Goal: Task Accomplishment & Management: Use online tool/utility

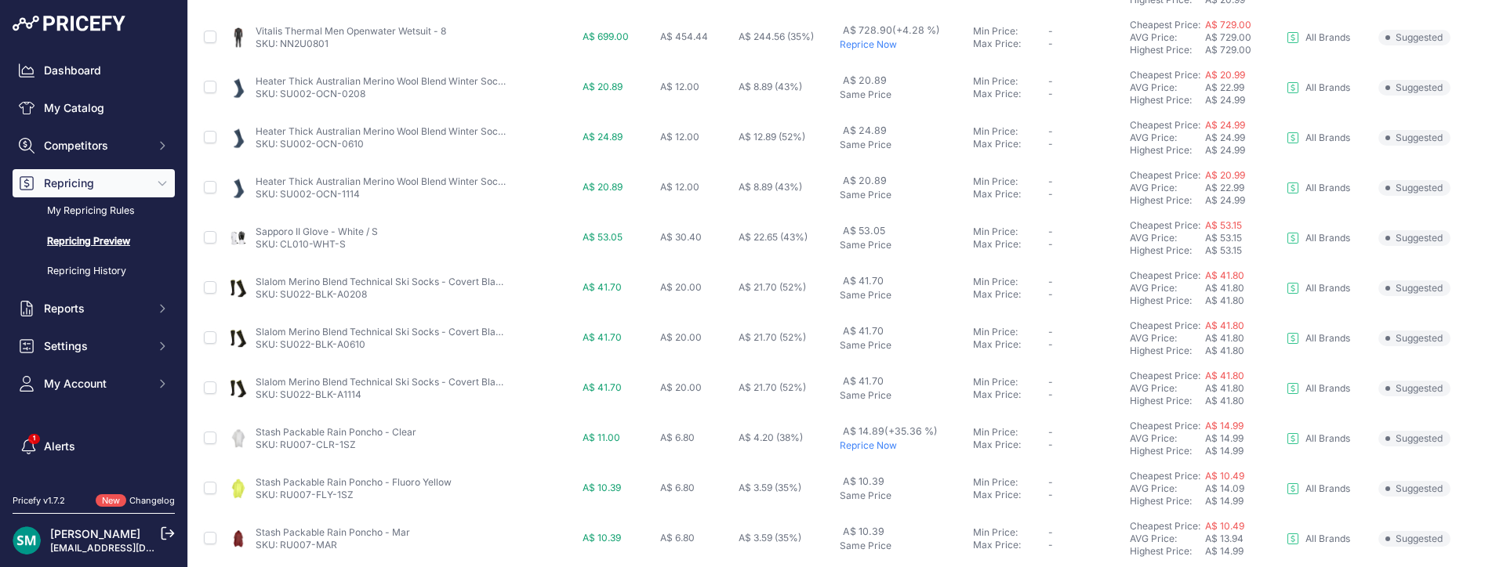
scroll to position [698, 0]
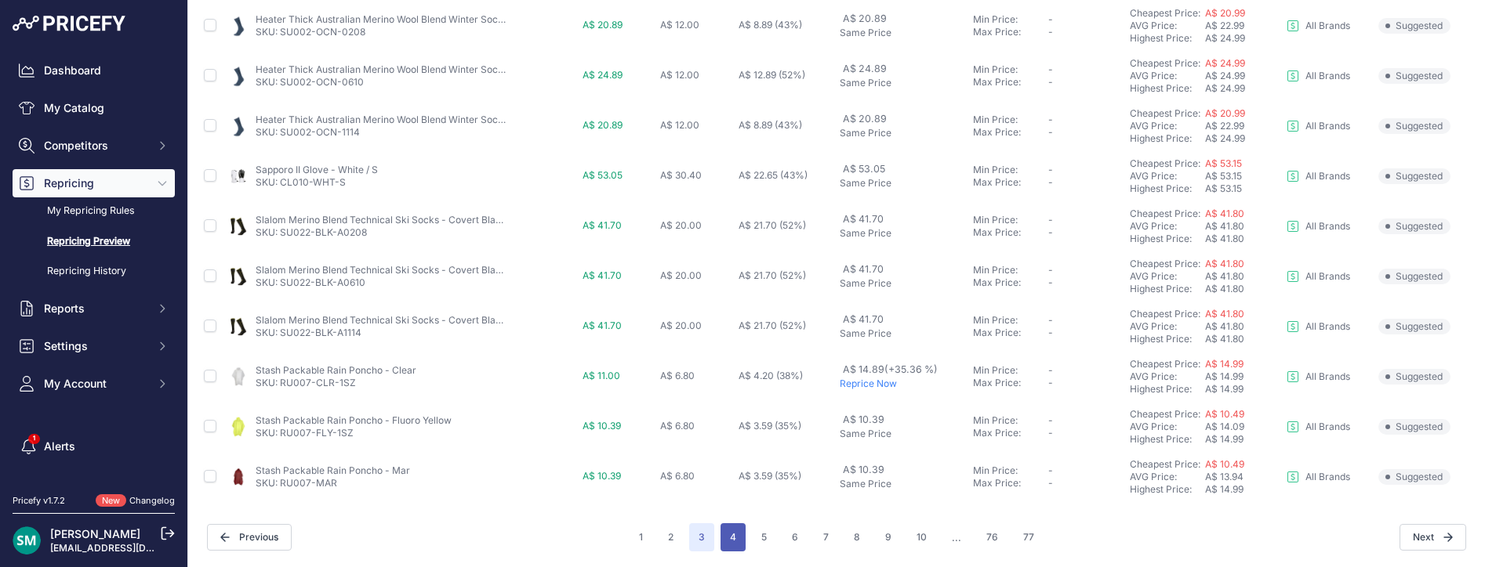
click at [733, 540] on button "4" at bounding box center [732, 538] width 25 height 28
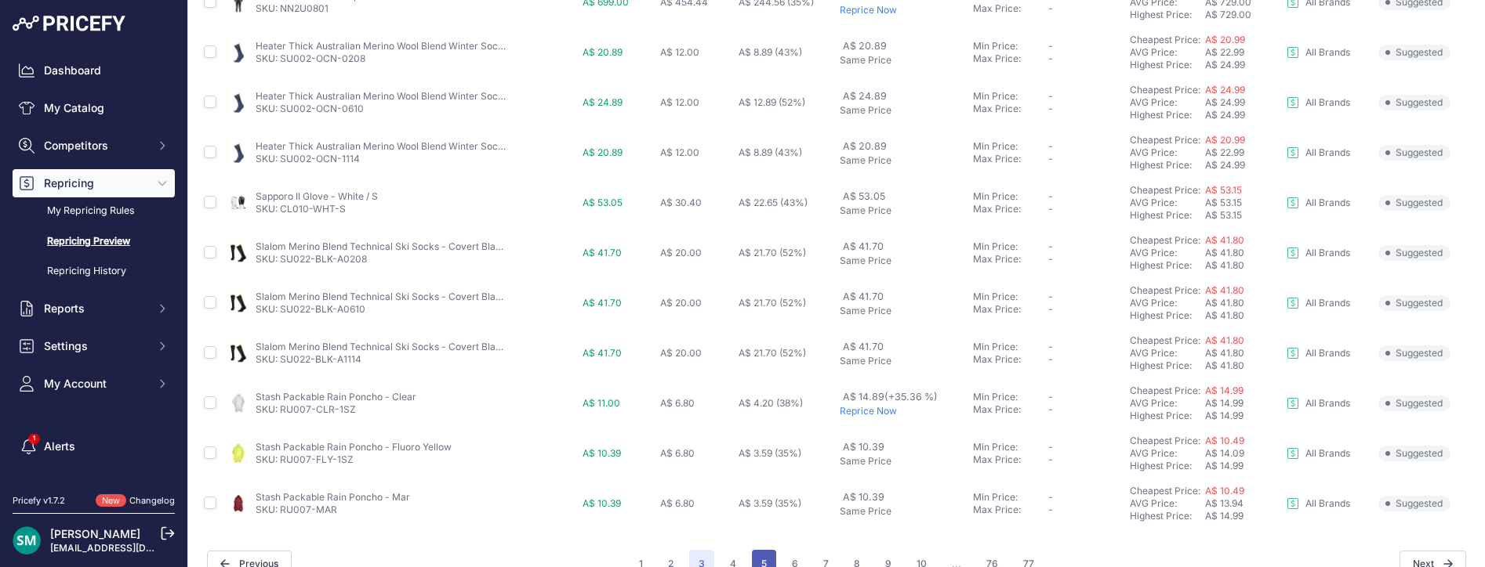
scroll to position [725, 0]
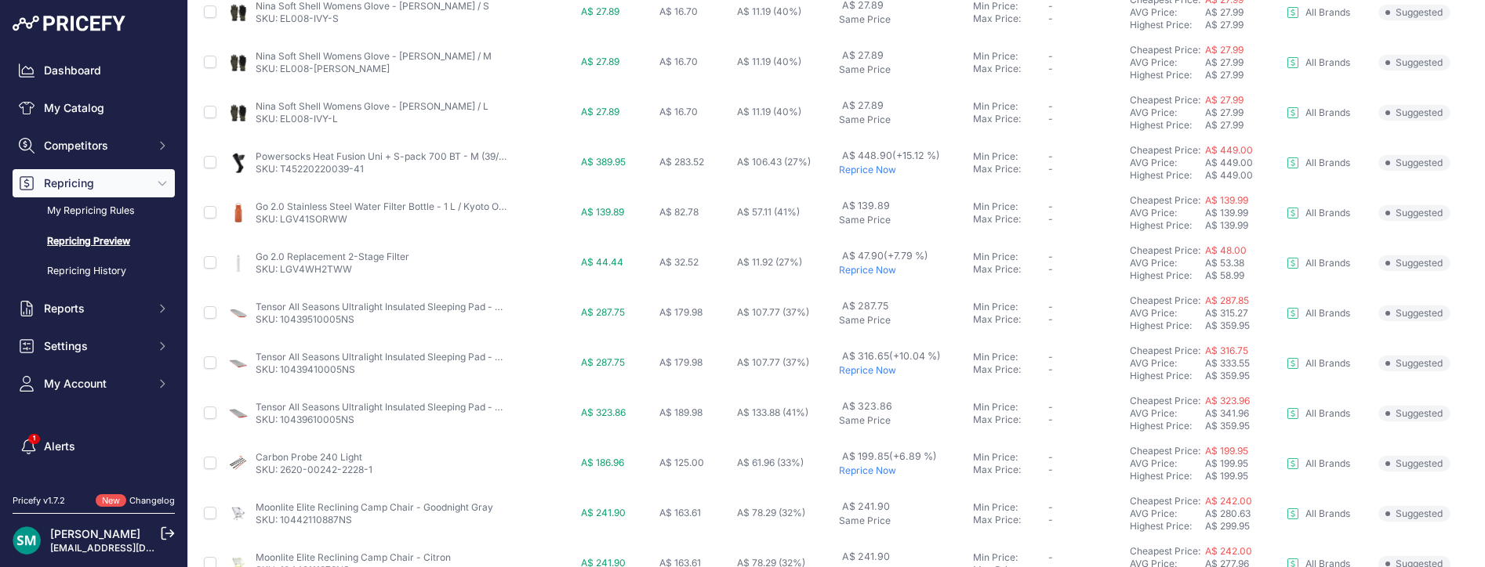
scroll to position [392, 0]
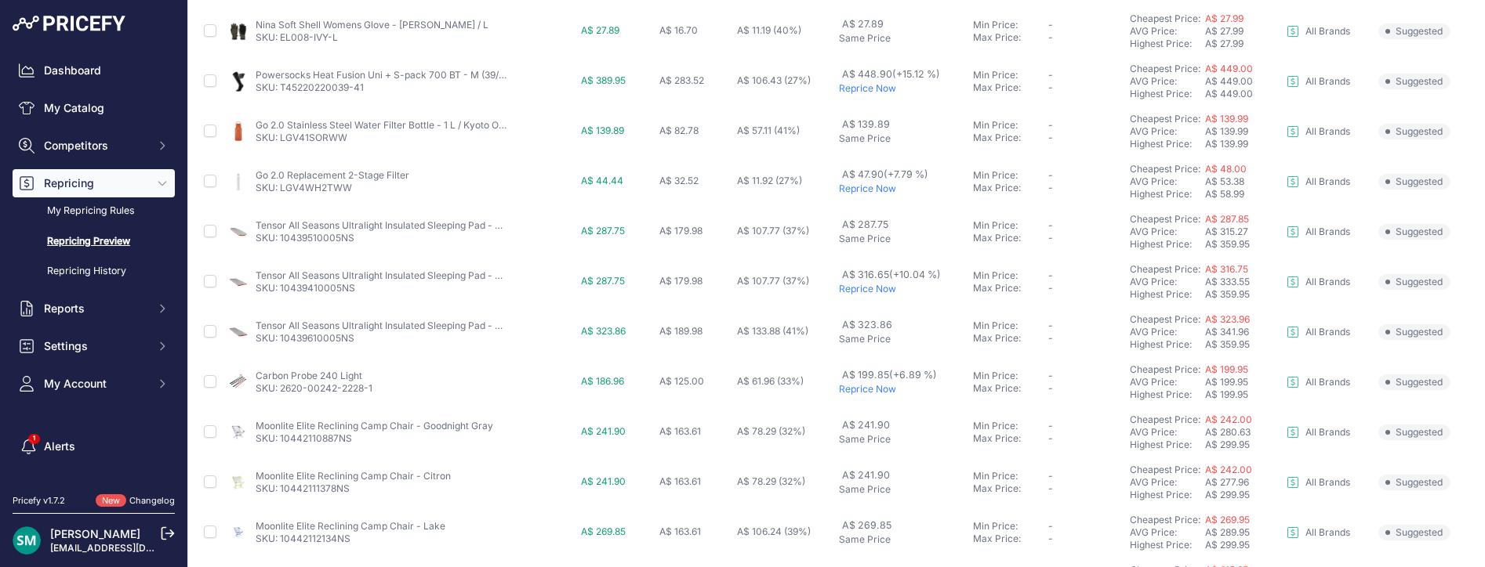
click at [871, 193] on p "Reprice Now" at bounding box center [903, 189] width 128 height 13
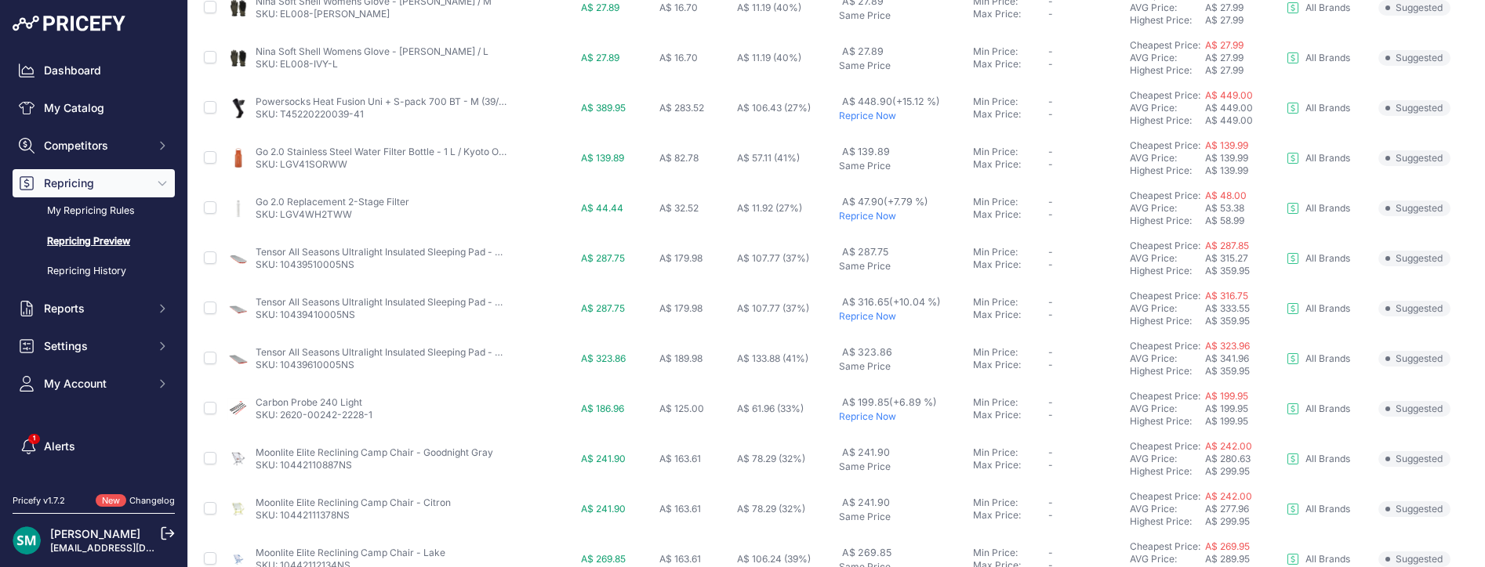
scroll to position [419, 0]
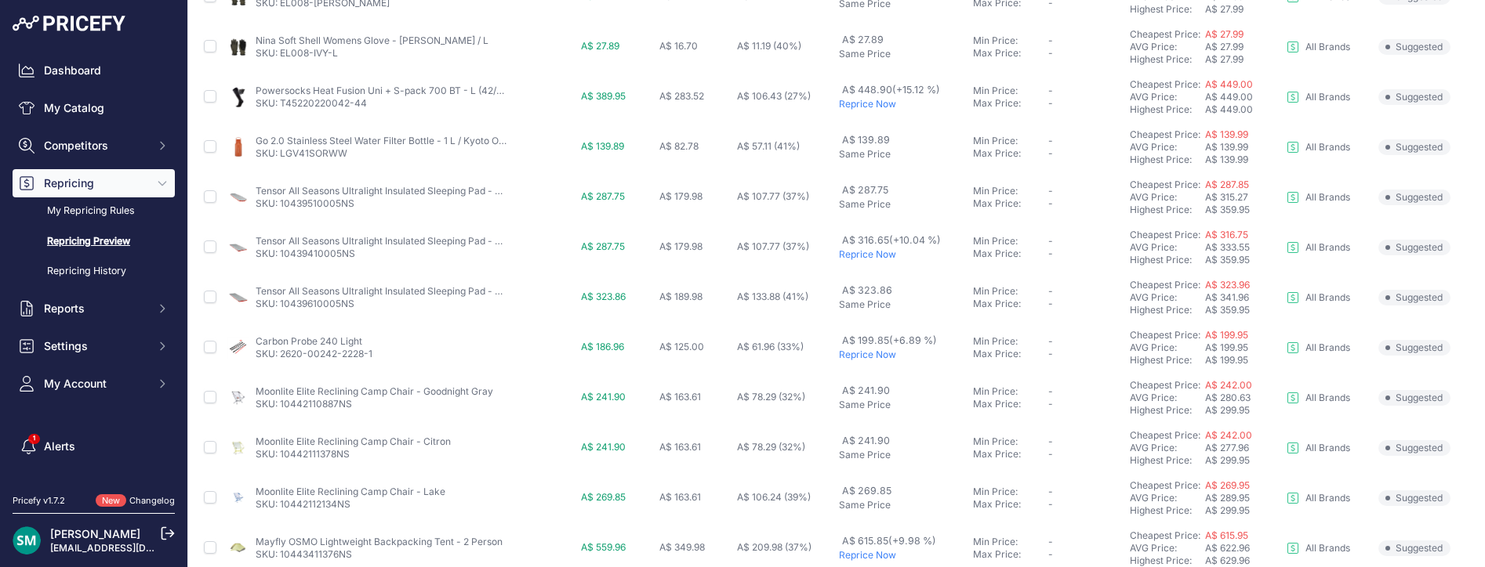
click at [869, 259] on p "Reprice Now" at bounding box center [903, 254] width 128 height 13
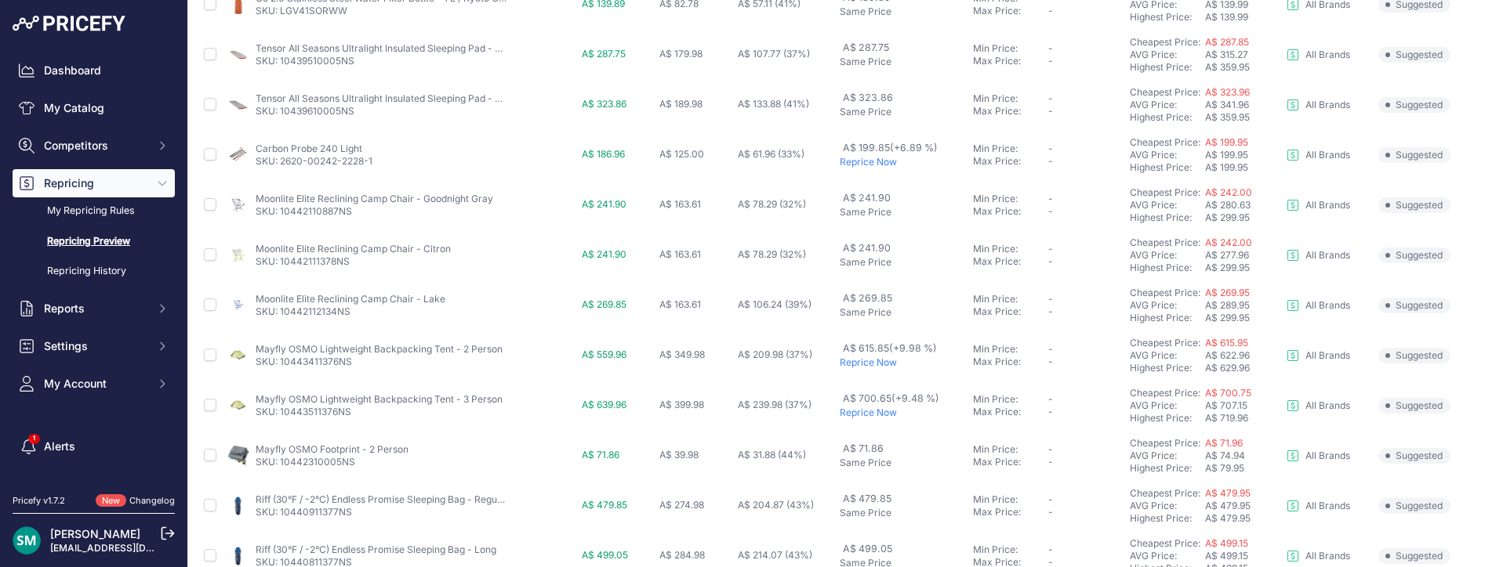
click at [857, 212] on p "Same Price" at bounding box center [902, 212] width 127 height 13
click at [872, 165] on p "Reprice Now" at bounding box center [902, 162] width 127 height 13
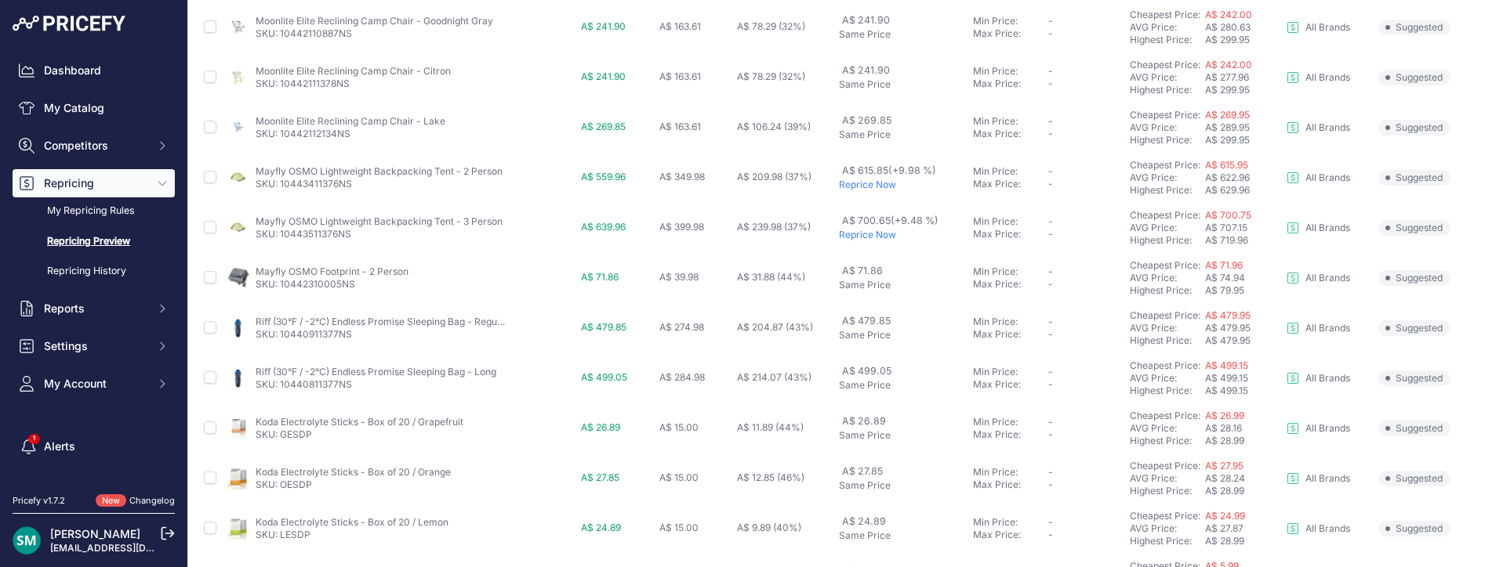
scroll to position [461, 0]
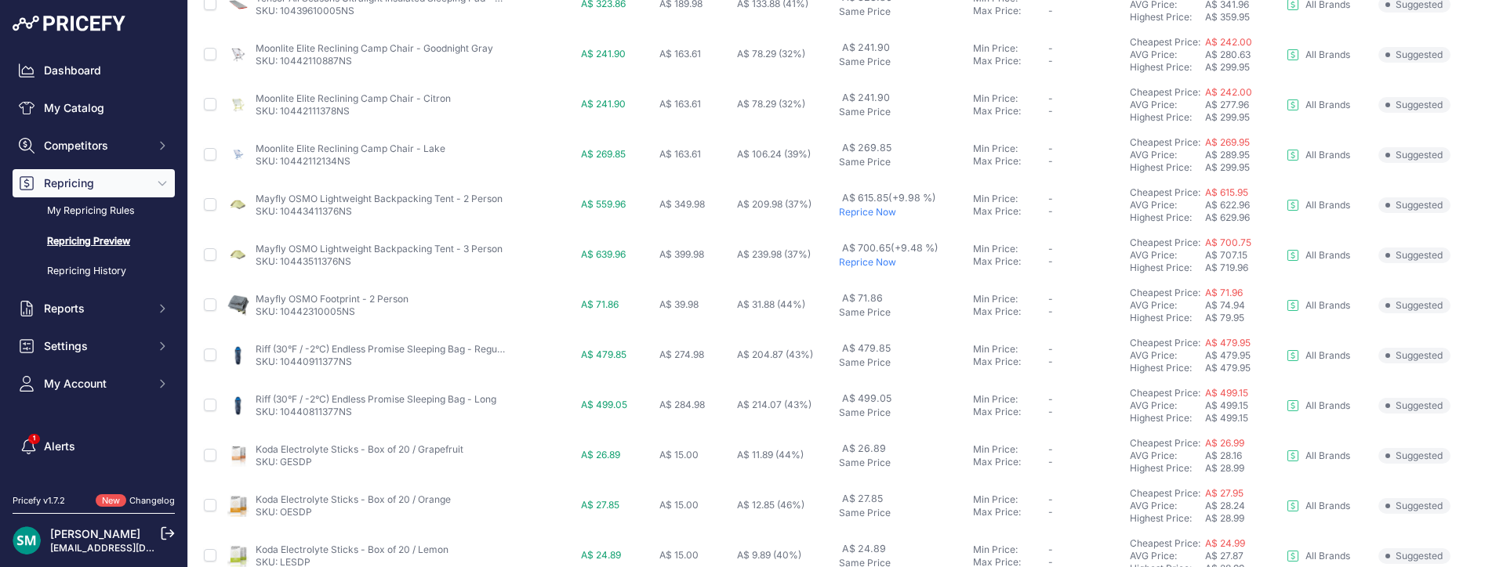
click at [859, 213] on p "Reprice Now" at bounding box center [903, 212] width 128 height 13
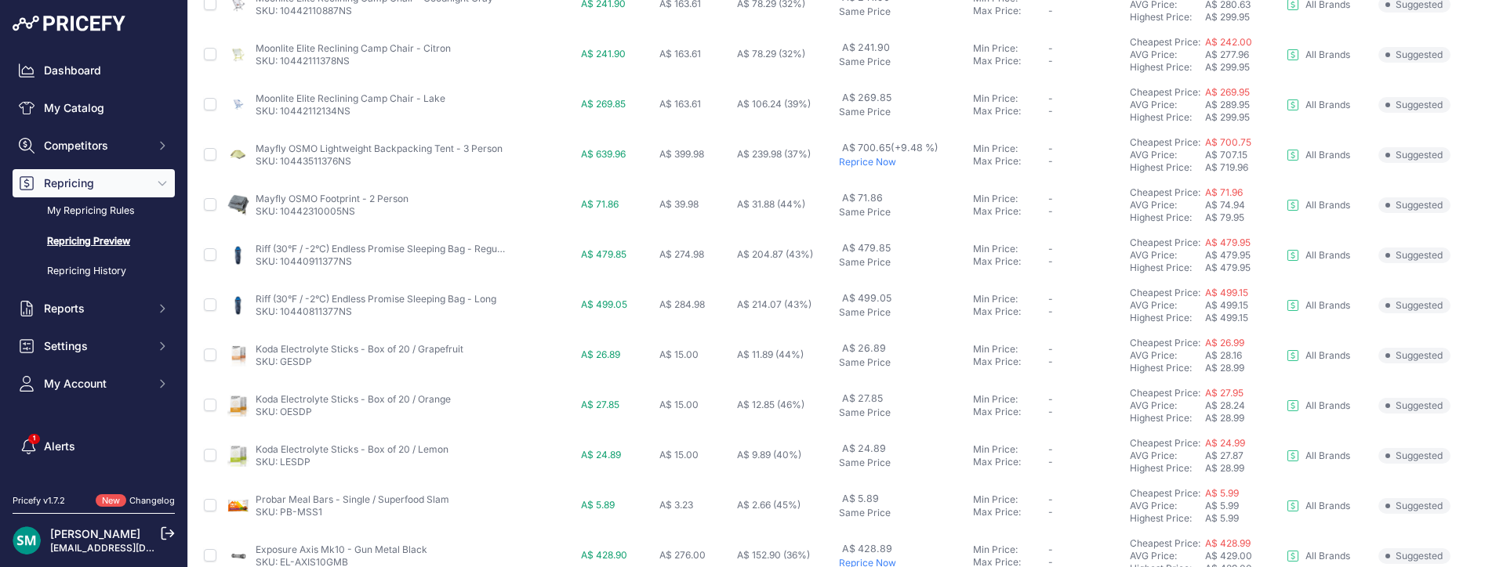
click at [871, 164] on p "Reprice Now" at bounding box center [903, 162] width 128 height 13
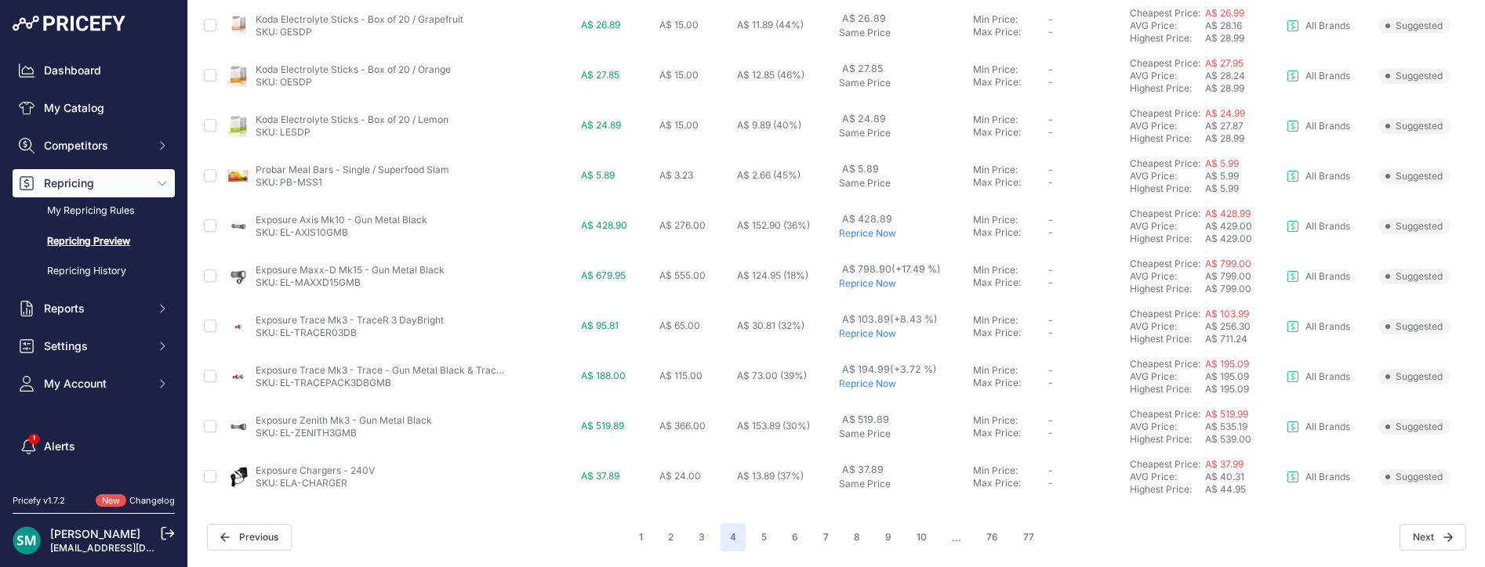
scroll to position [698, 0]
click at [858, 233] on p "Reprice Now" at bounding box center [903, 233] width 128 height 13
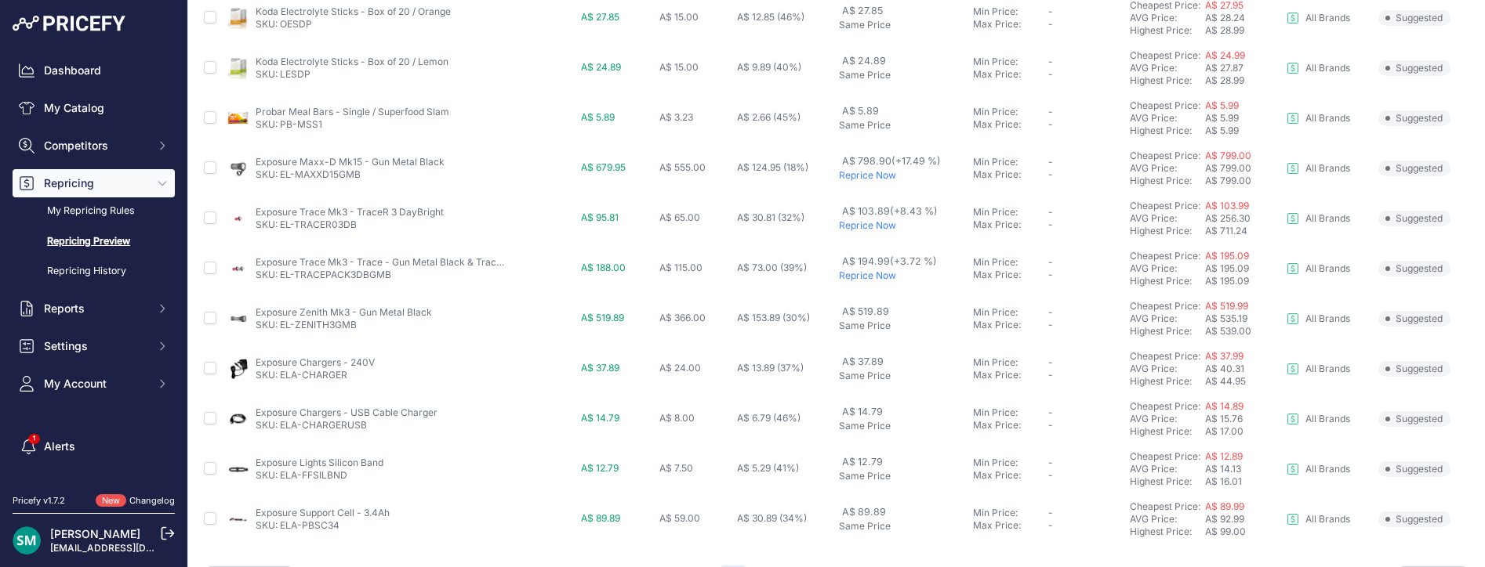
scroll to position [741, 0]
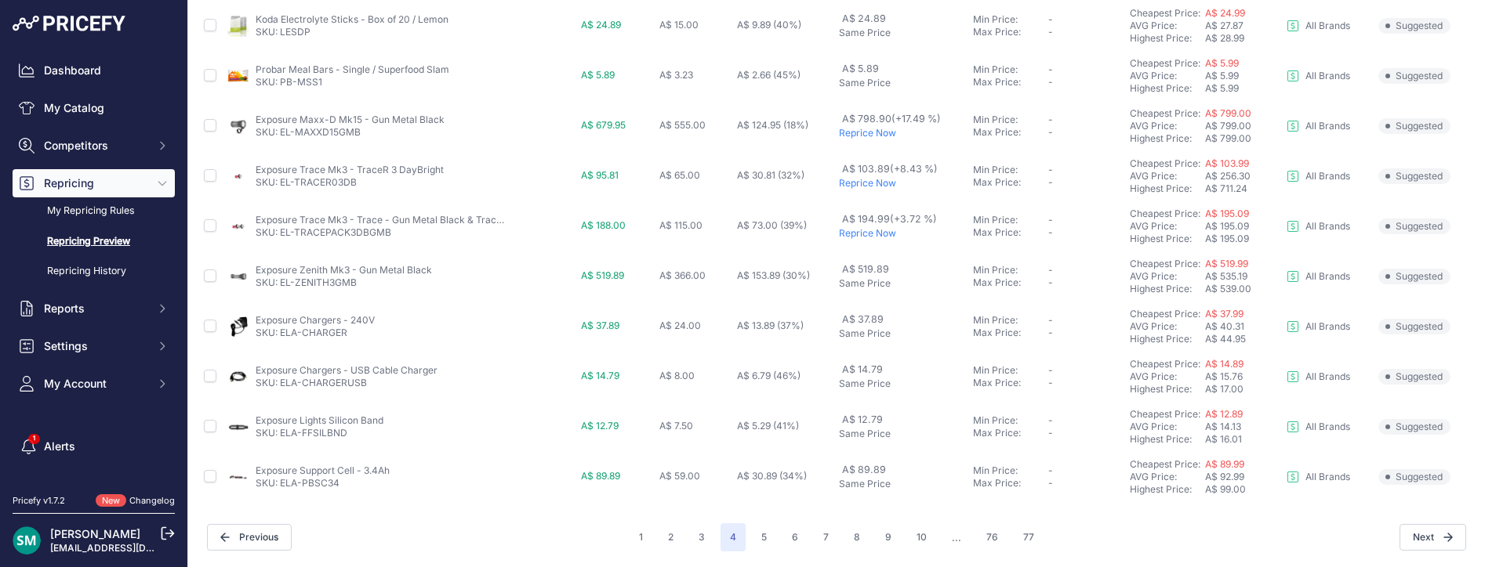
click at [875, 137] on p "Reprice Now" at bounding box center [903, 133] width 128 height 13
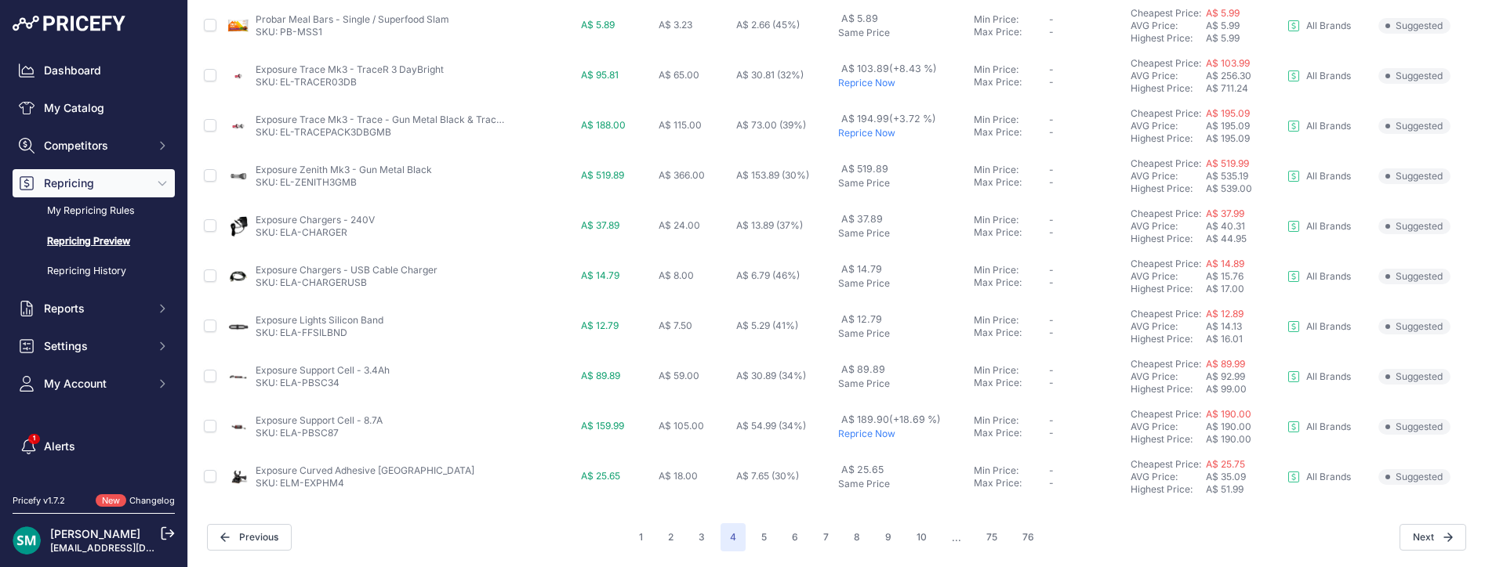
scroll to position [698, 0]
click at [756, 536] on button "5" at bounding box center [764, 538] width 24 height 28
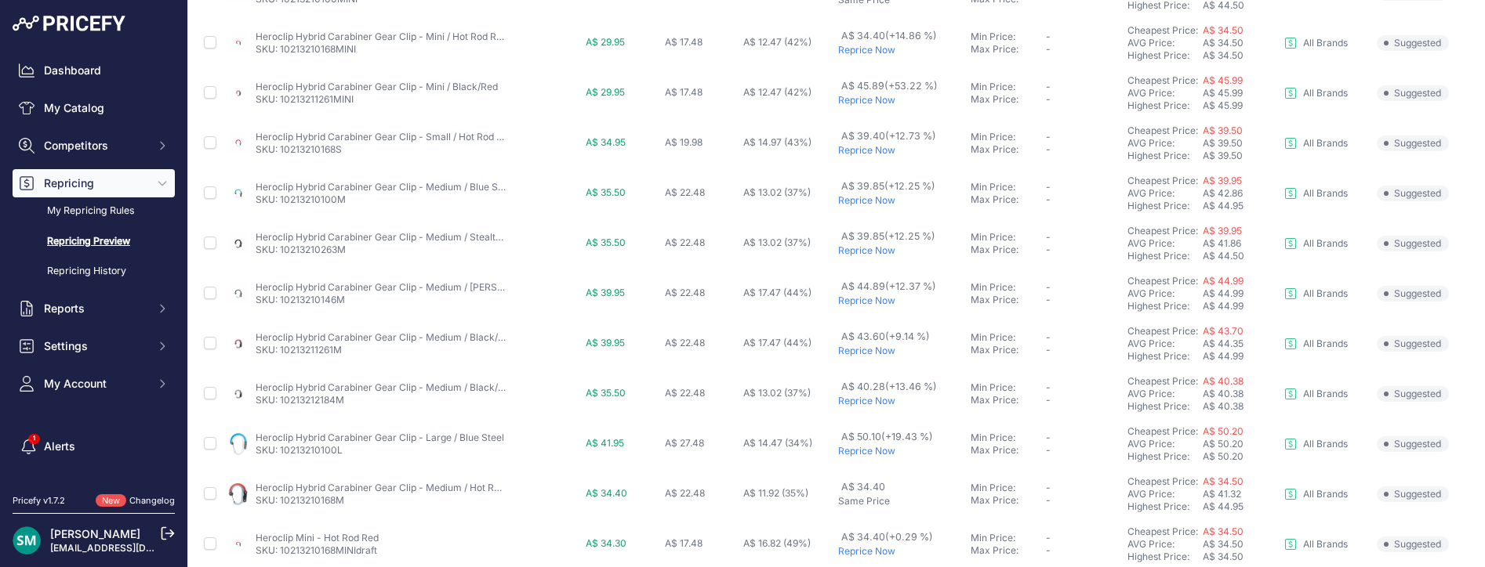
scroll to position [698, 0]
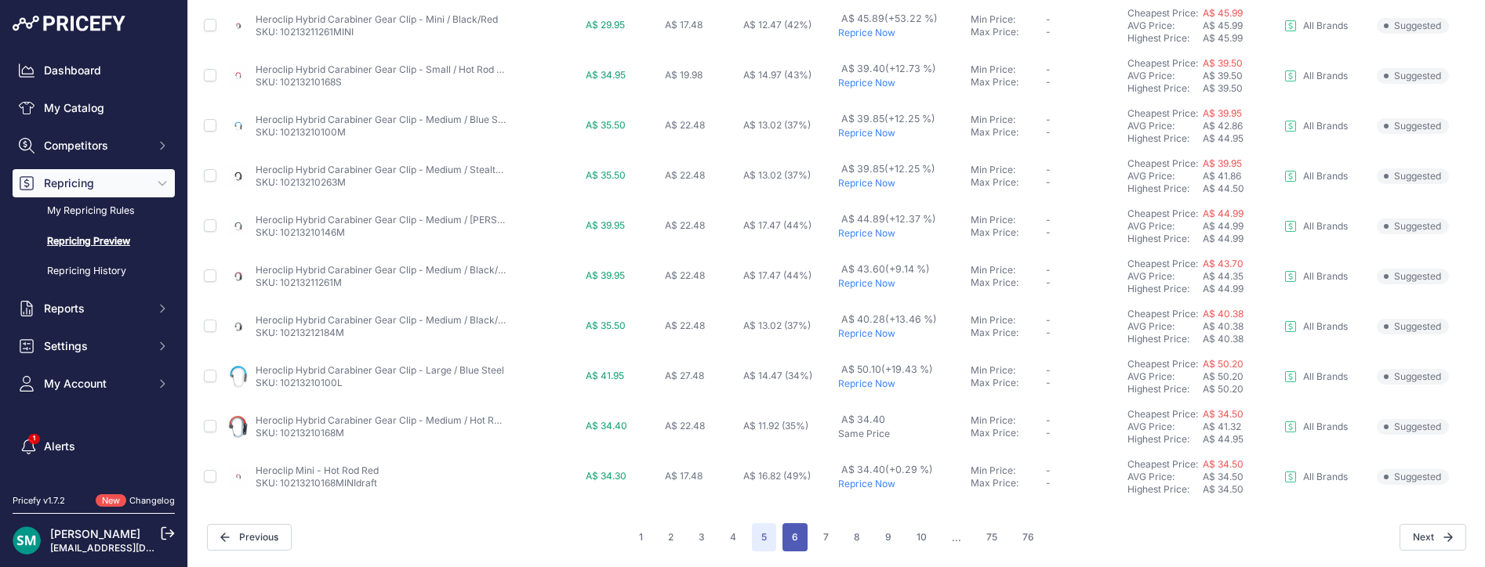
click at [782, 535] on button "6" at bounding box center [794, 538] width 25 height 28
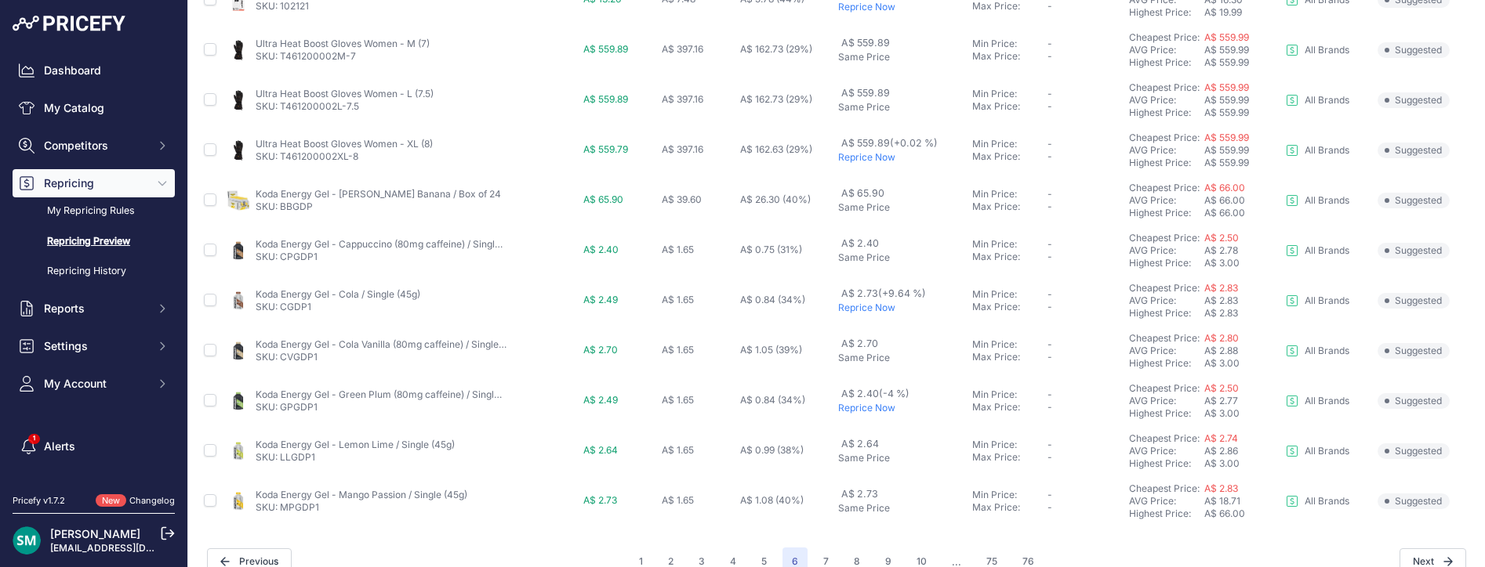
scroll to position [698, 0]
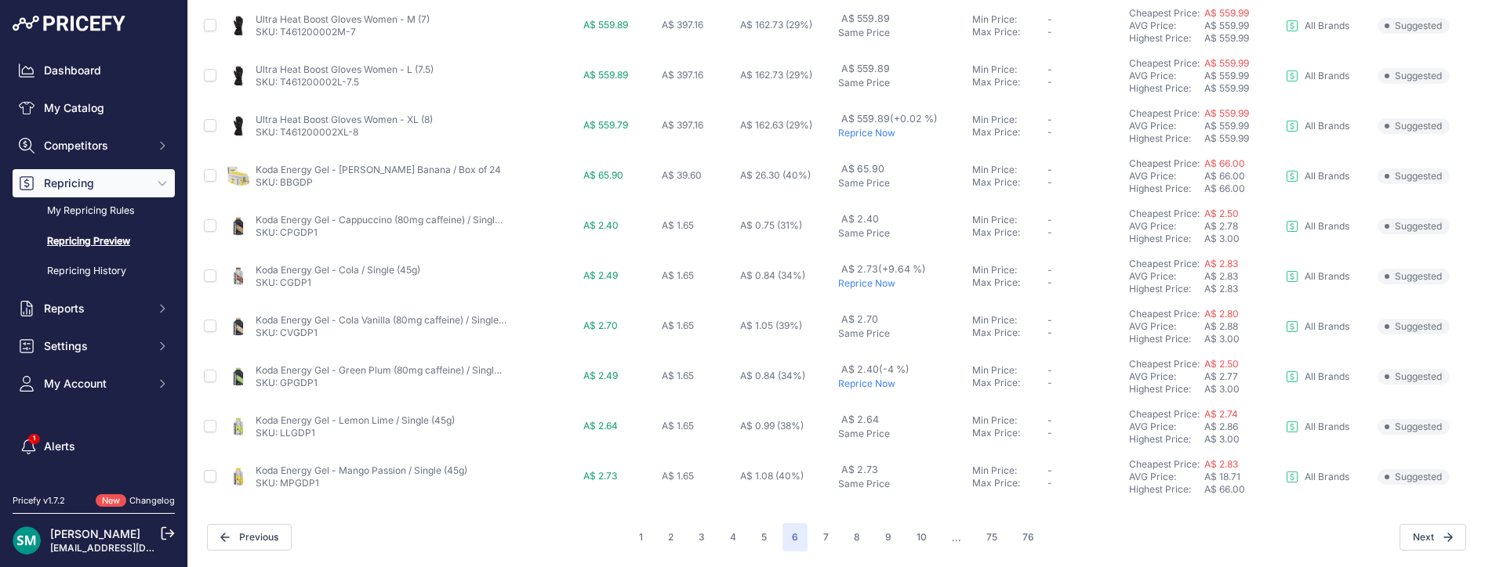
click at [867, 280] on p "Reprice Now" at bounding box center [902, 283] width 128 height 13
click at [838, 541] on div "1 2 3 4 5 6 7 ..." at bounding box center [836, 538] width 414 height 28
click at [828, 541] on button "7" at bounding box center [826, 538] width 24 height 28
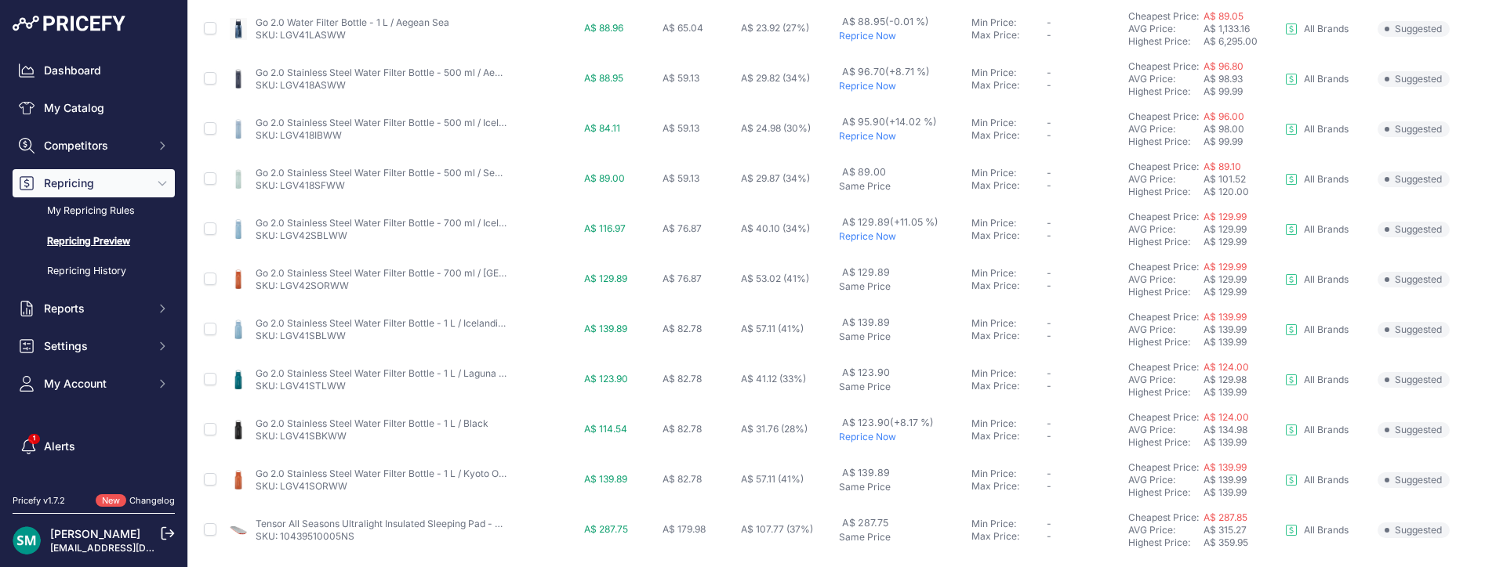
scroll to position [698, 0]
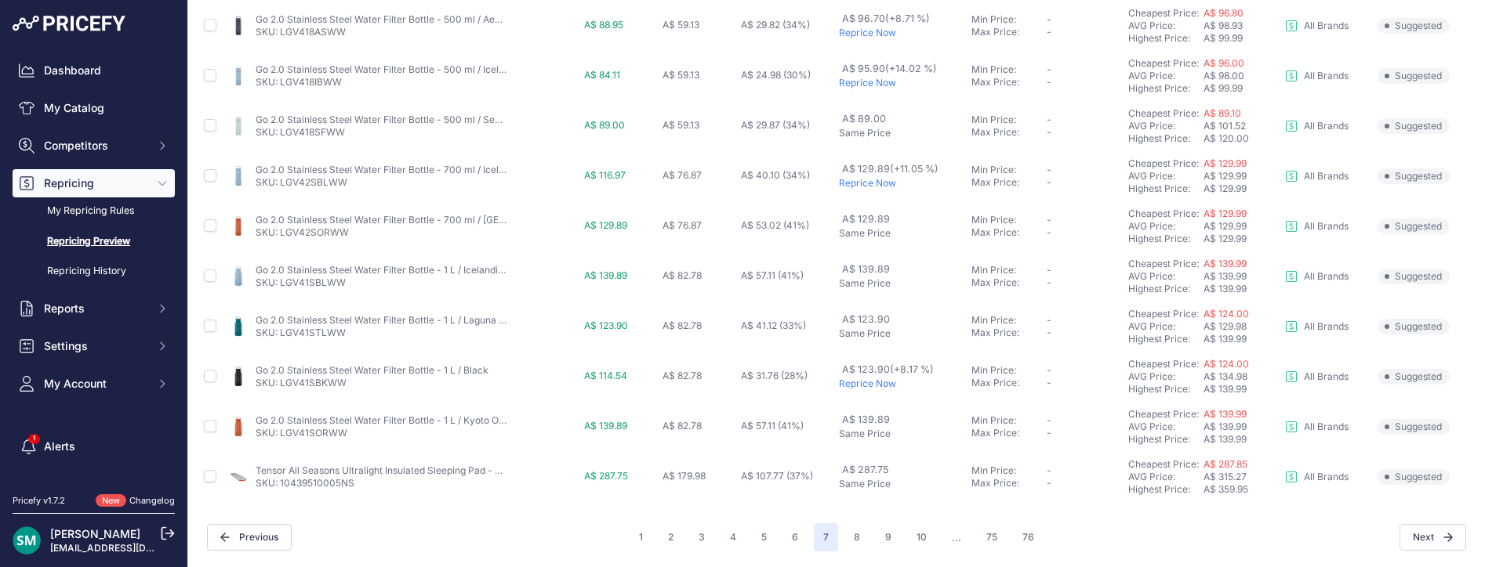
click at [876, 384] on p "Reprice Now" at bounding box center [902, 384] width 126 height 13
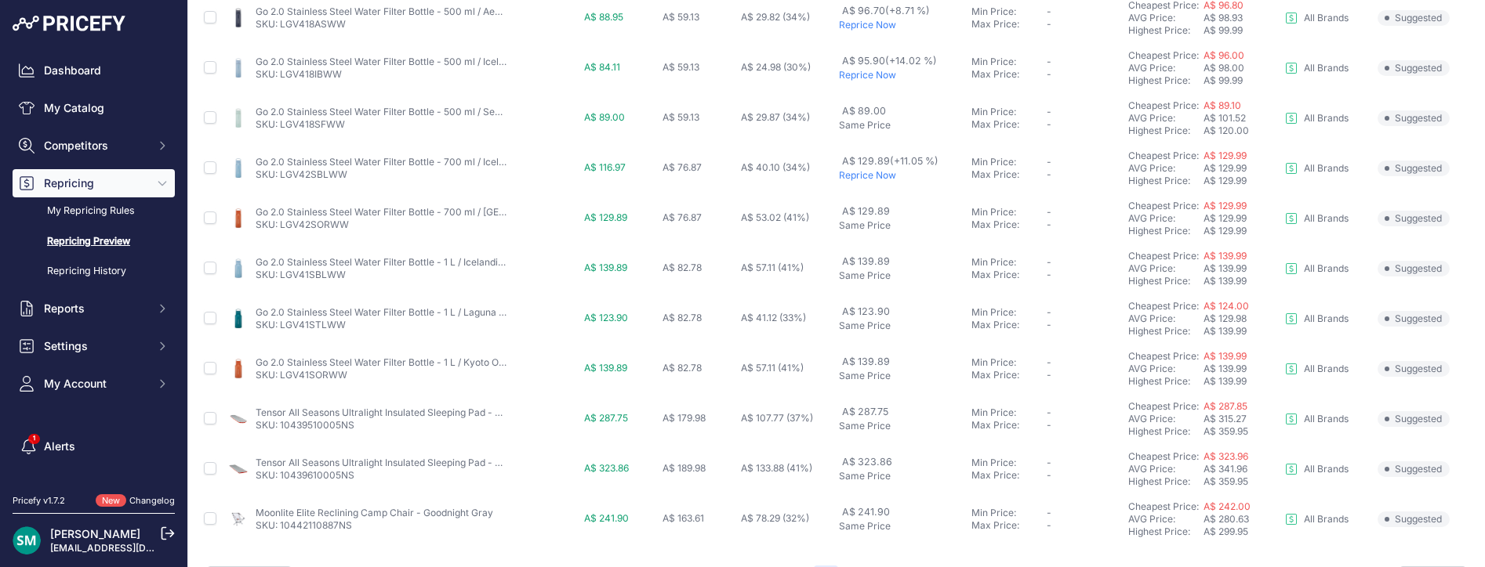
scroll to position [741, 0]
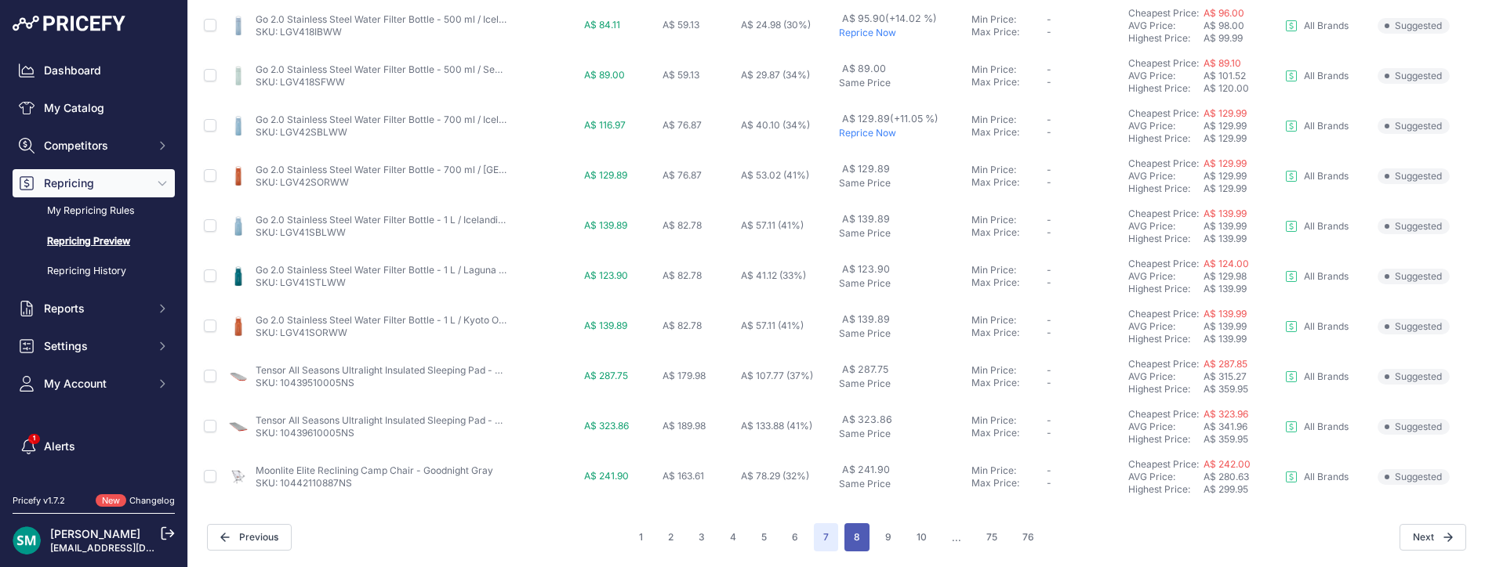
click at [859, 539] on button "8" at bounding box center [856, 538] width 25 height 28
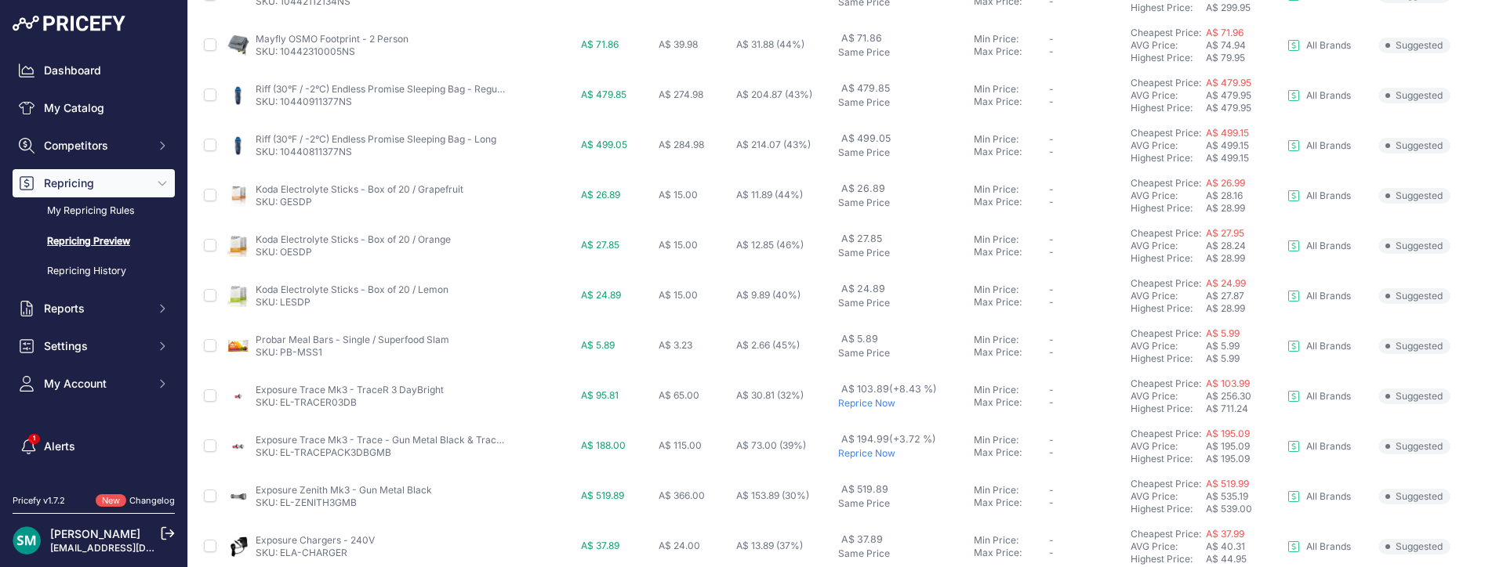
scroll to position [314, 0]
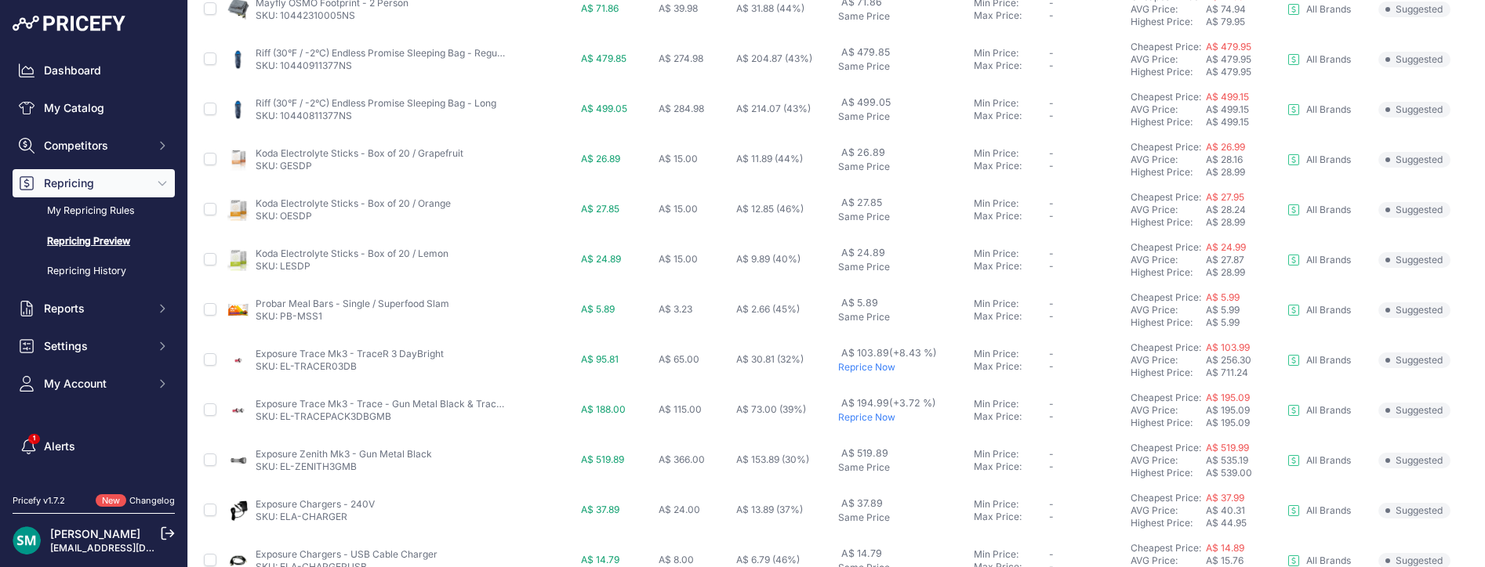
click at [915, 261] on p "Same Price" at bounding box center [902, 267] width 129 height 13
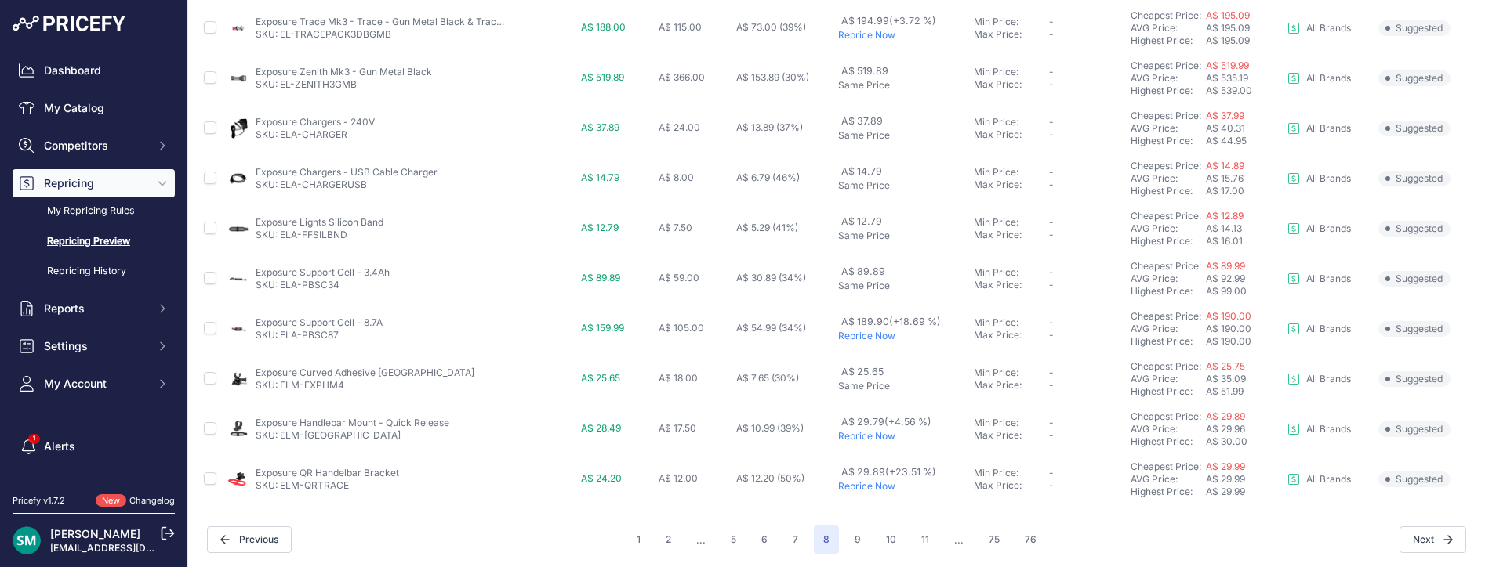
scroll to position [698, 0]
click at [852, 535] on button "9" at bounding box center [857, 538] width 25 height 28
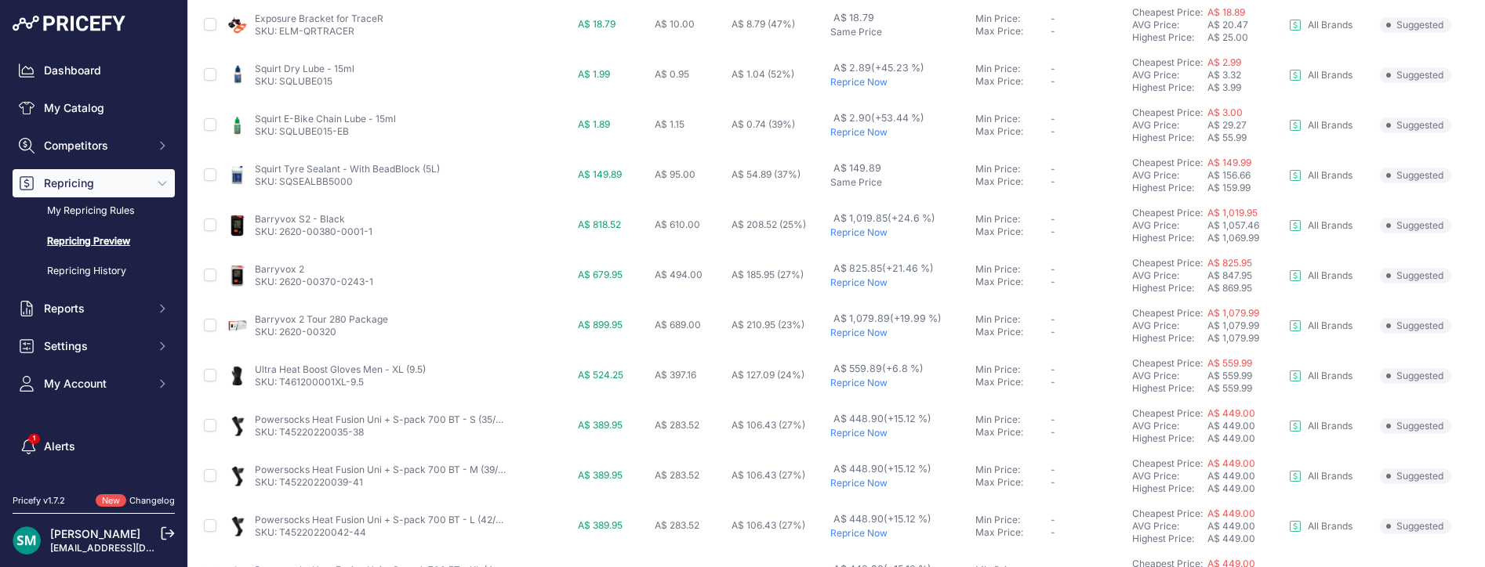
scroll to position [235, 0]
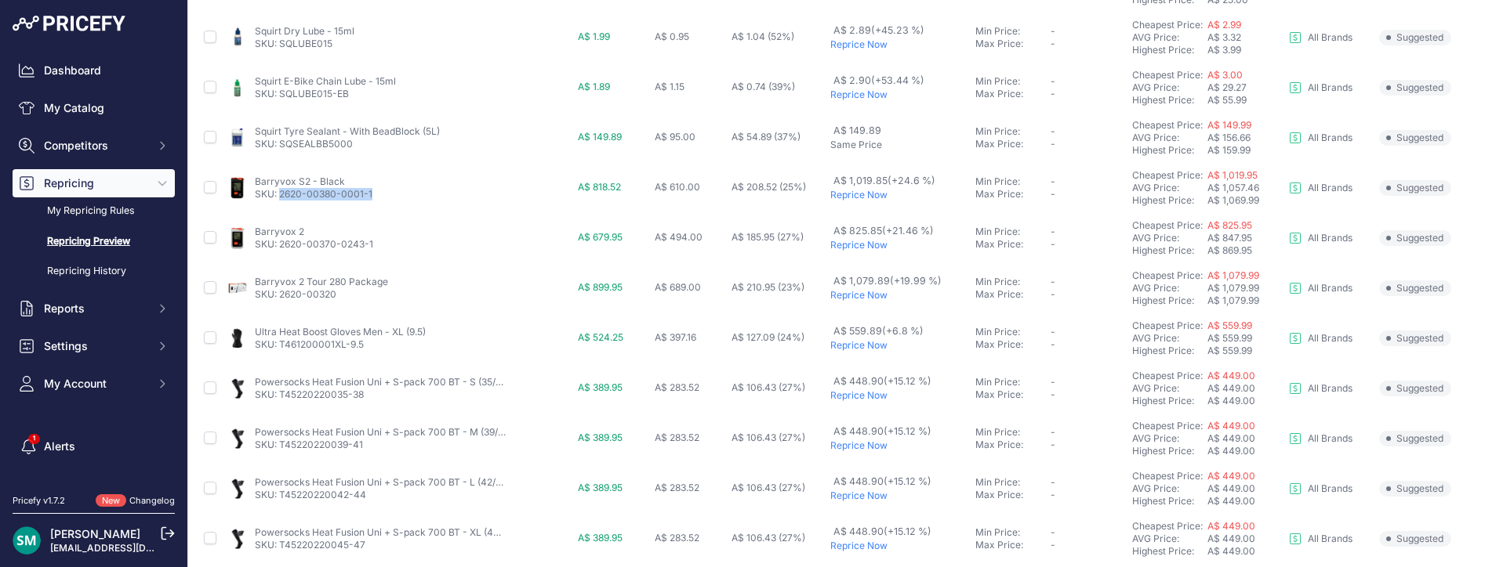
drag, startPoint x: 383, startPoint y: 192, endPoint x: 279, endPoint y: 202, distance: 104.0
click at [279, 202] on td "Barryvox S2 - Black SKU: 2620-00380-0001-1" at bounding box center [398, 188] width 350 height 50
copy link "2620-00380-0001-1"
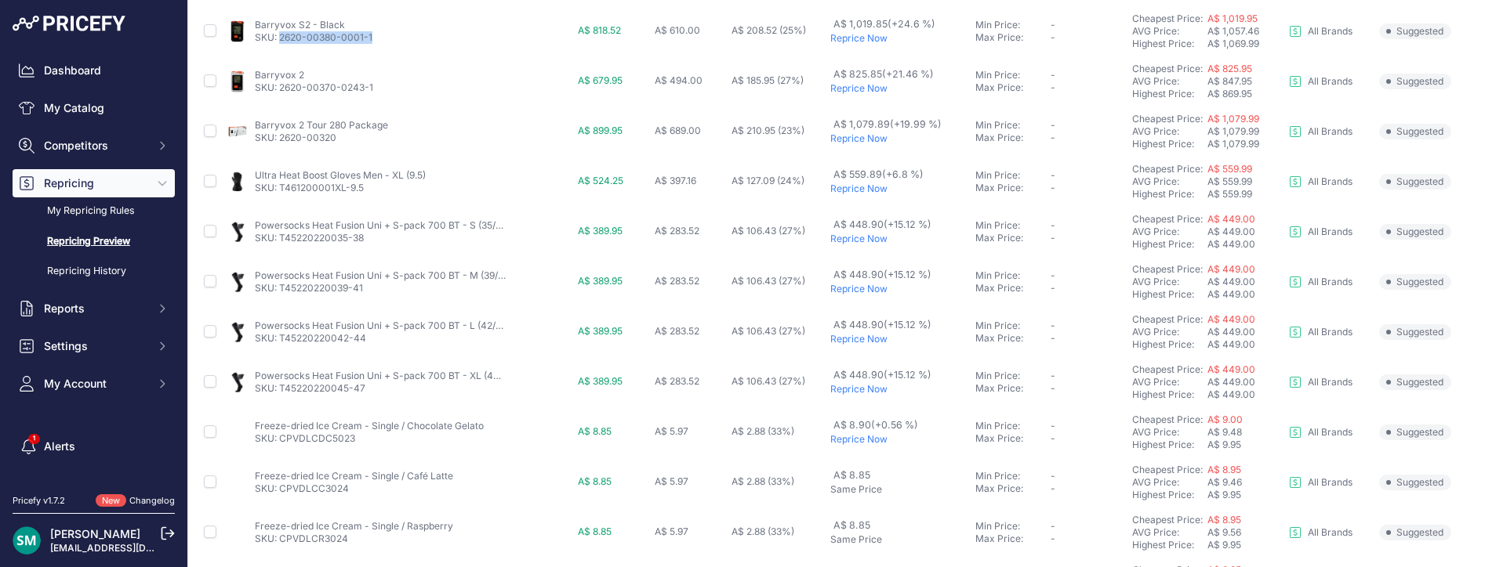
scroll to position [470, 0]
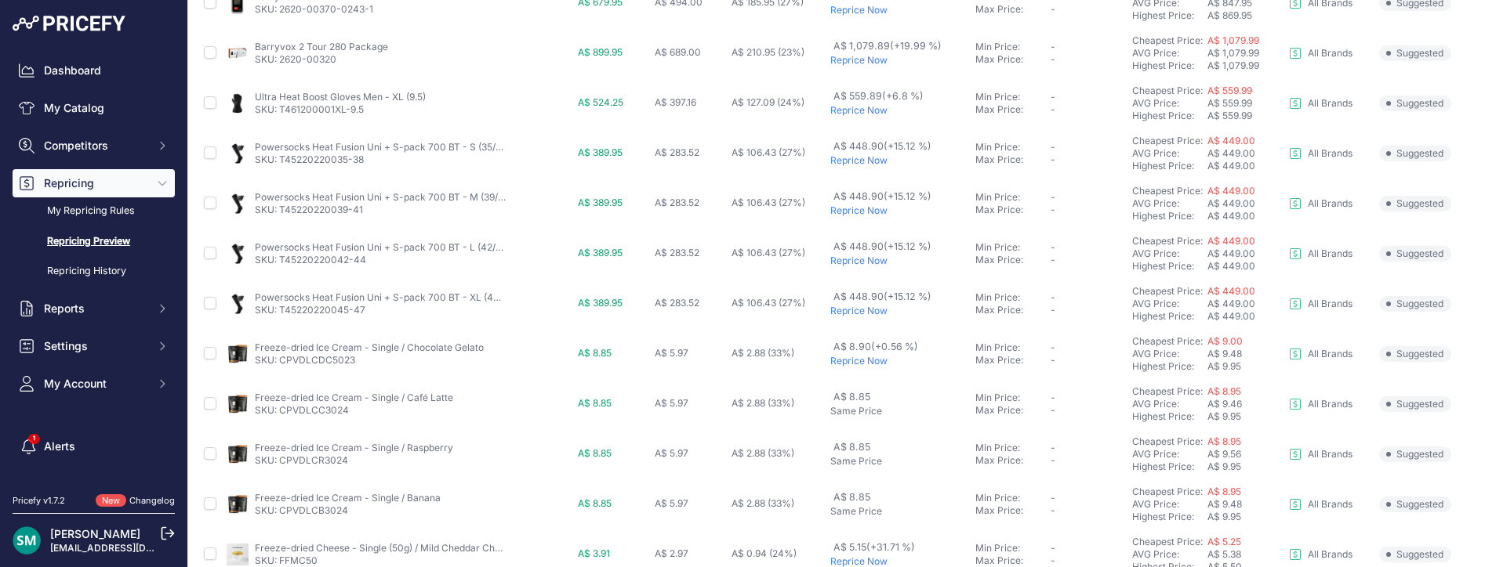
click at [871, 114] on p "Reprice Now" at bounding box center [899, 110] width 138 height 13
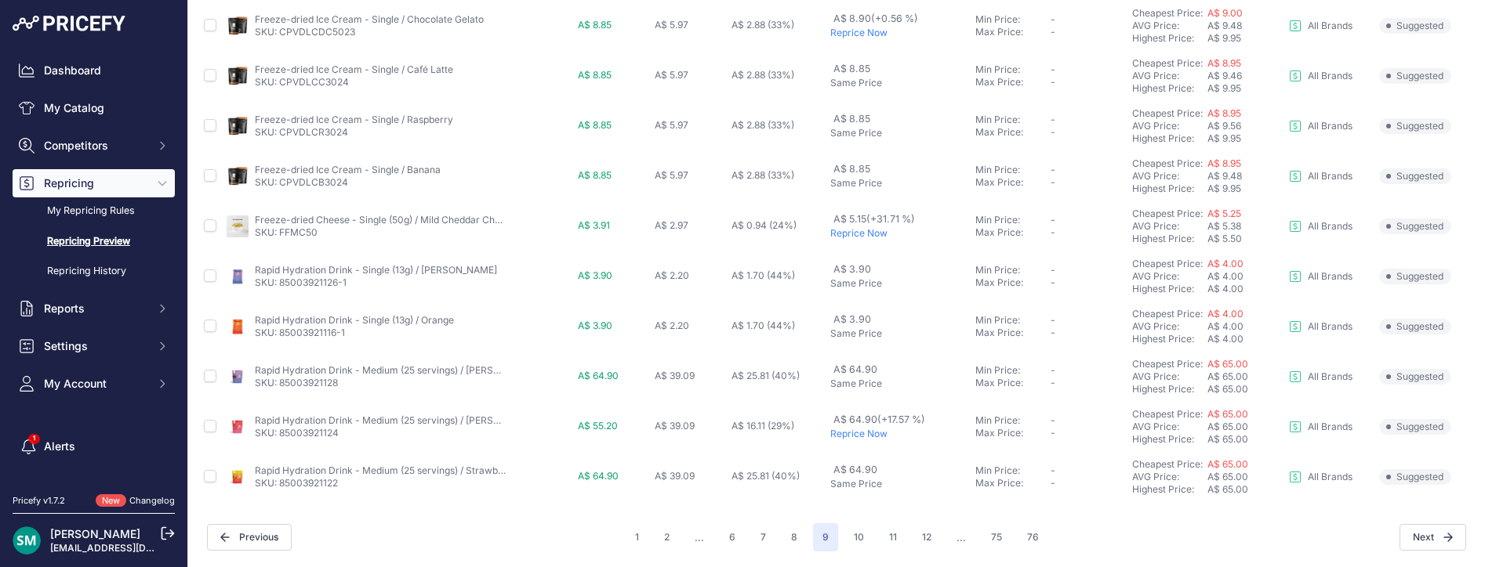
scroll to position [698, 0]
click at [872, 434] on p "Reprice Now" at bounding box center [899, 434] width 138 height 13
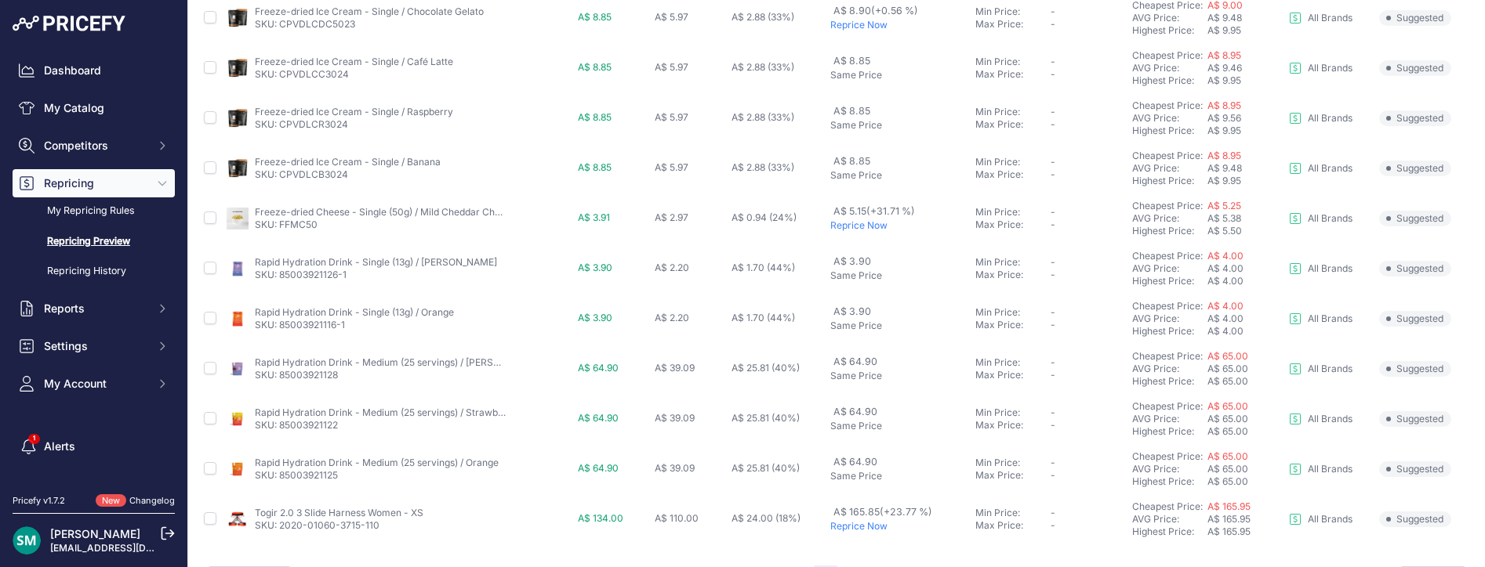
scroll to position [741, 0]
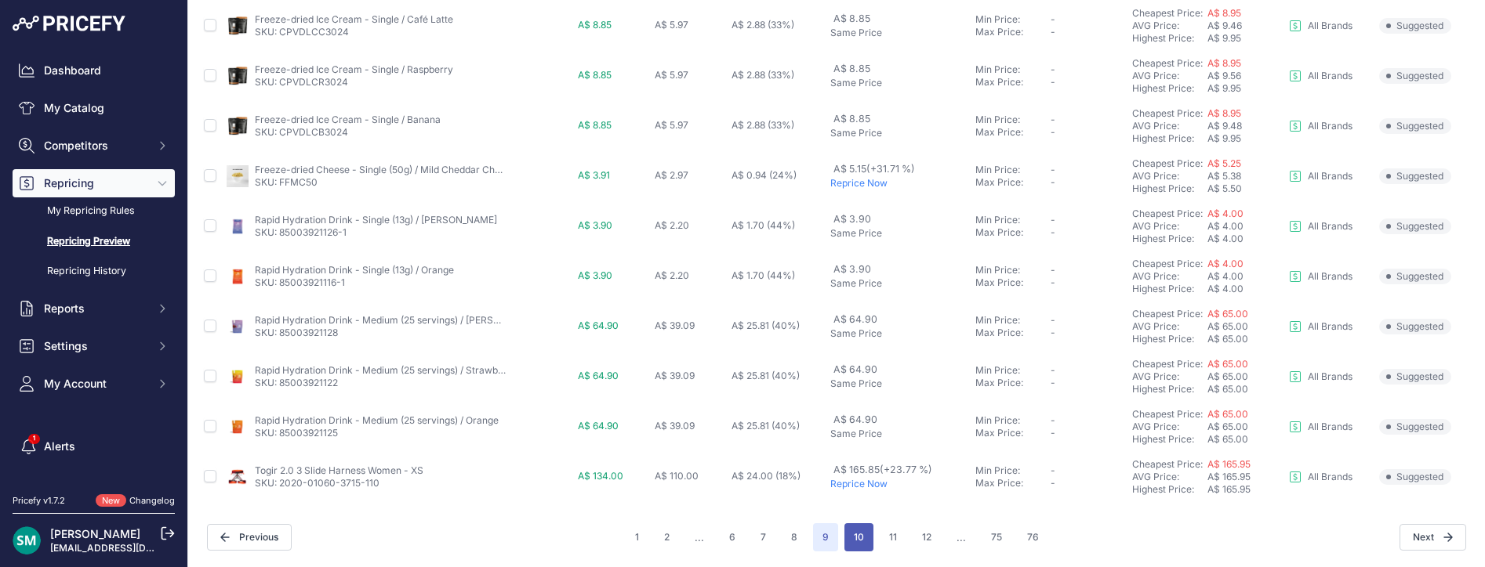
click at [863, 542] on button "10" at bounding box center [858, 538] width 29 height 28
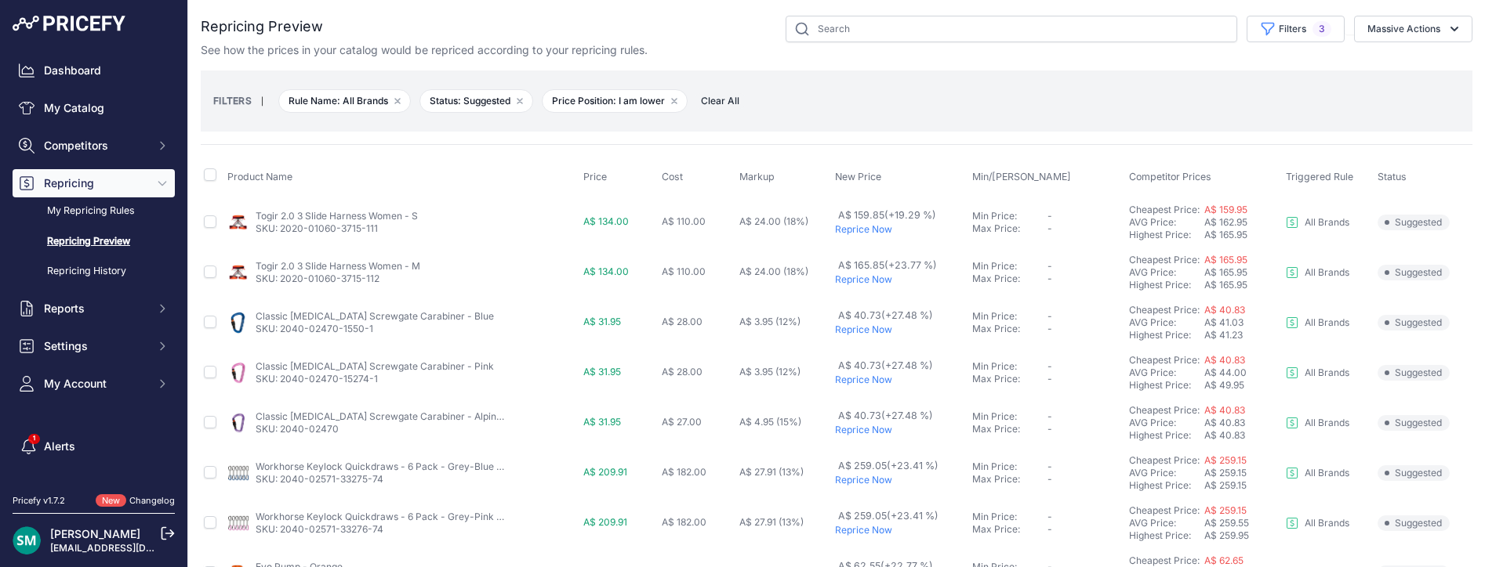
click at [1011, 122] on div "FILTERS | Rule Name: All Brands Remove filter option Status: [GEOGRAPHIC_DATA] …" at bounding box center [836, 101] width 1271 height 61
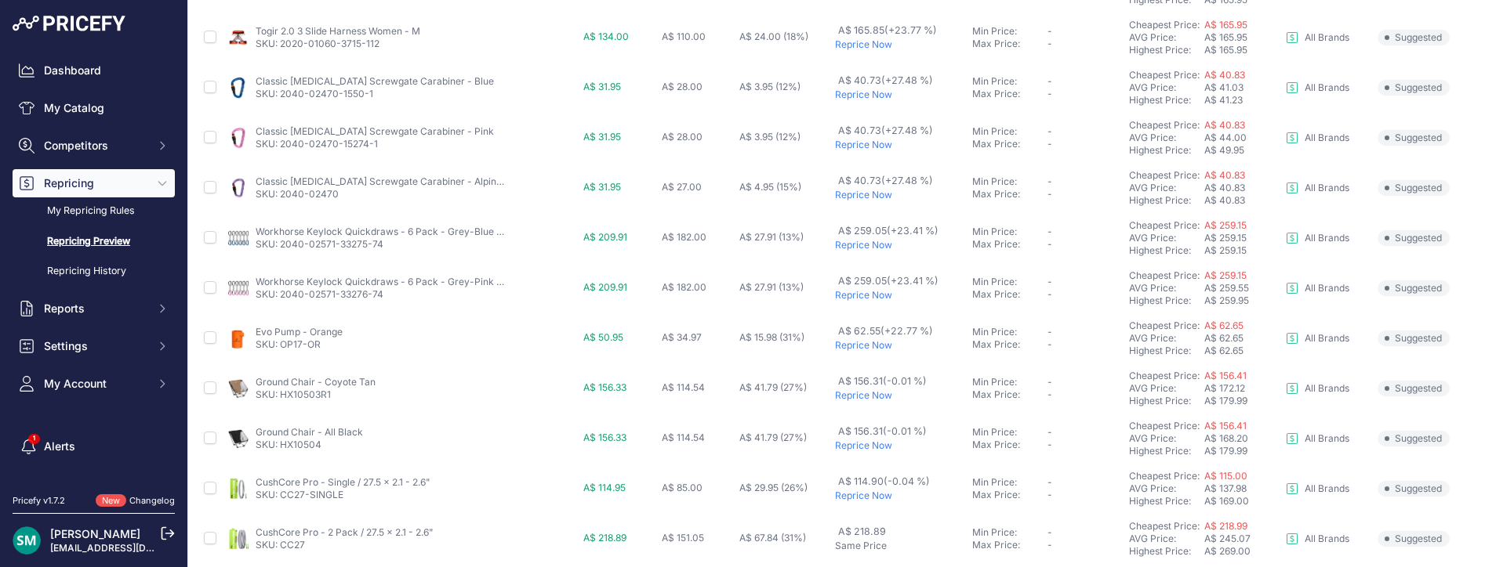
scroll to position [314, 0]
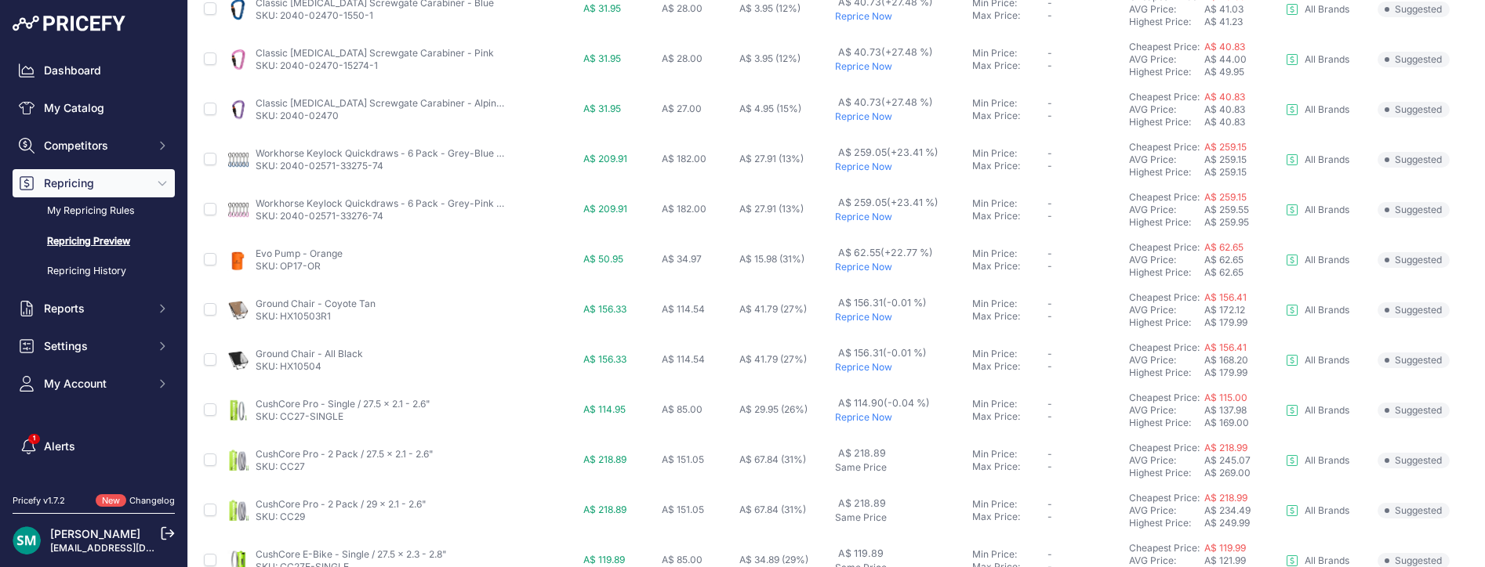
click at [854, 219] on p "Reprice Now" at bounding box center [900, 217] width 131 height 13
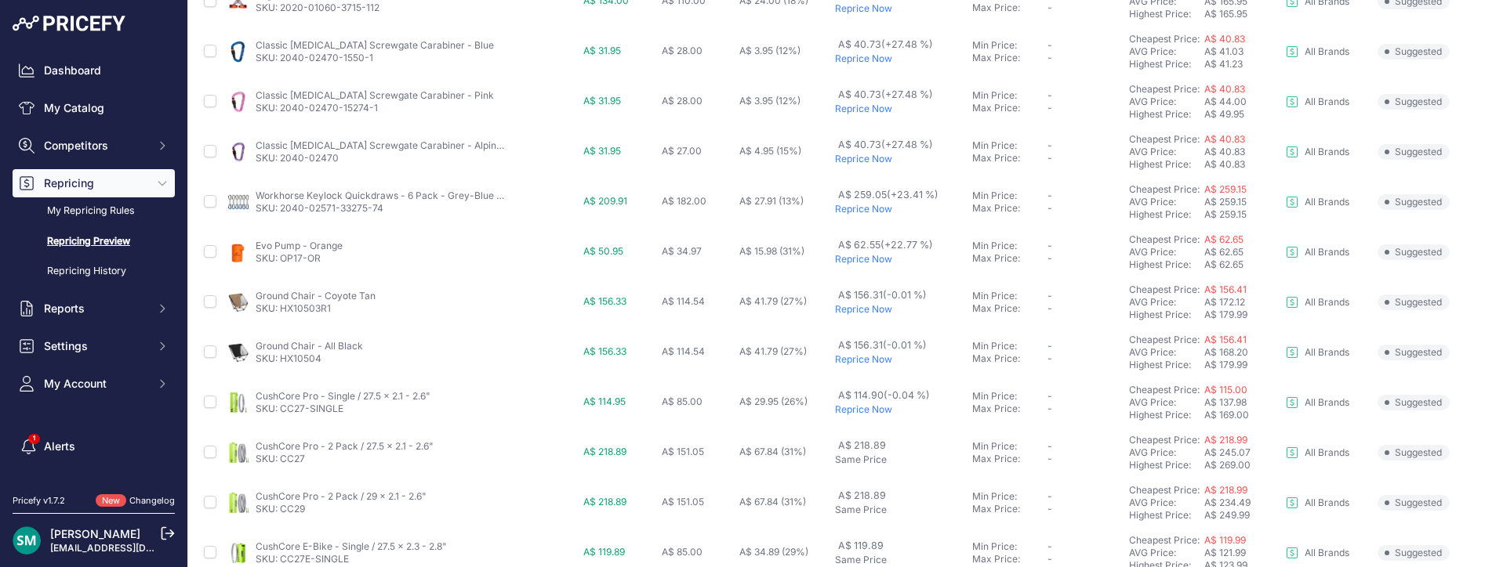
click at [878, 208] on p "Reprice Now" at bounding box center [900, 209] width 131 height 13
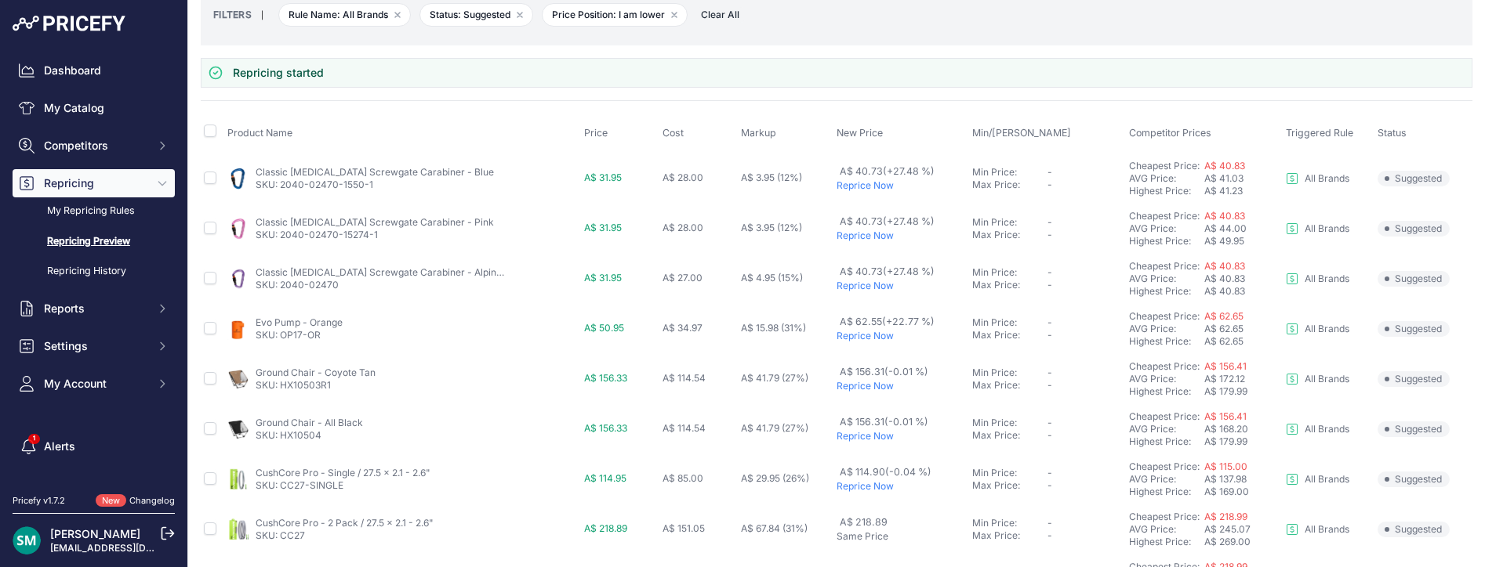
scroll to position [78, 0]
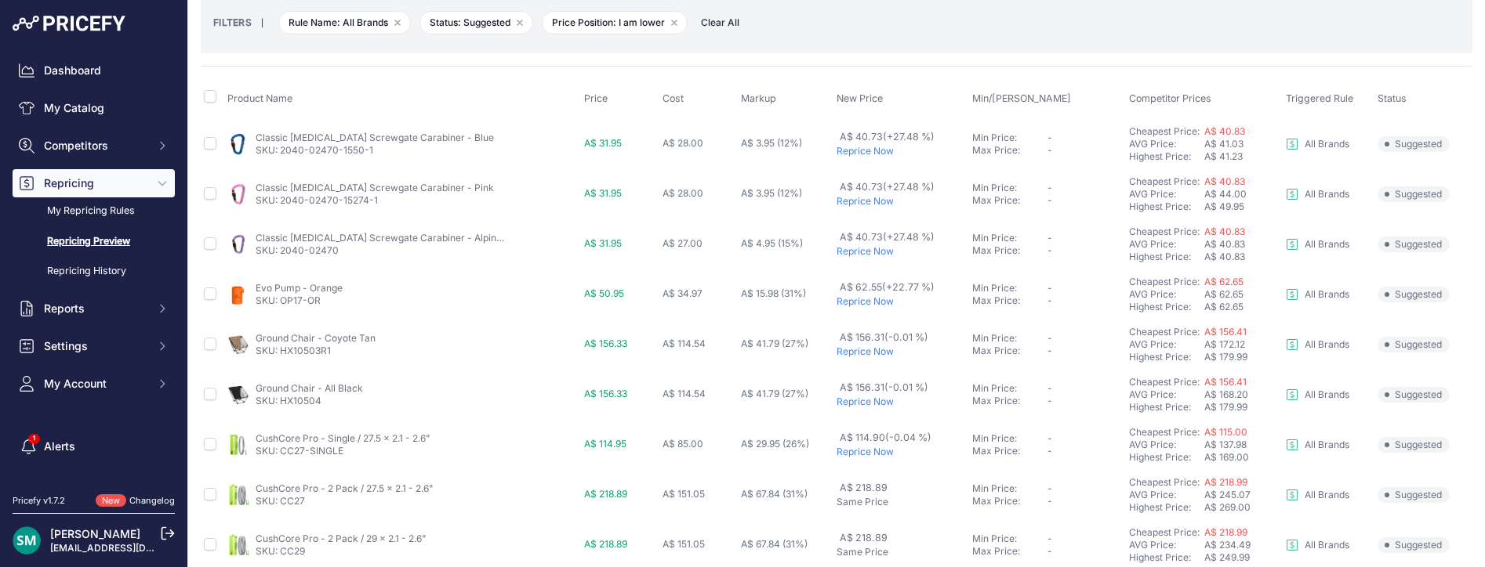
click at [878, 153] on p "Reprice Now" at bounding box center [900, 151] width 129 height 13
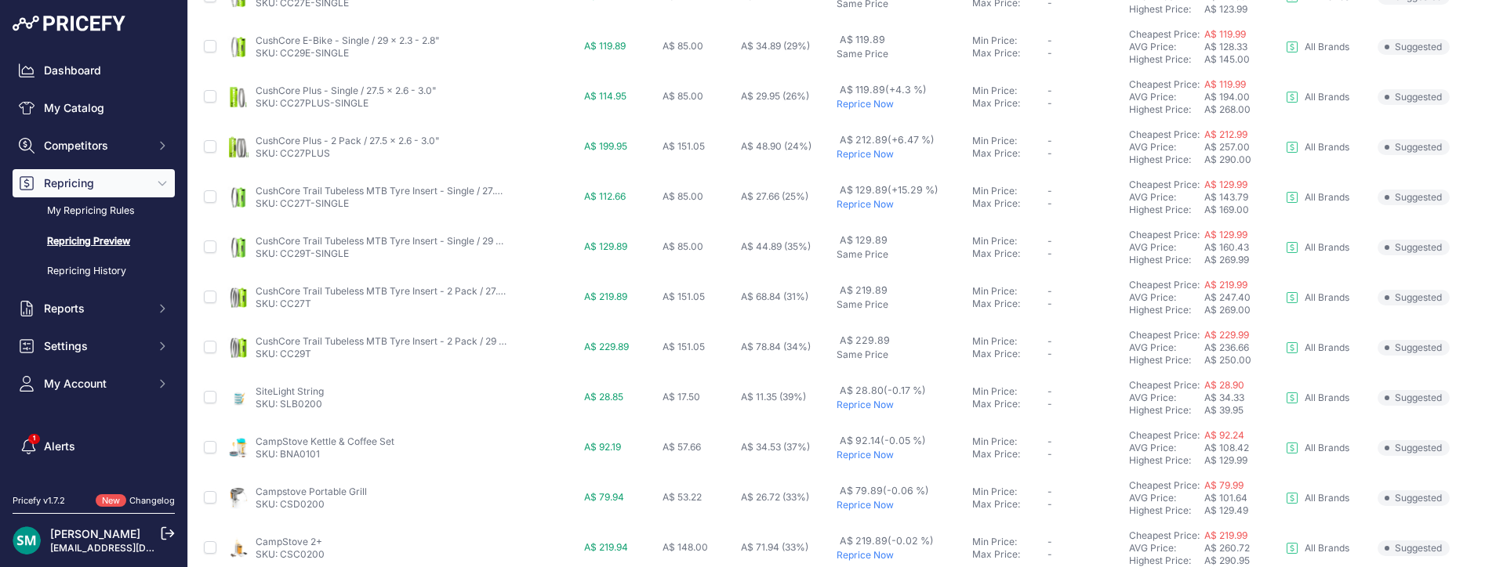
scroll to position [585, 0]
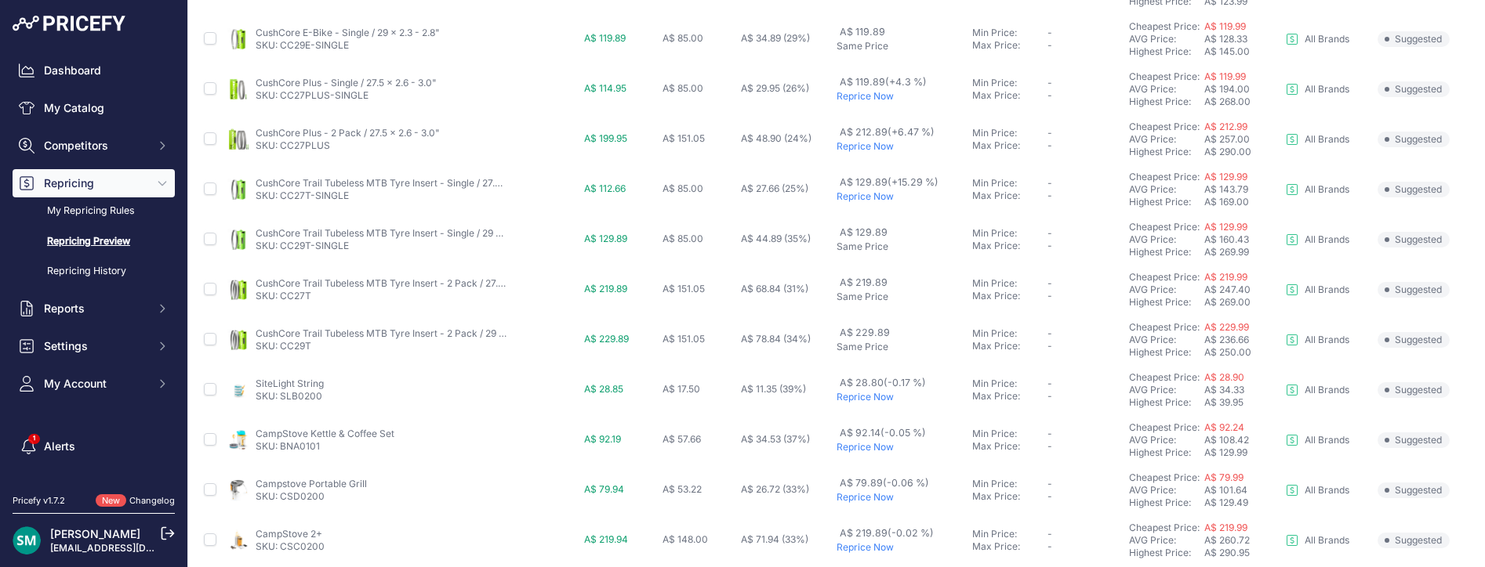
click at [878, 93] on p "Reprice Now" at bounding box center [900, 96] width 129 height 13
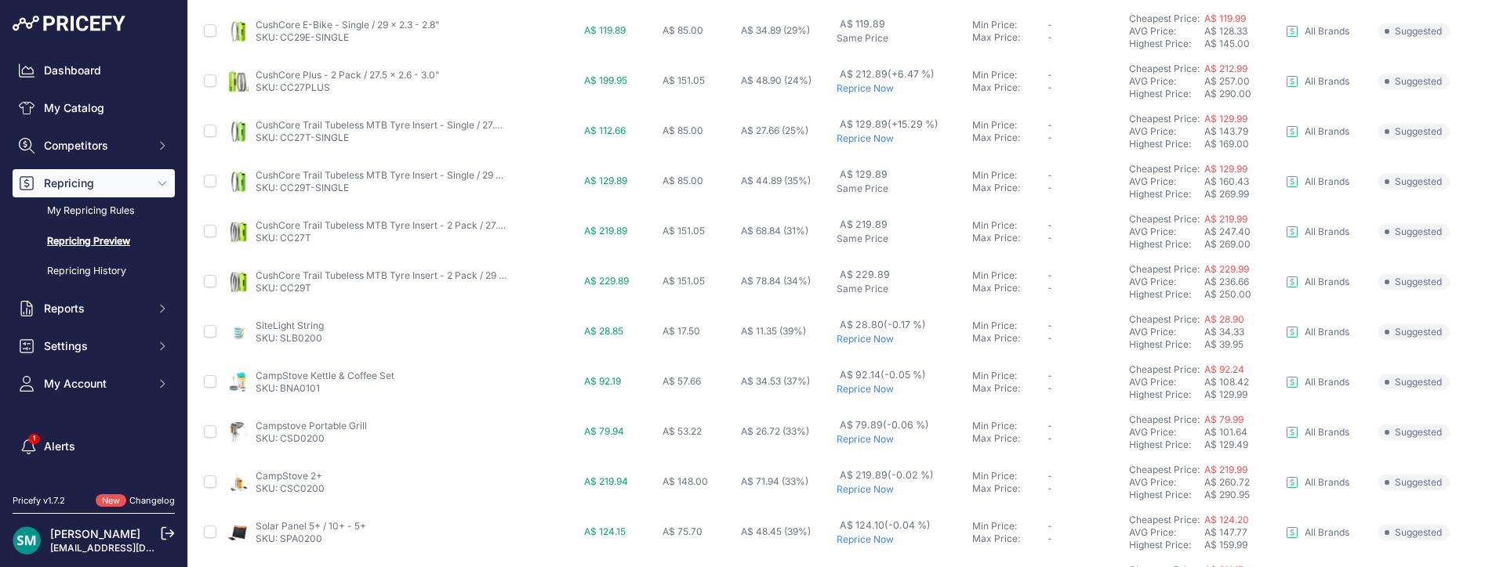
scroll to position [627, 0]
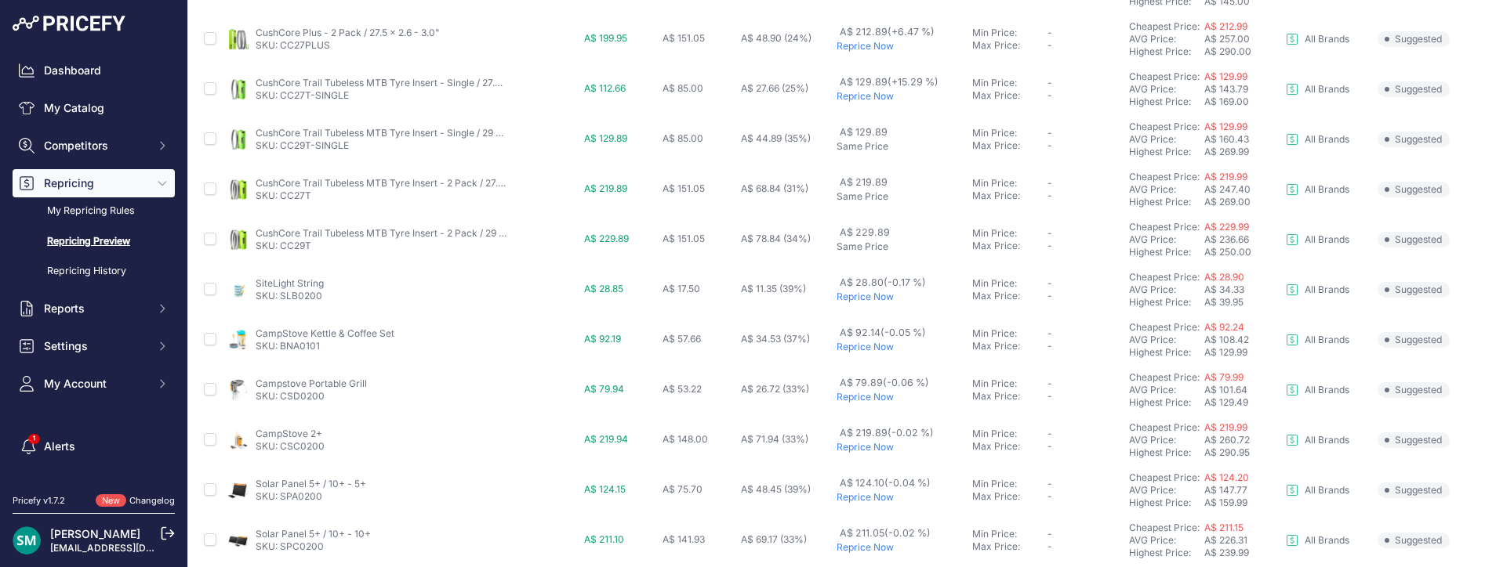
click at [868, 47] on p "Reprice Now" at bounding box center [900, 46] width 129 height 13
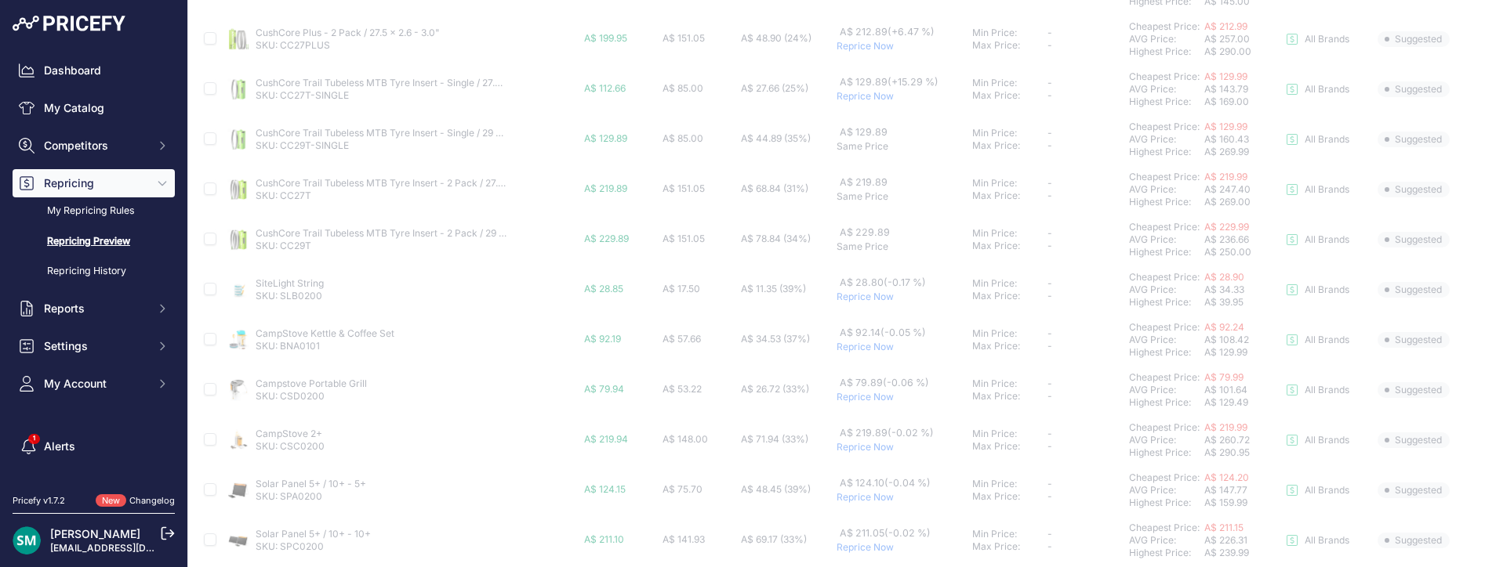
scroll to position [741, 0]
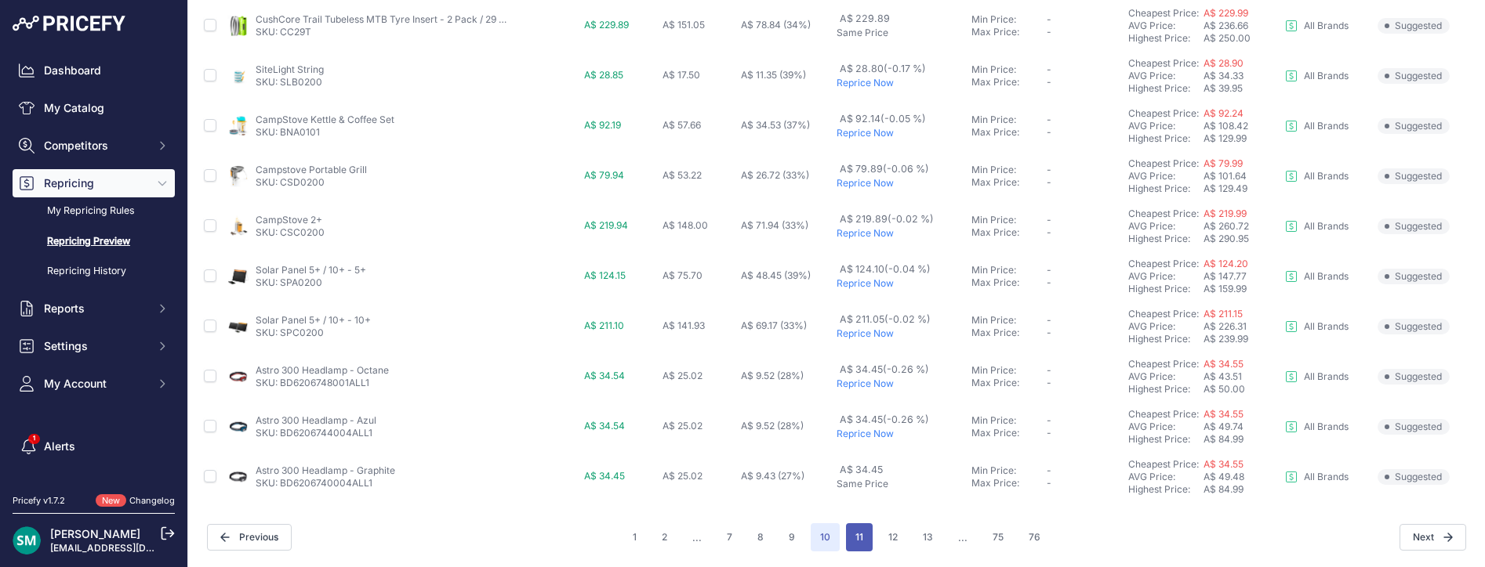
click at [860, 538] on button "11" at bounding box center [859, 538] width 27 height 28
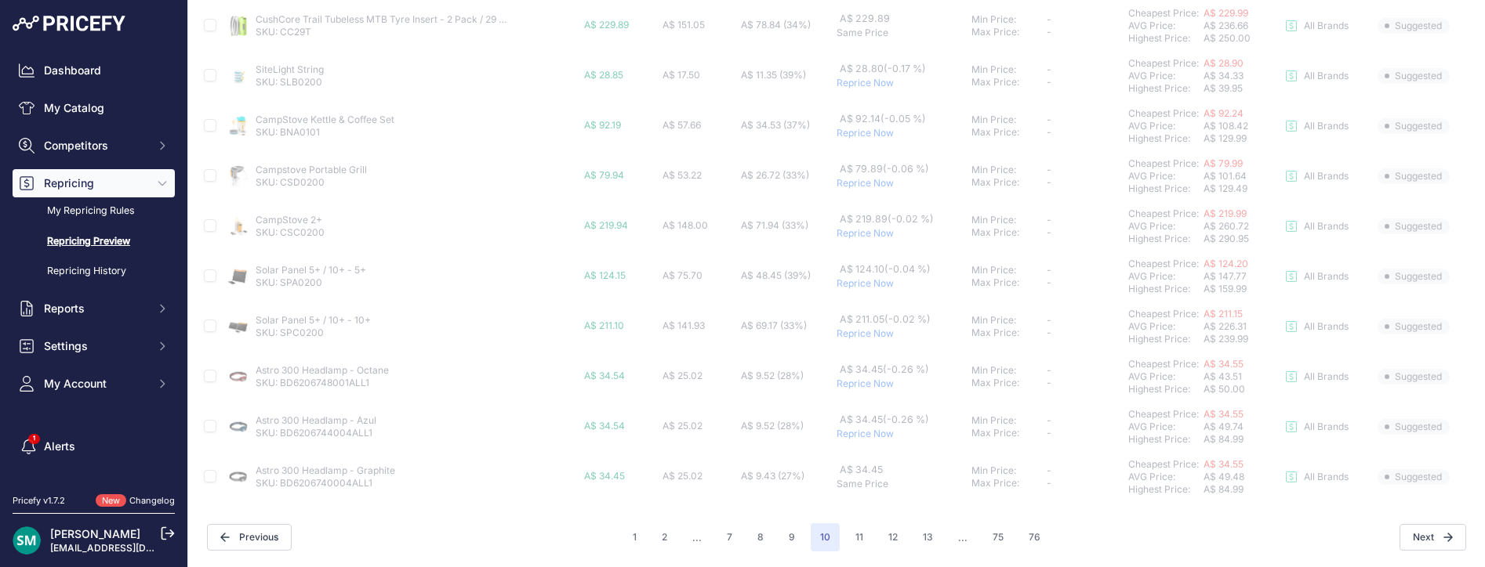
scroll to position [698, 0]
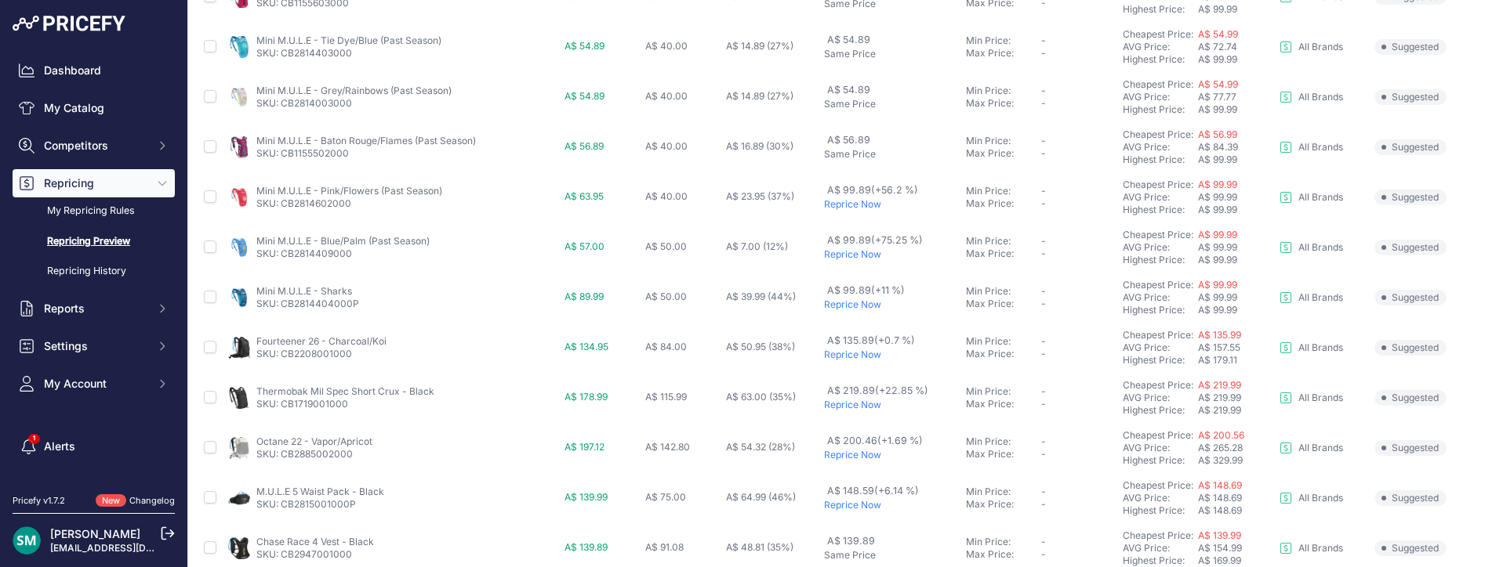
scroll to position [698, 0]
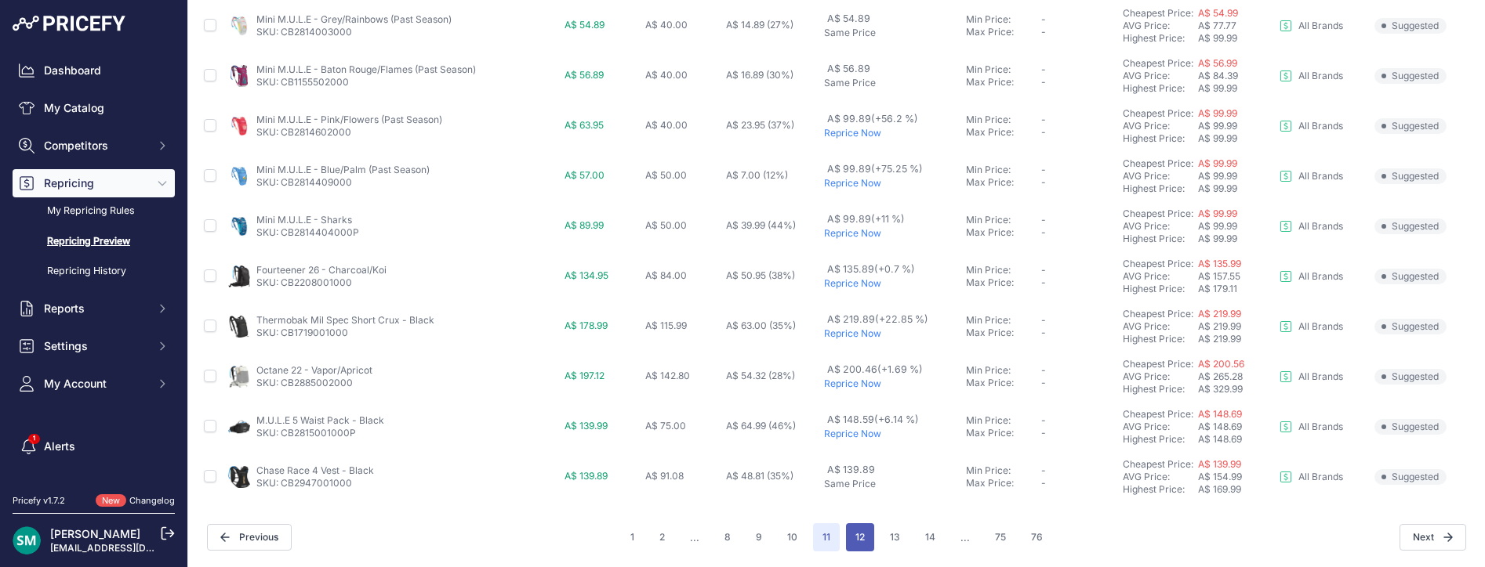
click at [856, 547] on button "12" at bounding box center [860, 538] width 28 height 28
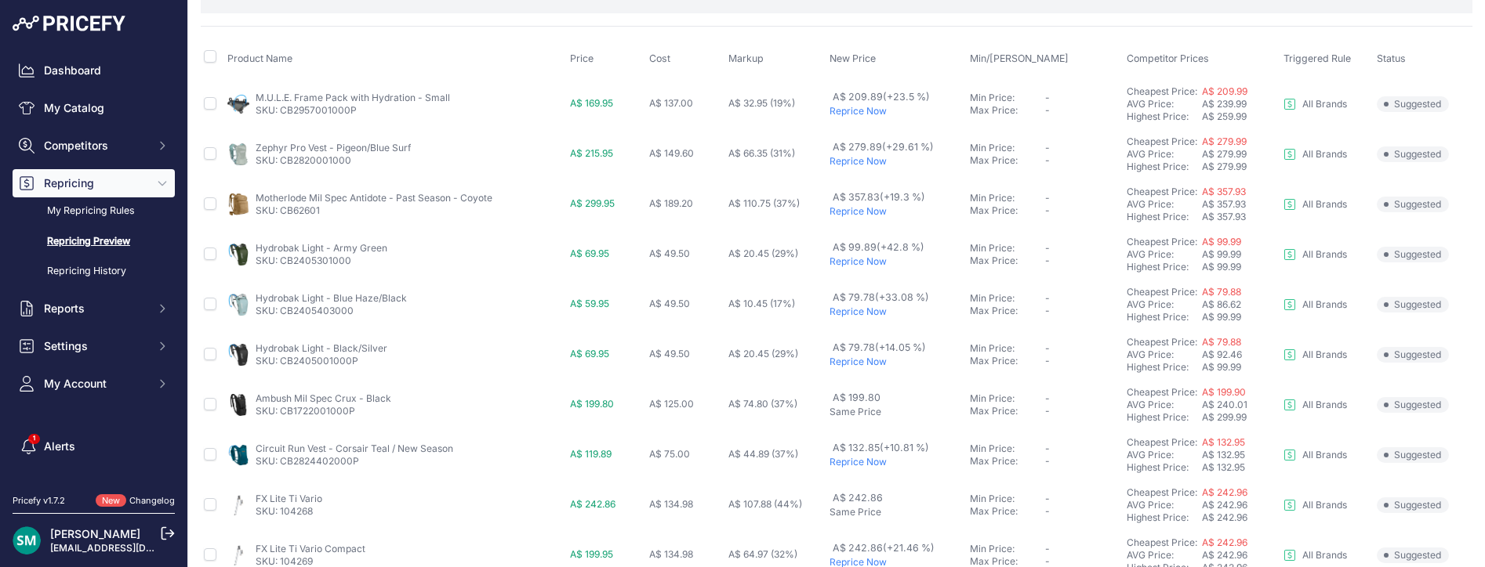
scroll to position [157, 0]
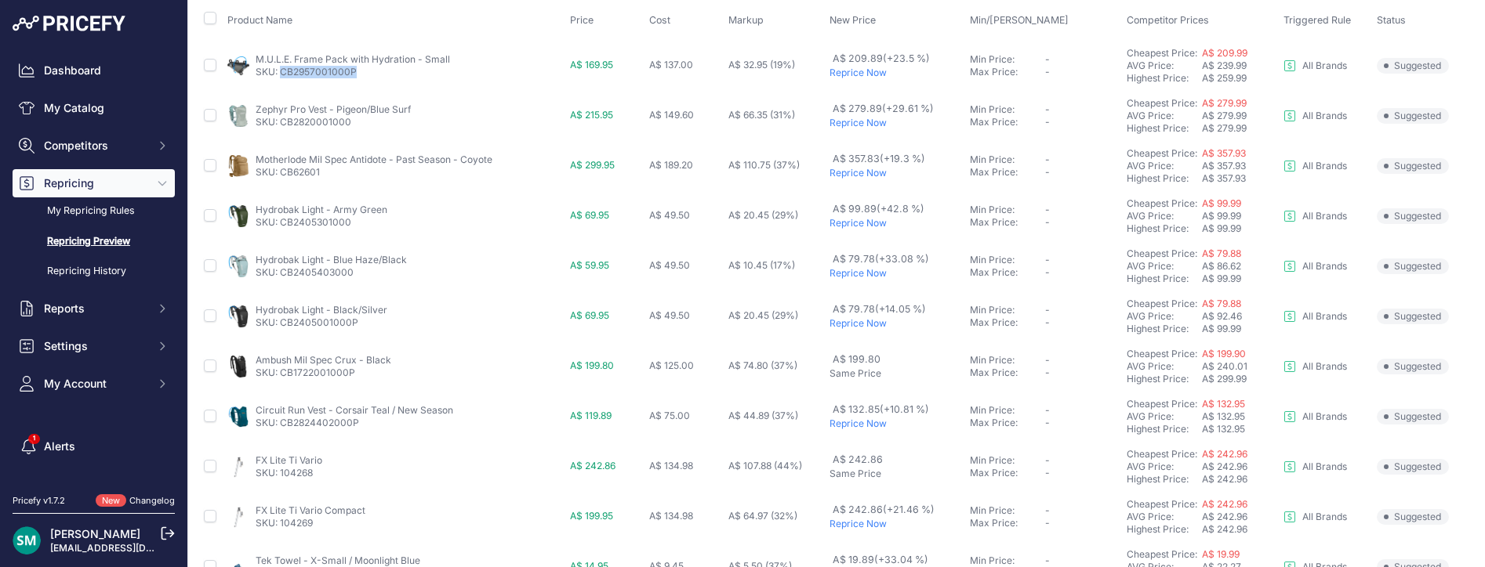
drag, startPoint x: 364, startPoint y: 73, endPoint x: 283, endPoint y: 79, distance: 81.8
click at [283, 79] on td "M.U.L.E. Frame Pack with Hydration - Small SKU: CB2957001000P" at bounding box center [395, 65] width 343 height 51
copy link "CB2957001000P"
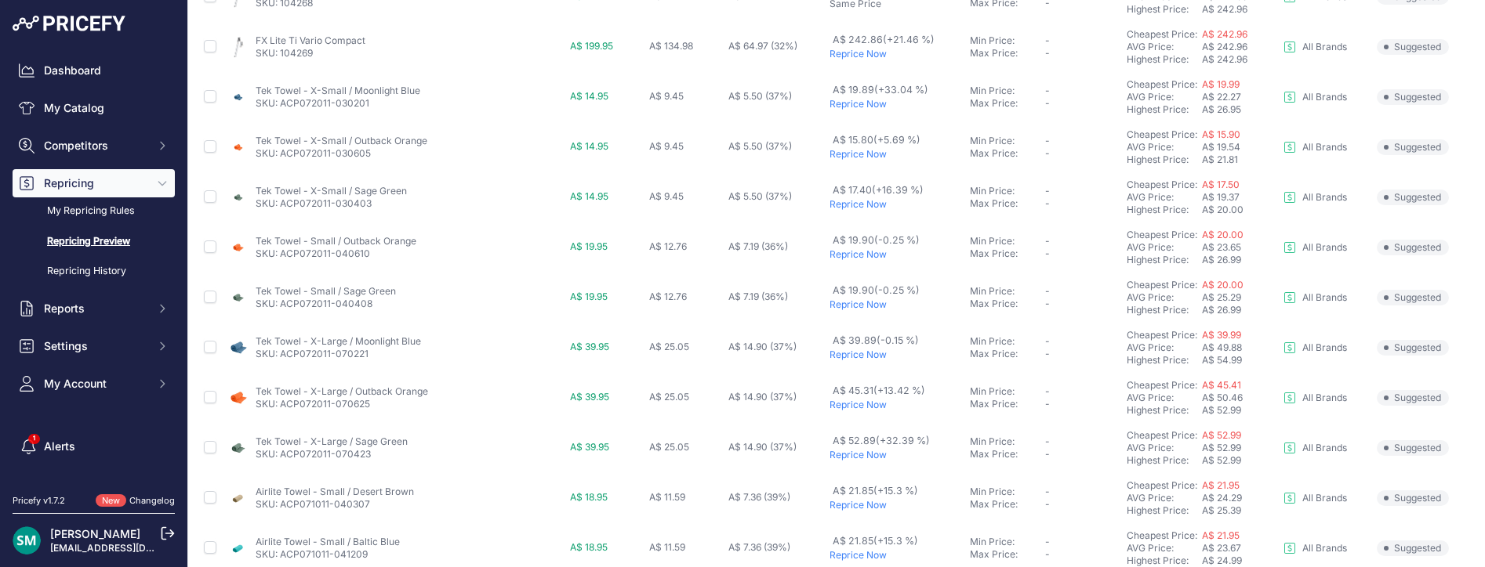
scroll to position [698, 0]
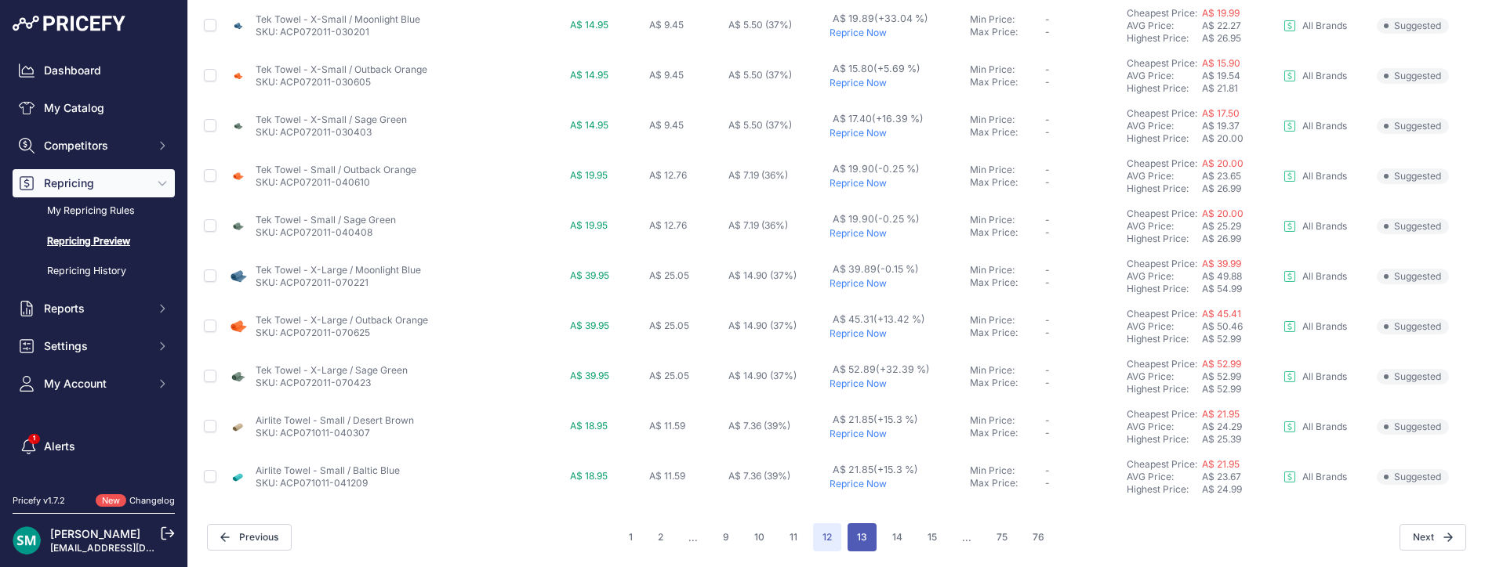
click at [847, 542] on button "13" at bounding box center [861, 538] width 29 height 28
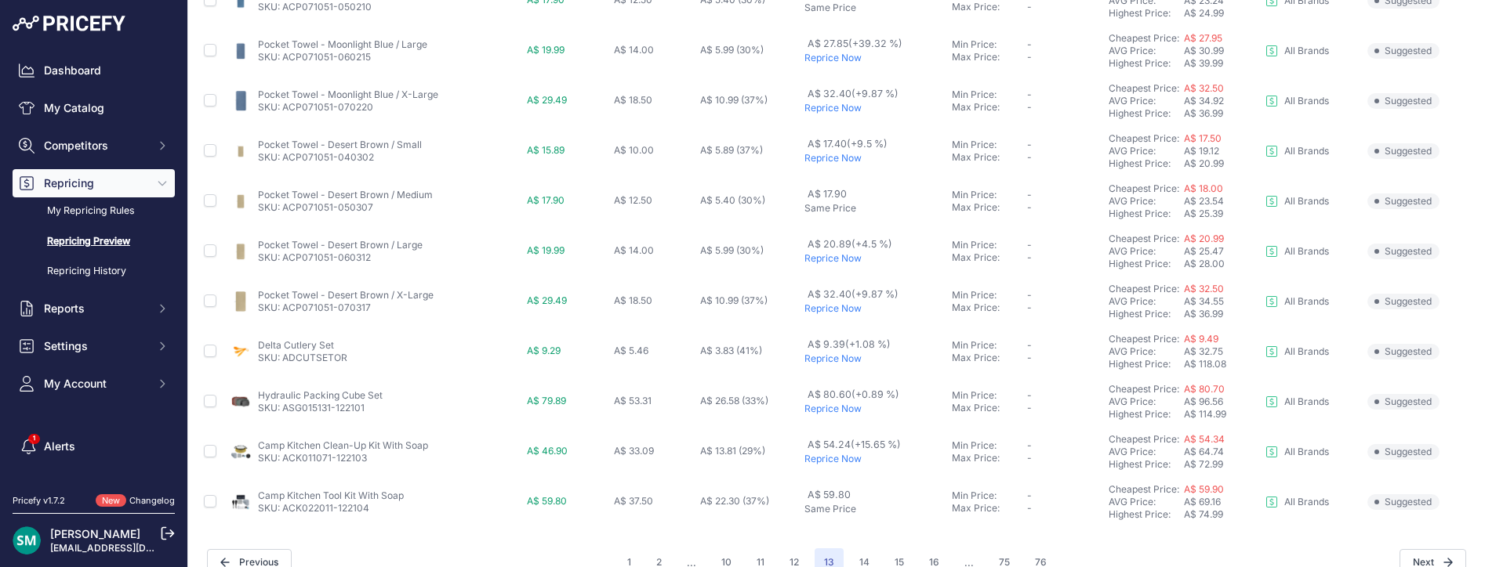
scroll to position [698, 0]
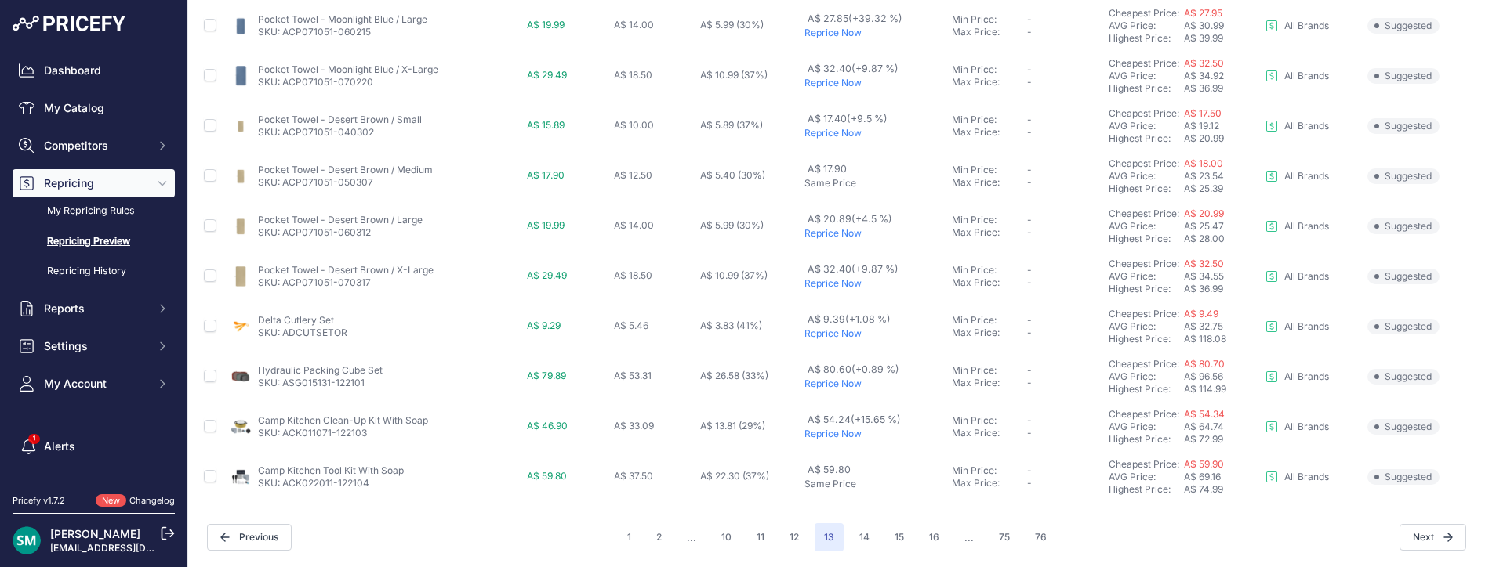
click at [831, 239] on p "Reprice Now" at bounding box center [874, 233] width 141 height 13
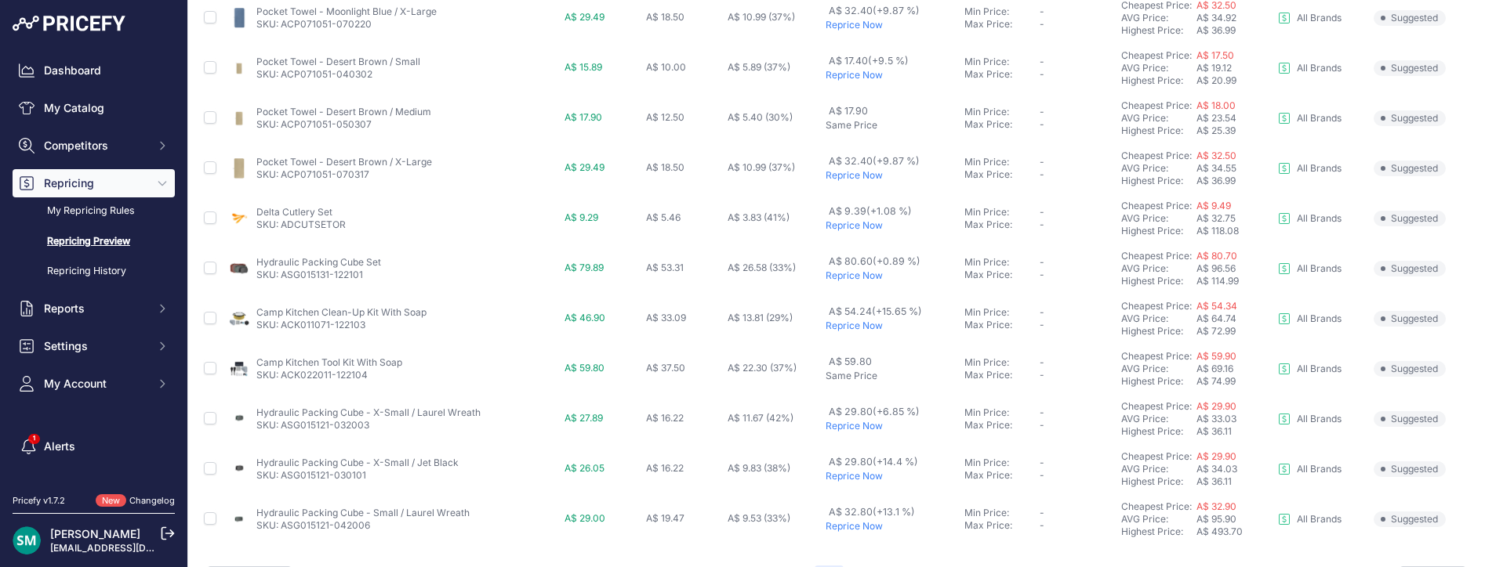
scroll to position [741, 0]
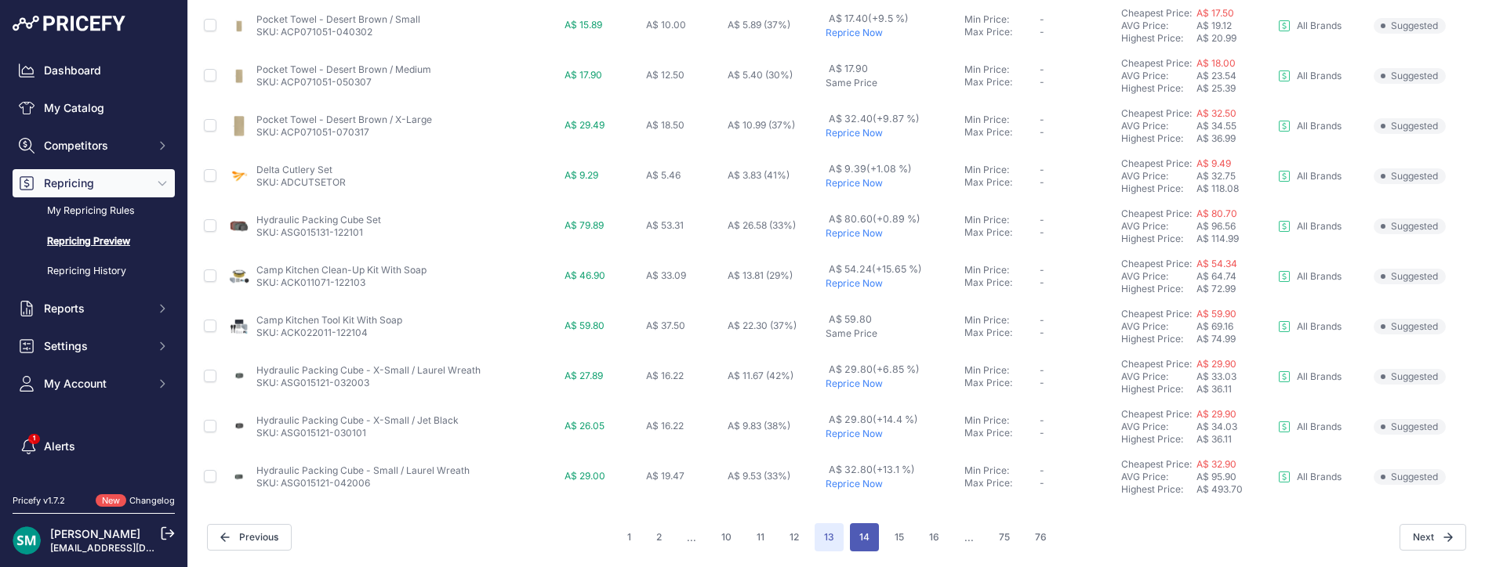
click at [850, 533] on button "14" at bounding box center [864, 538] width 29 height 28
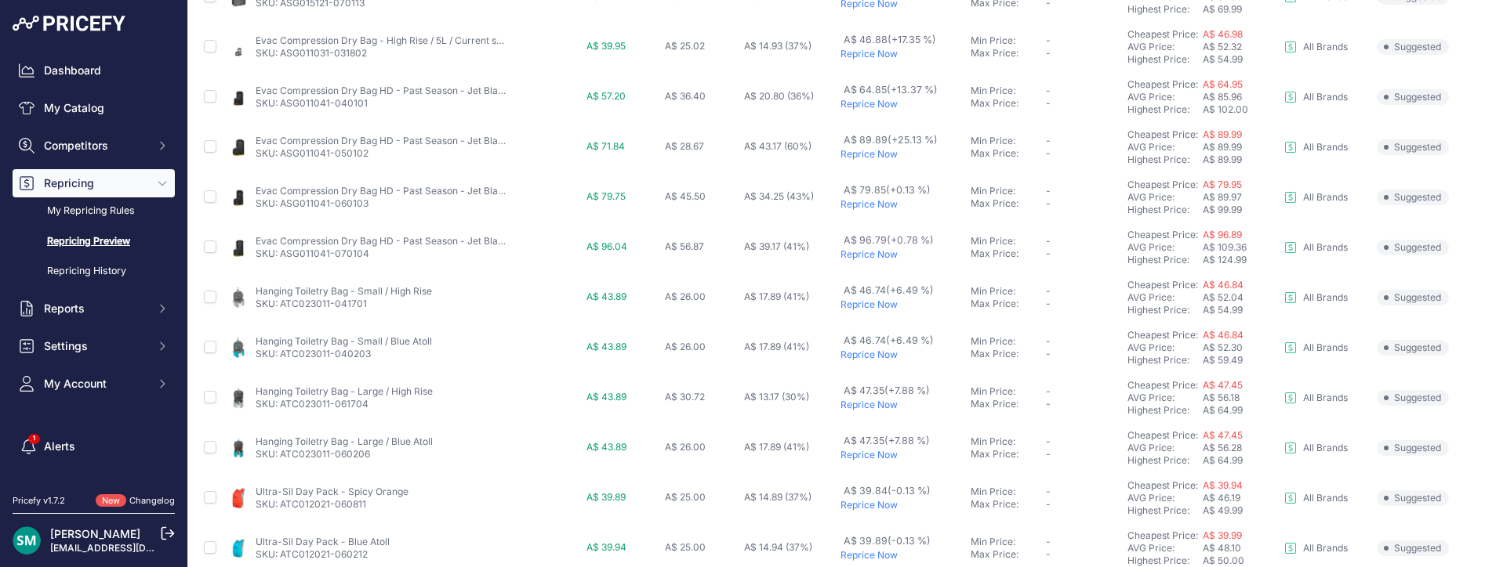
scroll to position [698, 0]
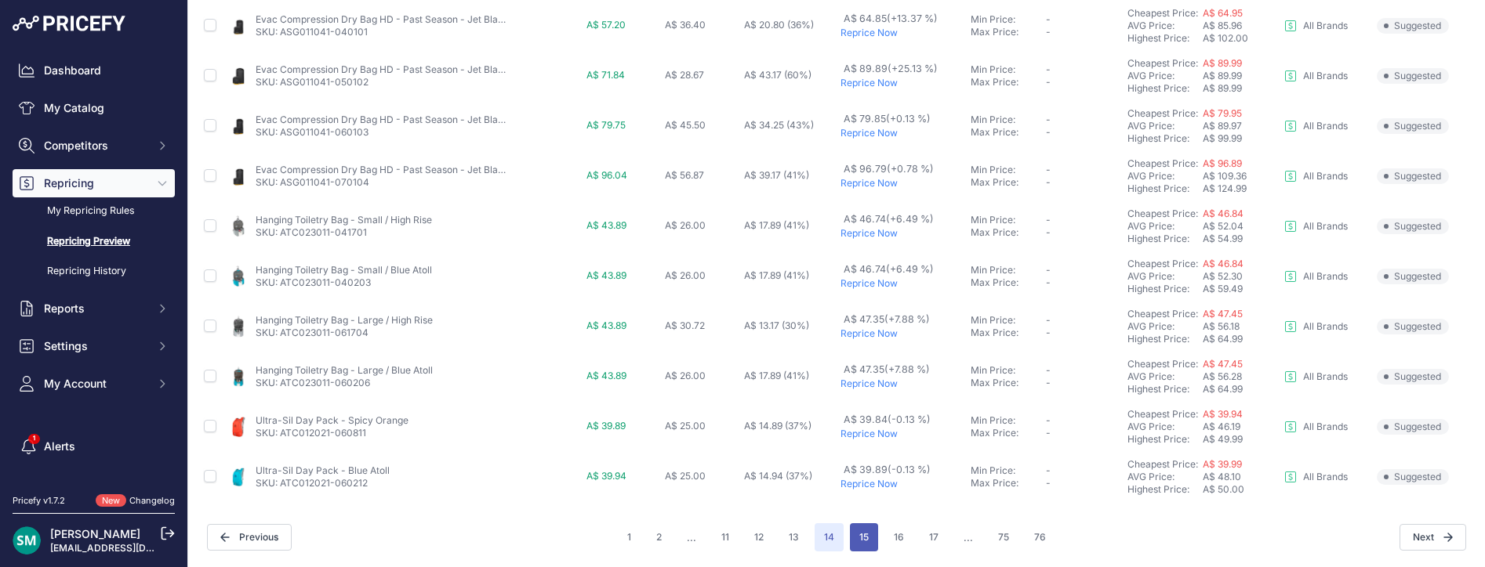
click at [860, 535] on button "15" at bounding box center [864, 538] width 28 height 28
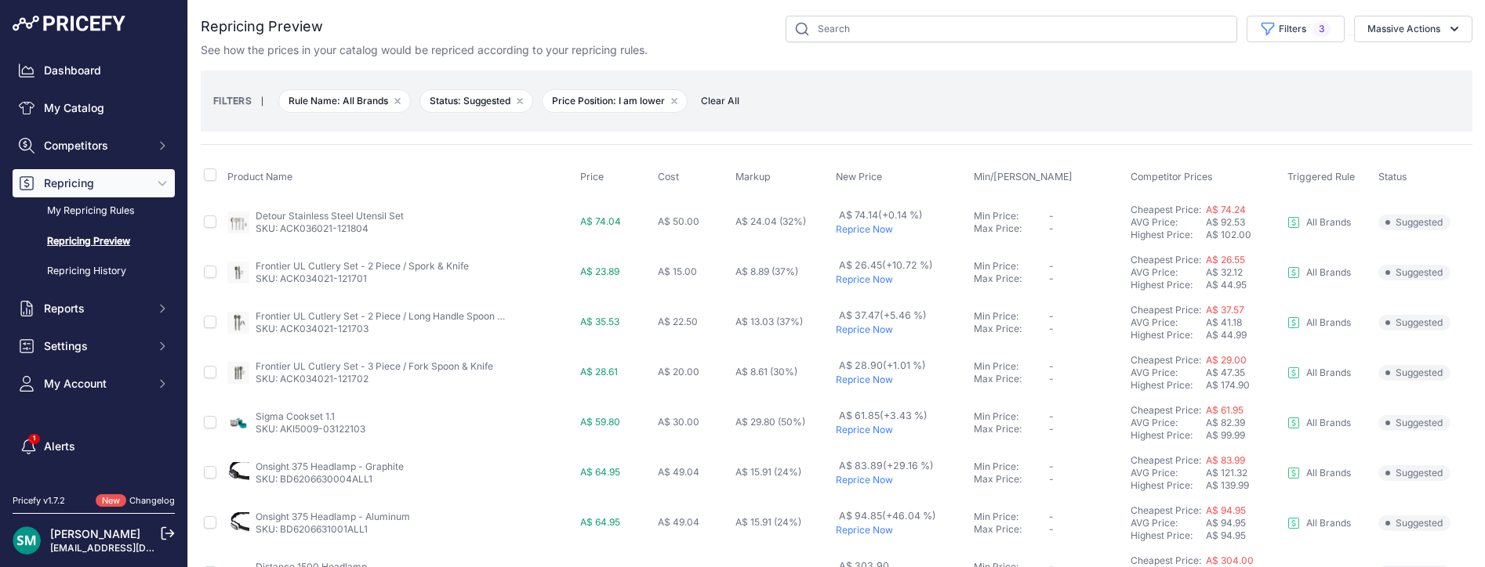
drag, startPoint x: 942, startPoint y: 71, endPoint x: 904, endPoint y: 184, distance: 120.0
click at [942, 71] on div "FILTERS | Rule Name: All Brands Remove filter option Status: [GEOGRAPHIC_DATA] …" at bounding box center [836, 101] width 1271 height 61
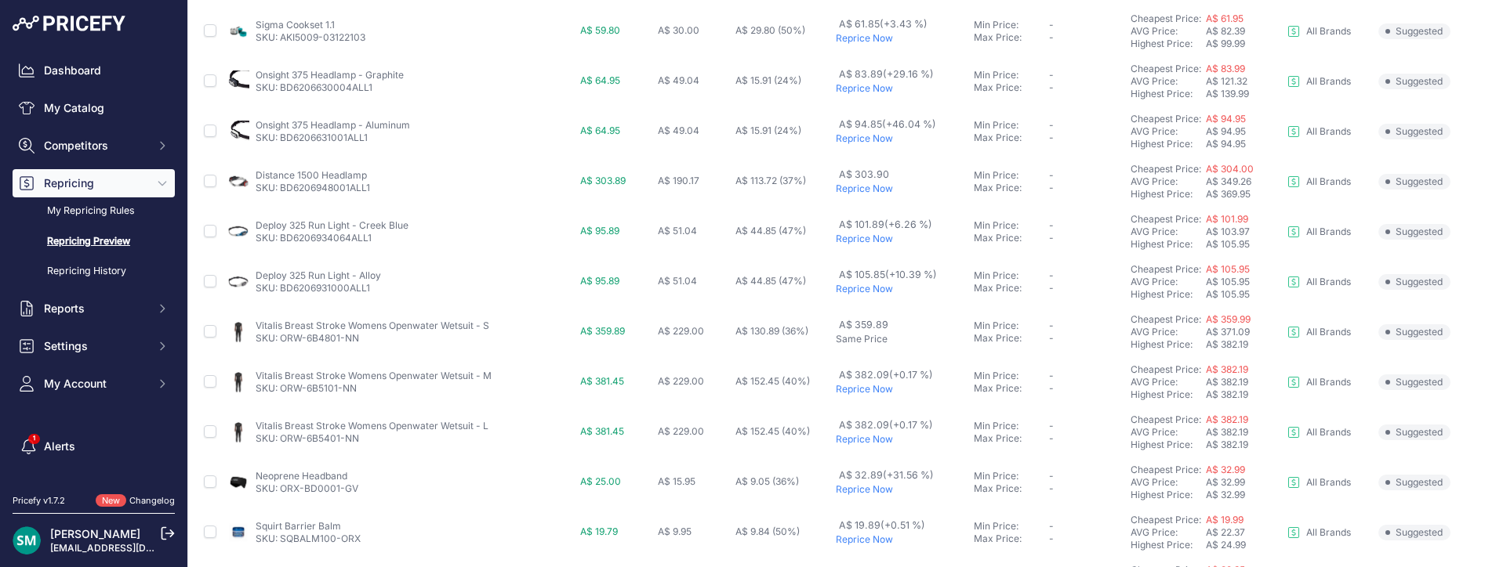
scroll to position [470, 0]
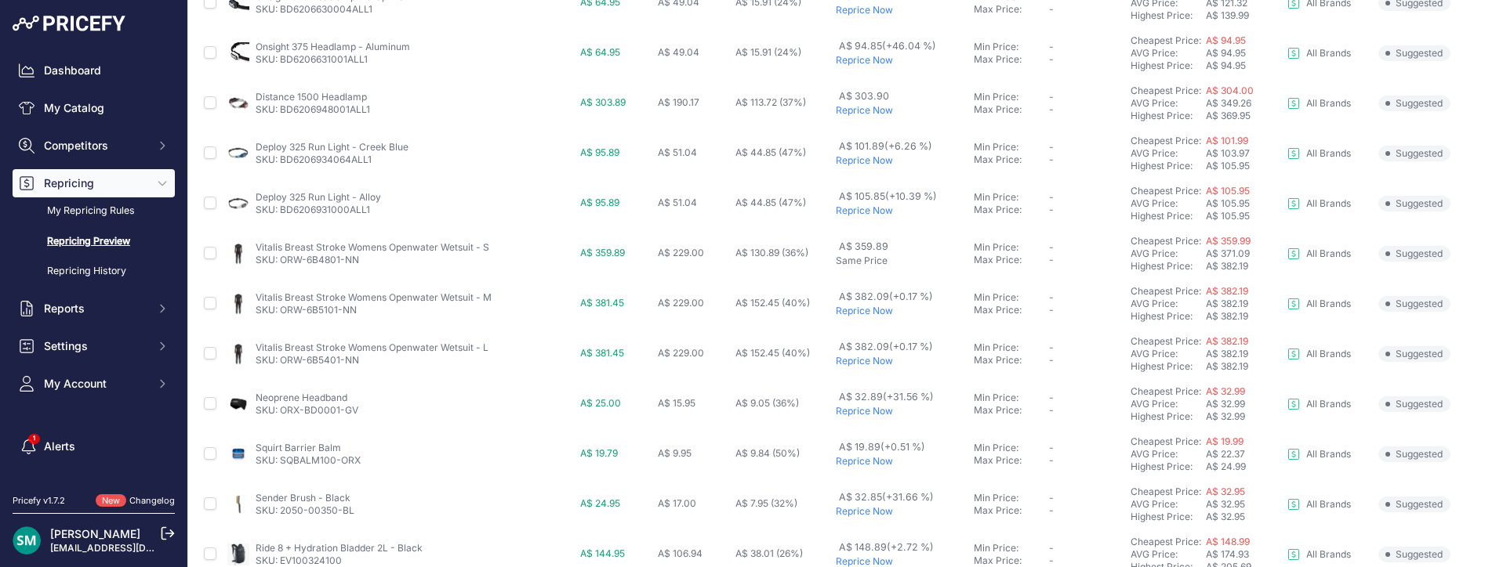
drag, startPoint x: 1064, startPoint y: 85, endPoint x: 1065, endPoint y: 121, distance: 36.1
click at [1064, 85] on td "Min Price: - Max Price: -" at bounding box center [1048, 103] width 157 height 50
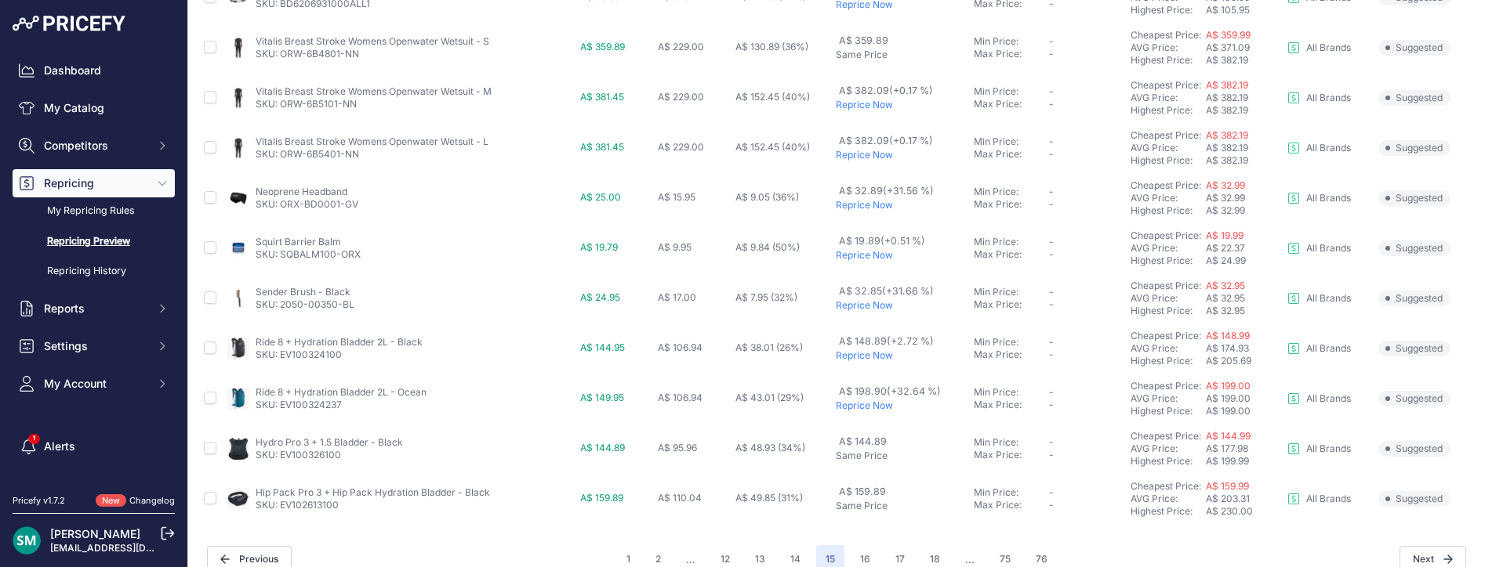
scroll to position [698, 0]
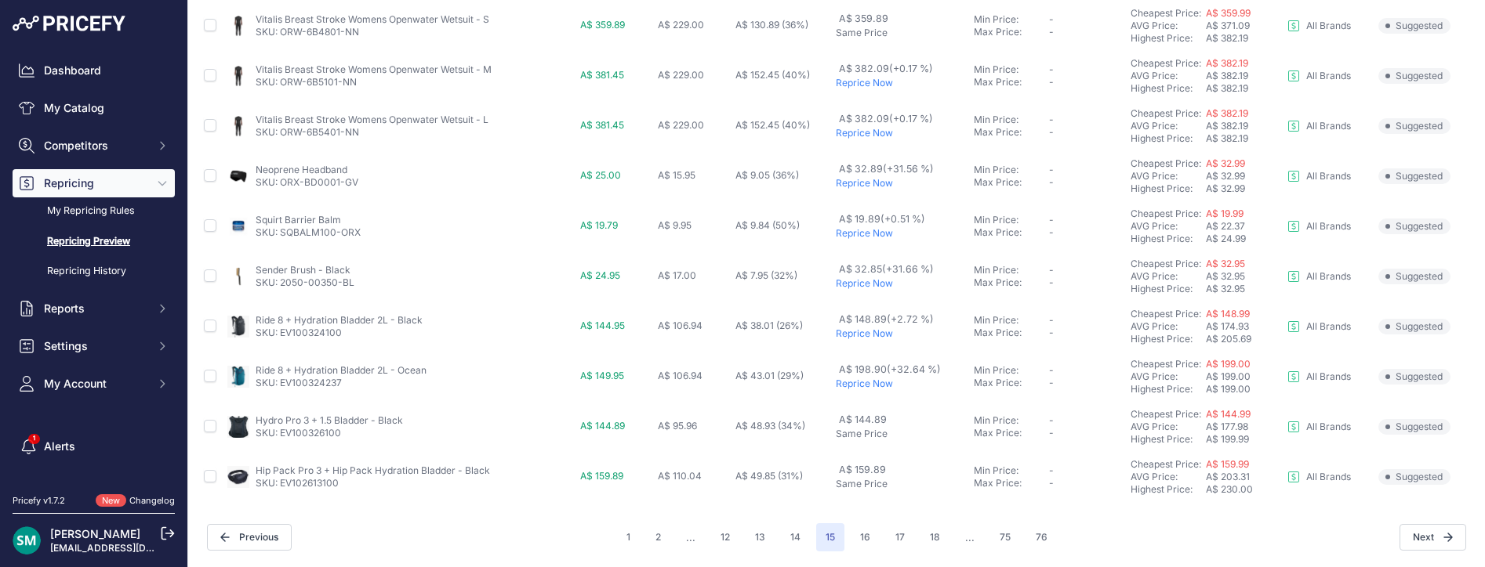
click at [864, 343] on td "A$ 148.89 (+2.72 %) Reprice Now" at bounding box center [901, 327] width 138 height 50
click at [864, 336] on p "Reprice Now" at bounding box center [902, 334] width 132 height 13
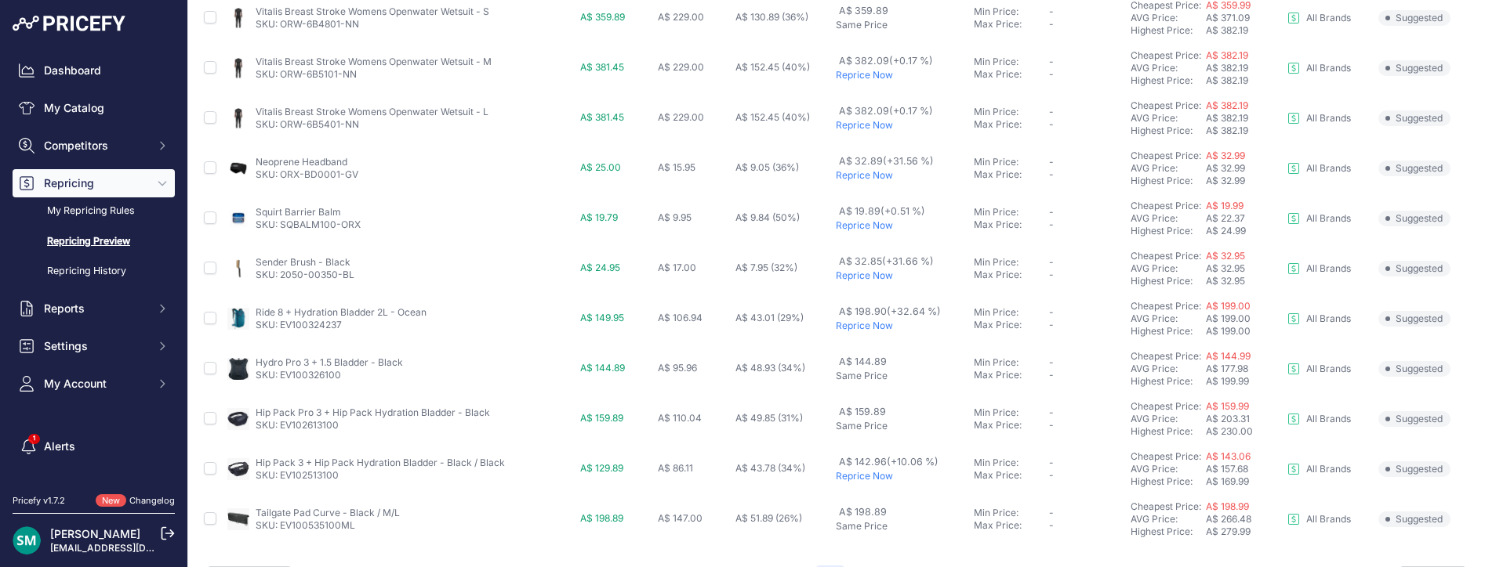
scroll to position [741, 0]
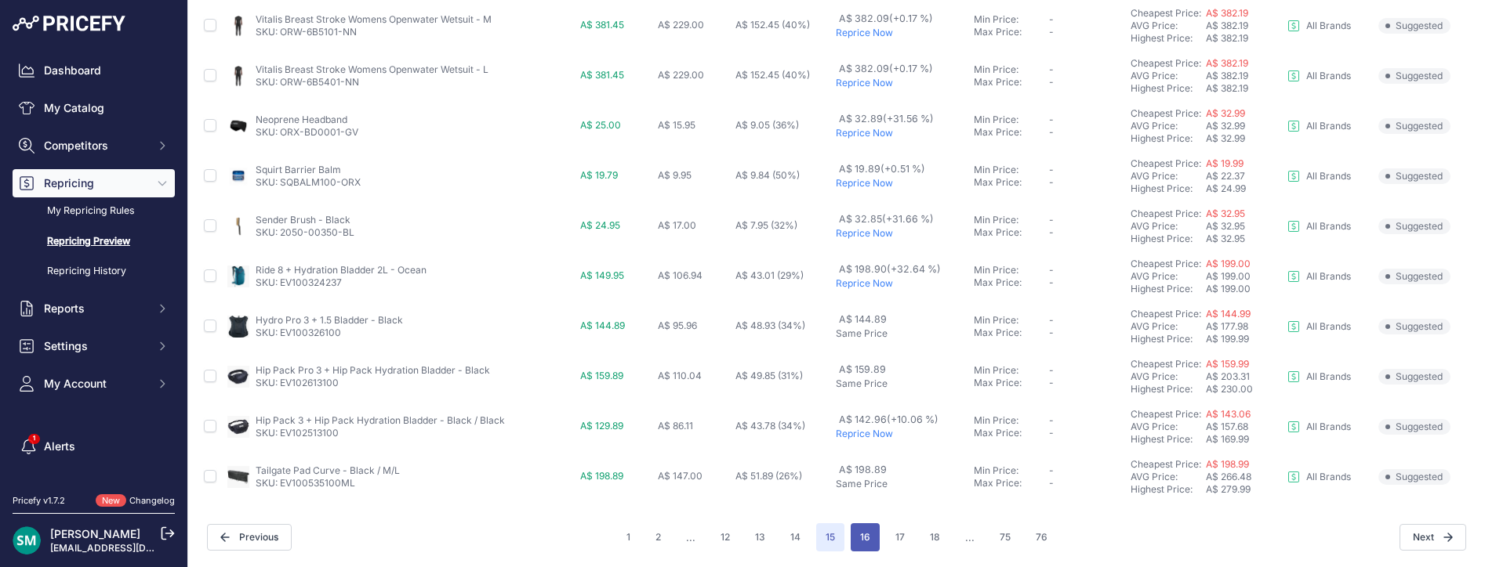
click at [854, 535] on button "16" at bounding box center [864, 538] width 29 height 28
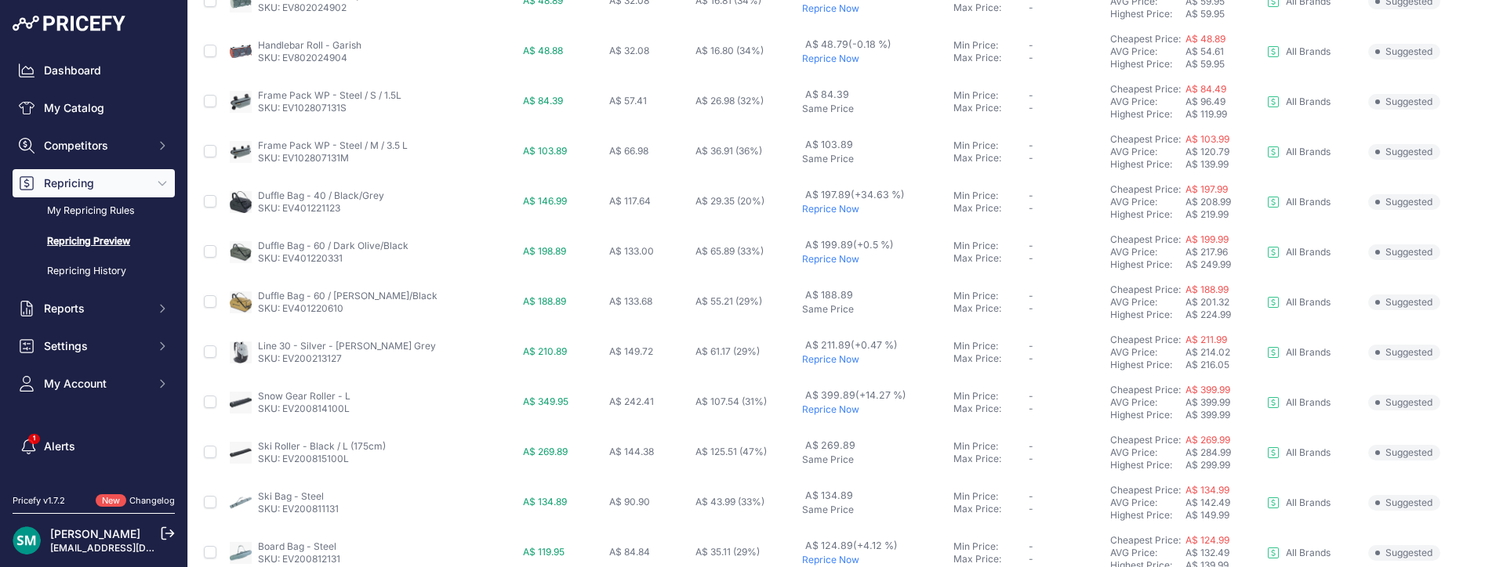
scroll to position [549, 0]
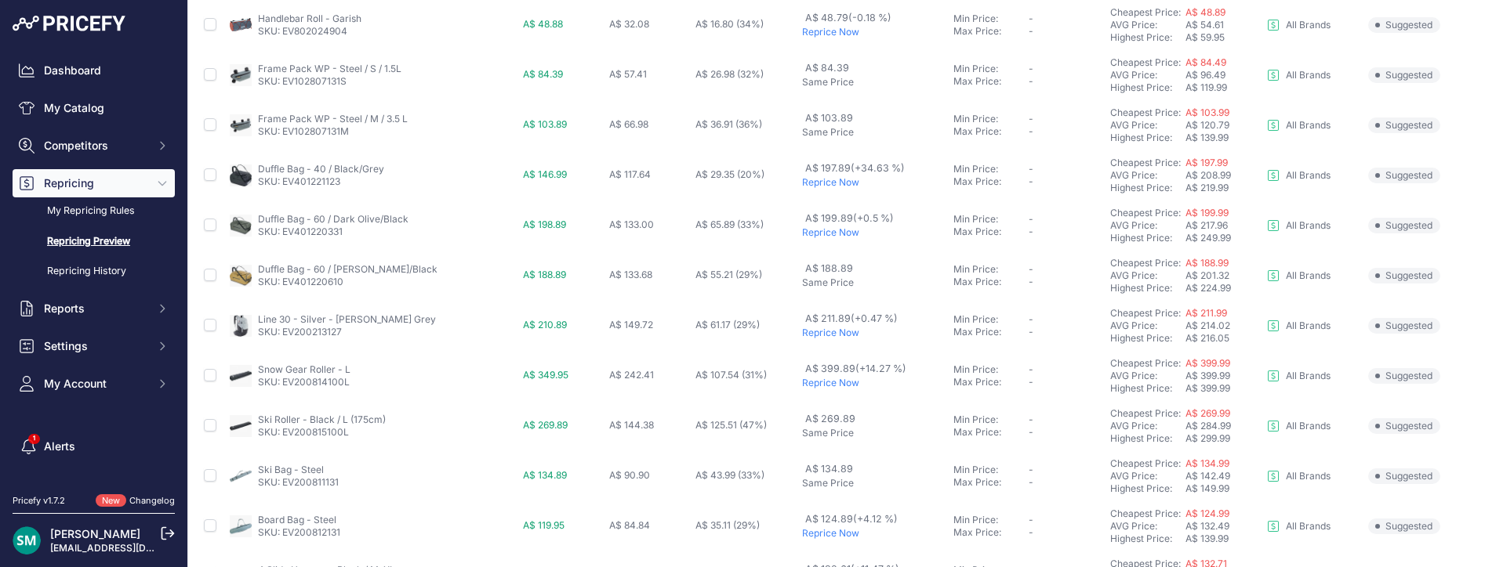
click at [821, 331] on p "Reprice Now" at bounding box center [874, 333] width 145 height 13
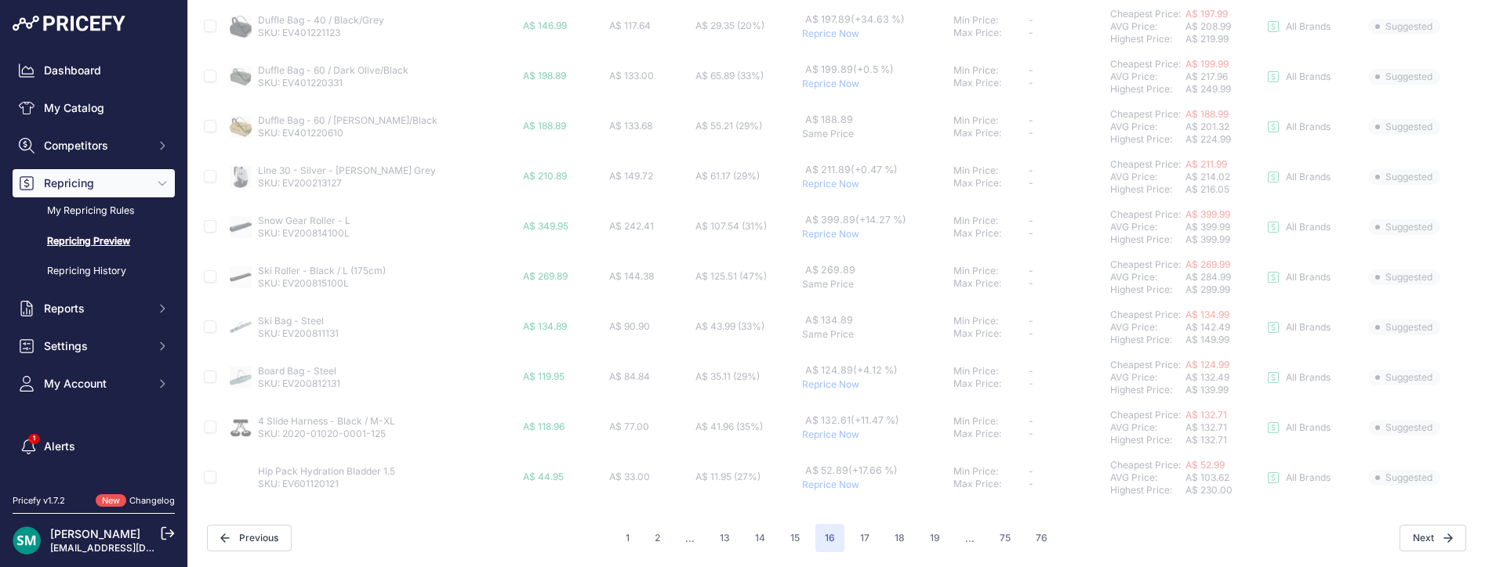
scroll to position [698, 0]
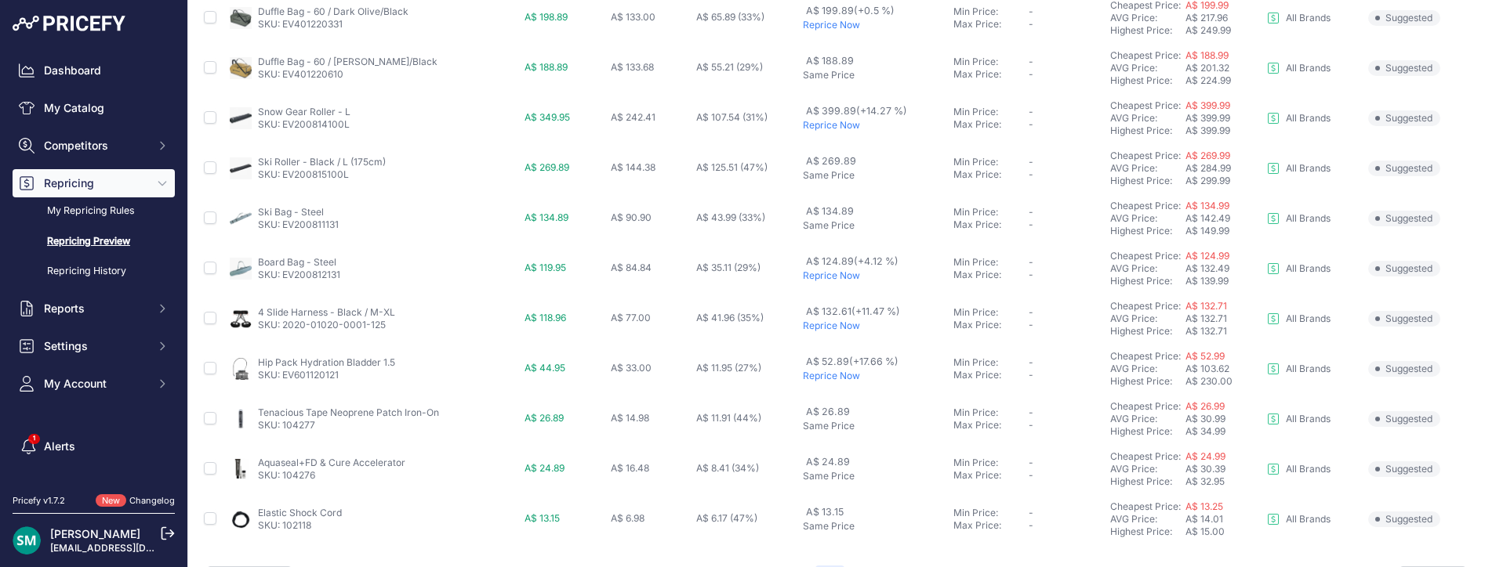
click at [824, 279] on p "Reprice Now" at bounding box center [875, 276] width 145 height 13
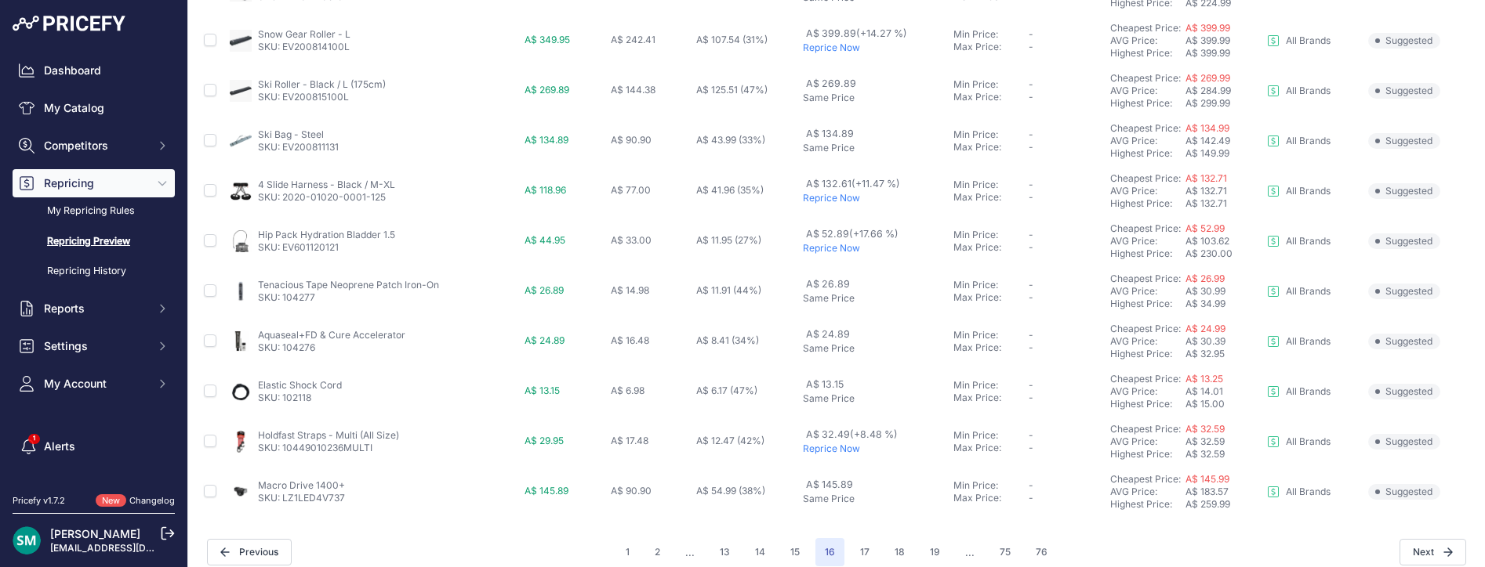
scroll to position [741, 0]
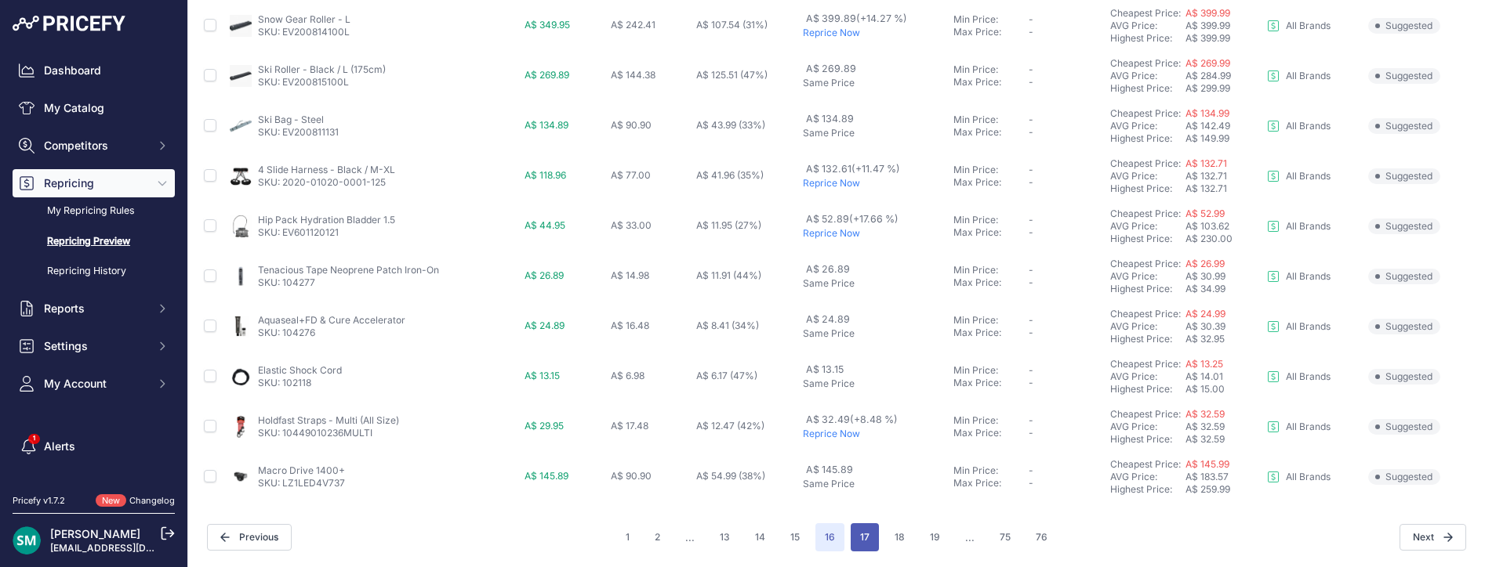
click at [870, 544] on button "17" at bounding box center [864, 538] width 28 height 28
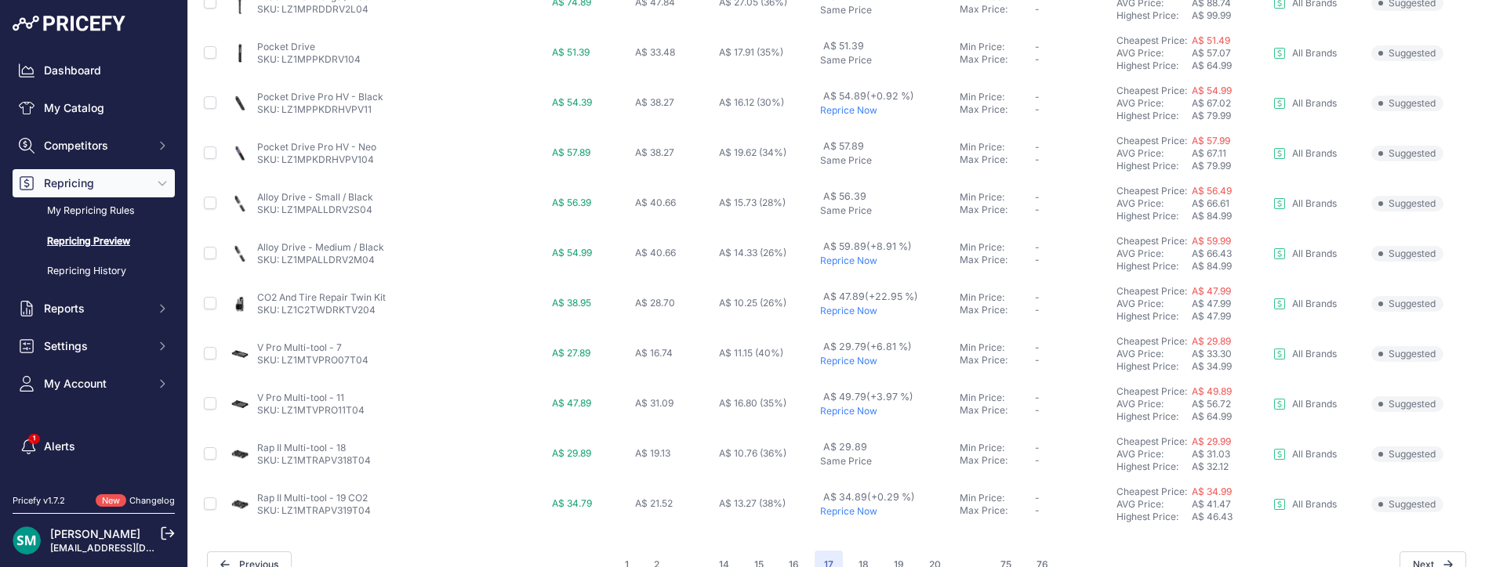
scroll to position [698, 0]
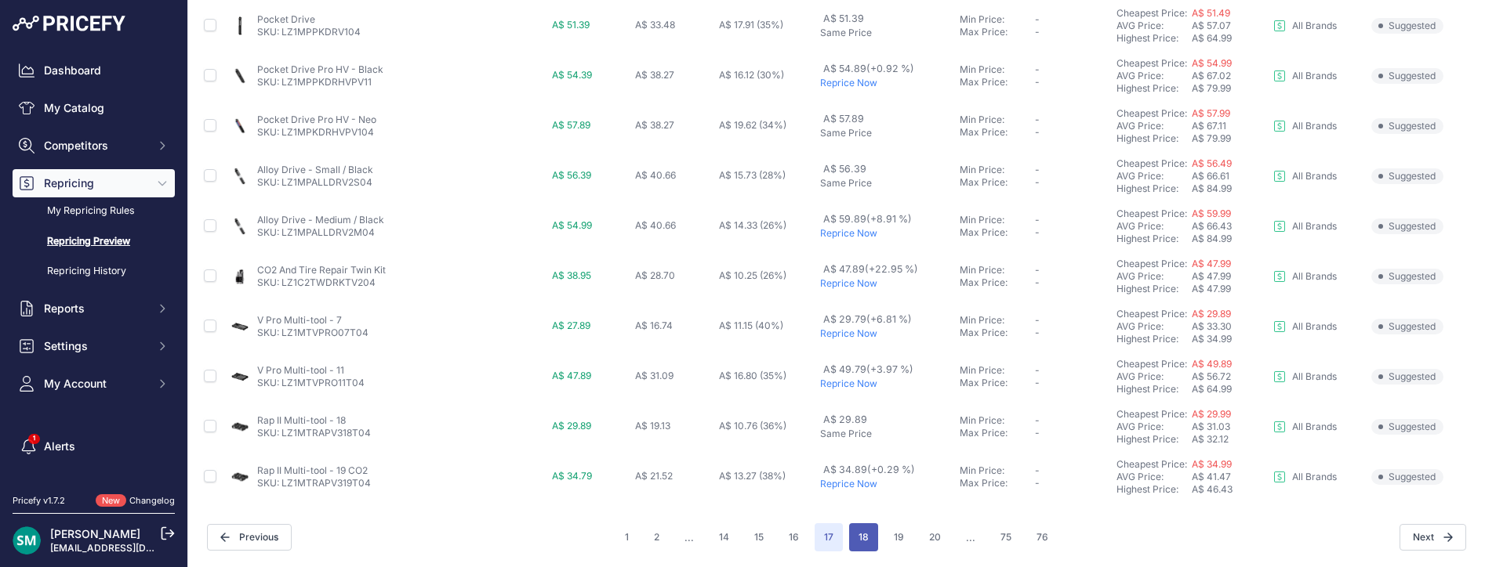
click at [851, 534] on button "18" at bounding box center [863, 538] width 29 height 28
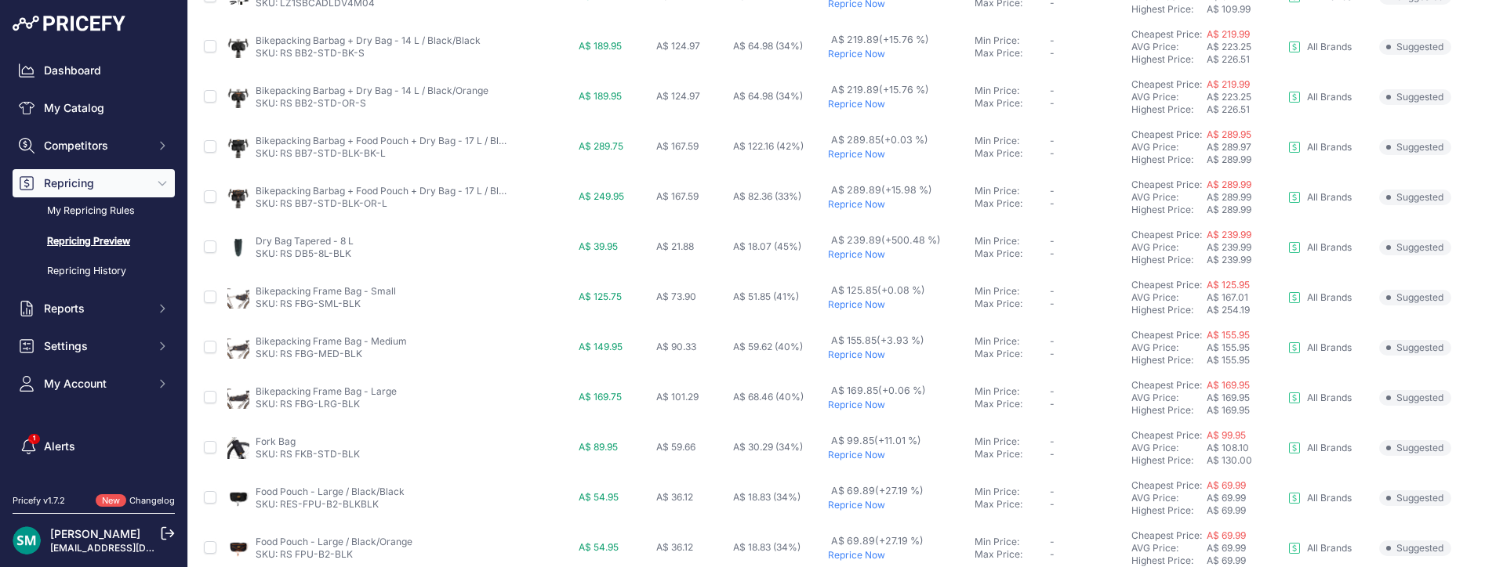
scroll to position [698, 0]
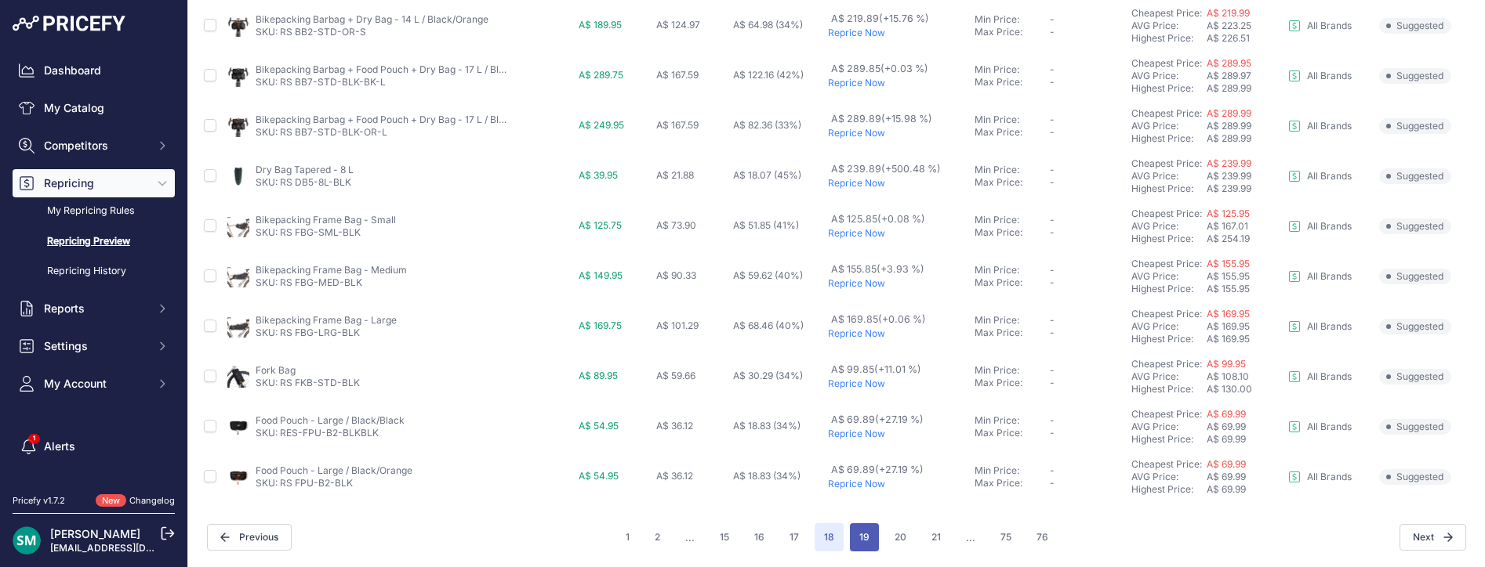
click at [850, 534] on button "19" at bounding box center [864, 538] width 29 height 28
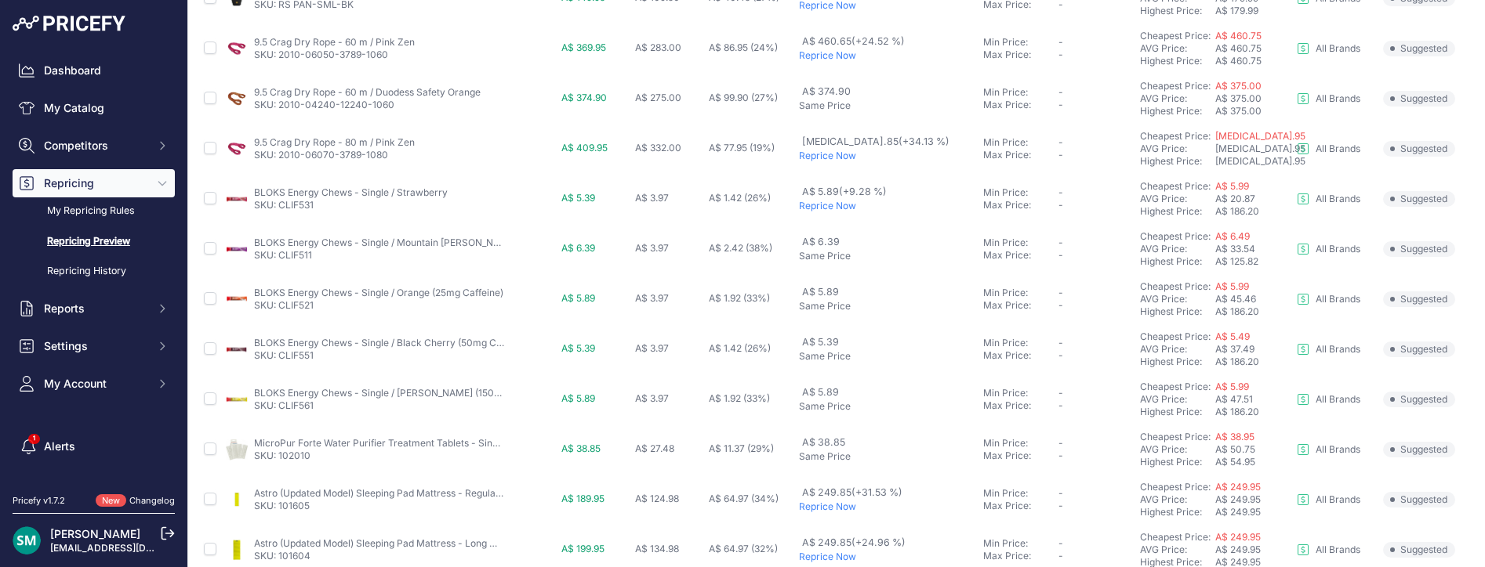
scroll to position [698, 0]
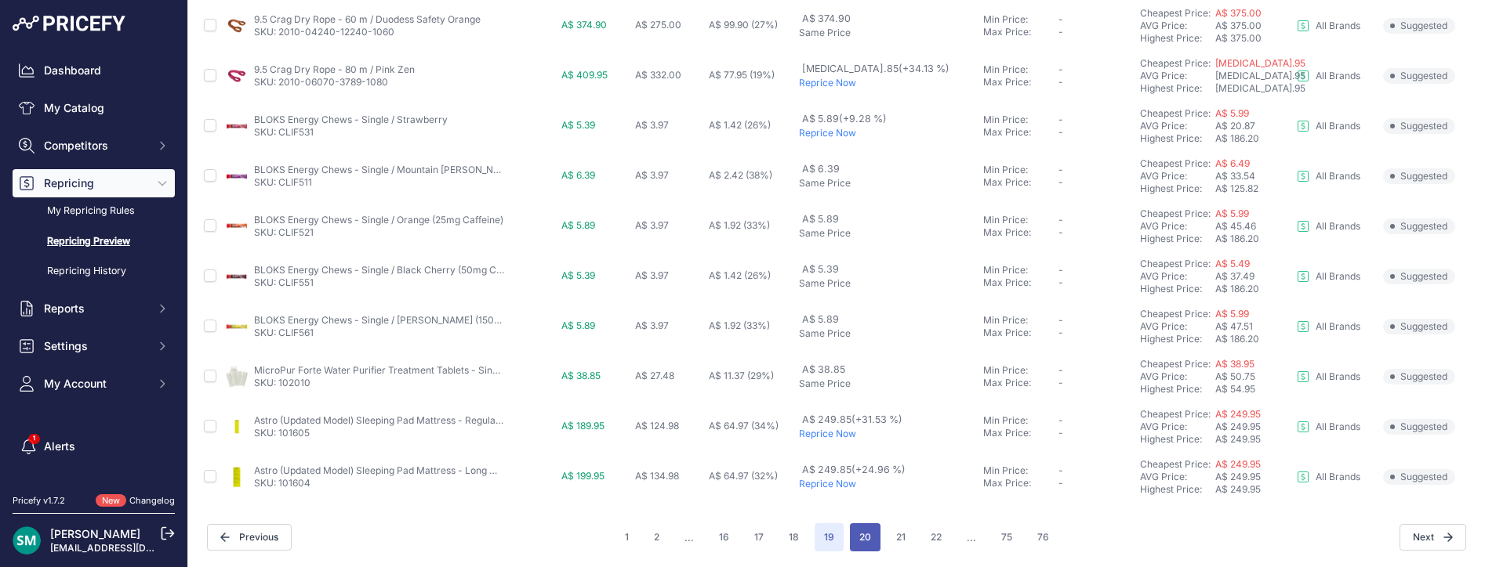
click at [850, 531] on button "20" at bounding box center [865, 538] width 31 height 28
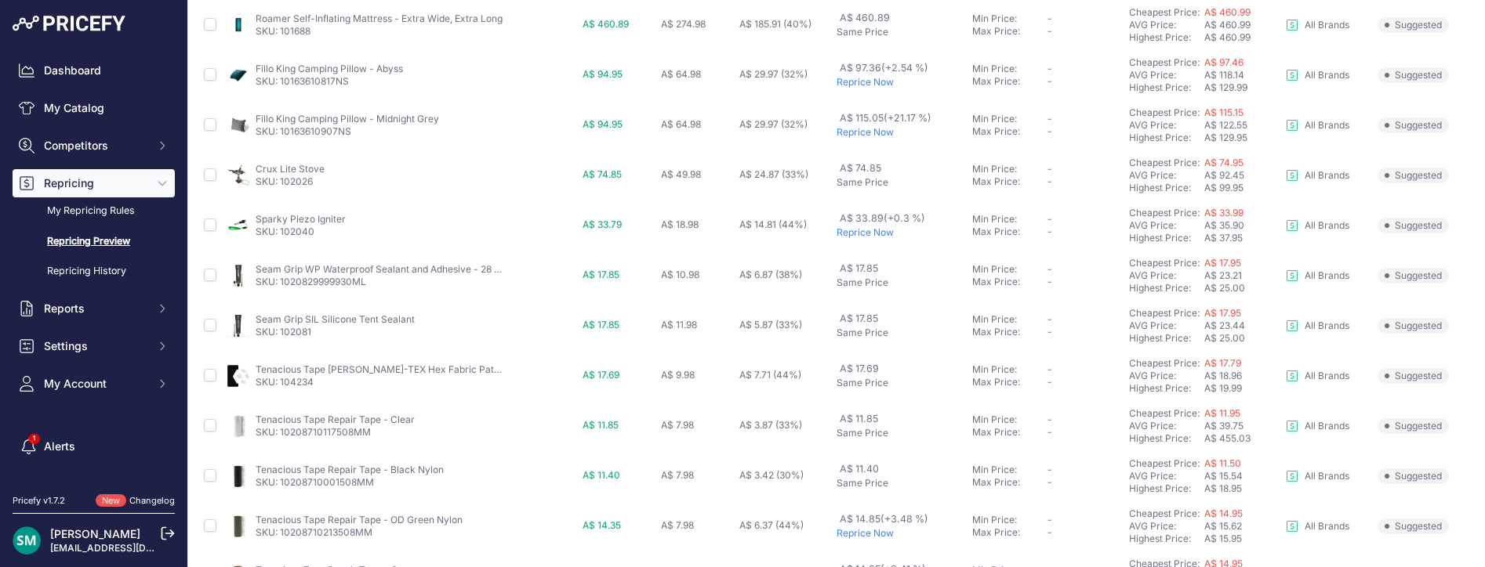
scroll to position [698, 0]
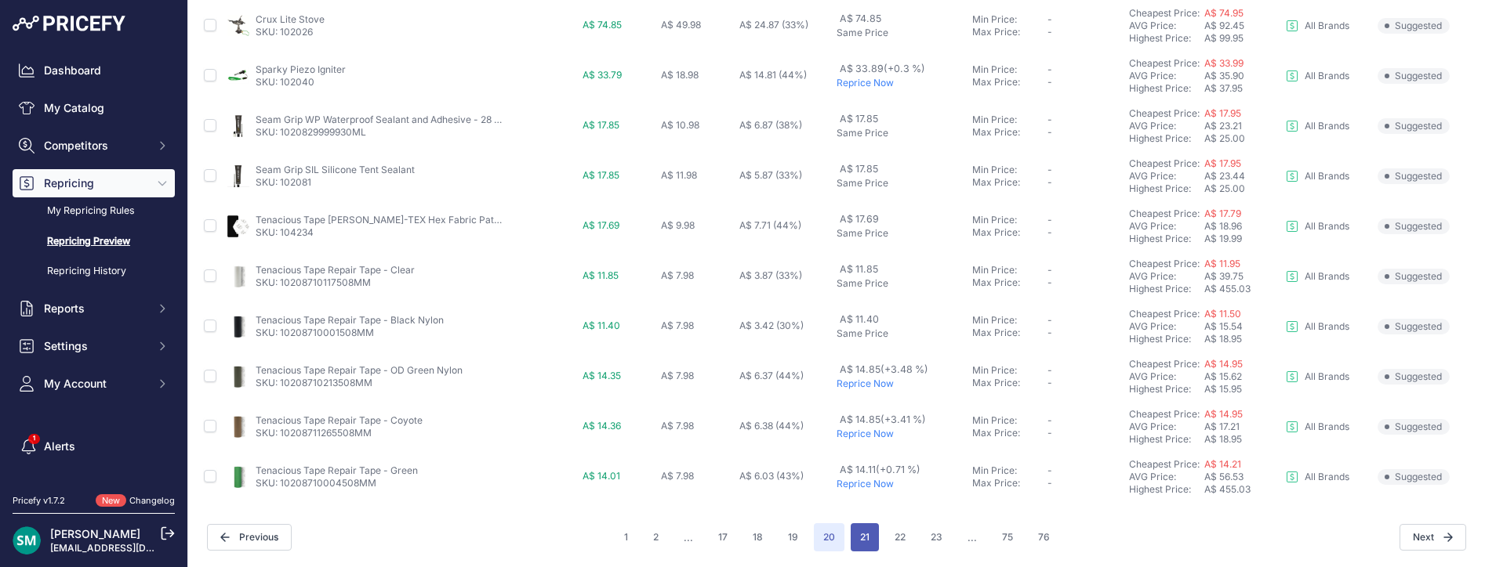
click at [850, 538] on button "21" at bounding box center [864, 538] width 28 height 28
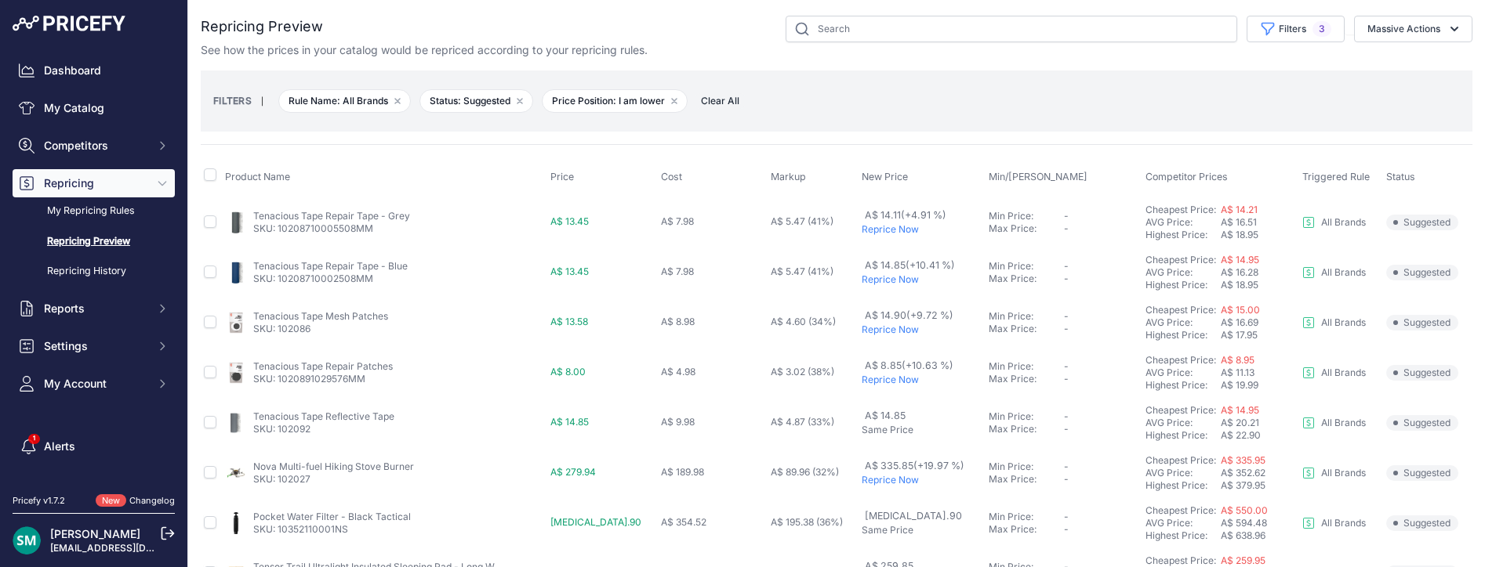
drag, startPoint x: 925, startPoint y: 137, endPoint x: 941, endPoint y: 136, distance: 15.8
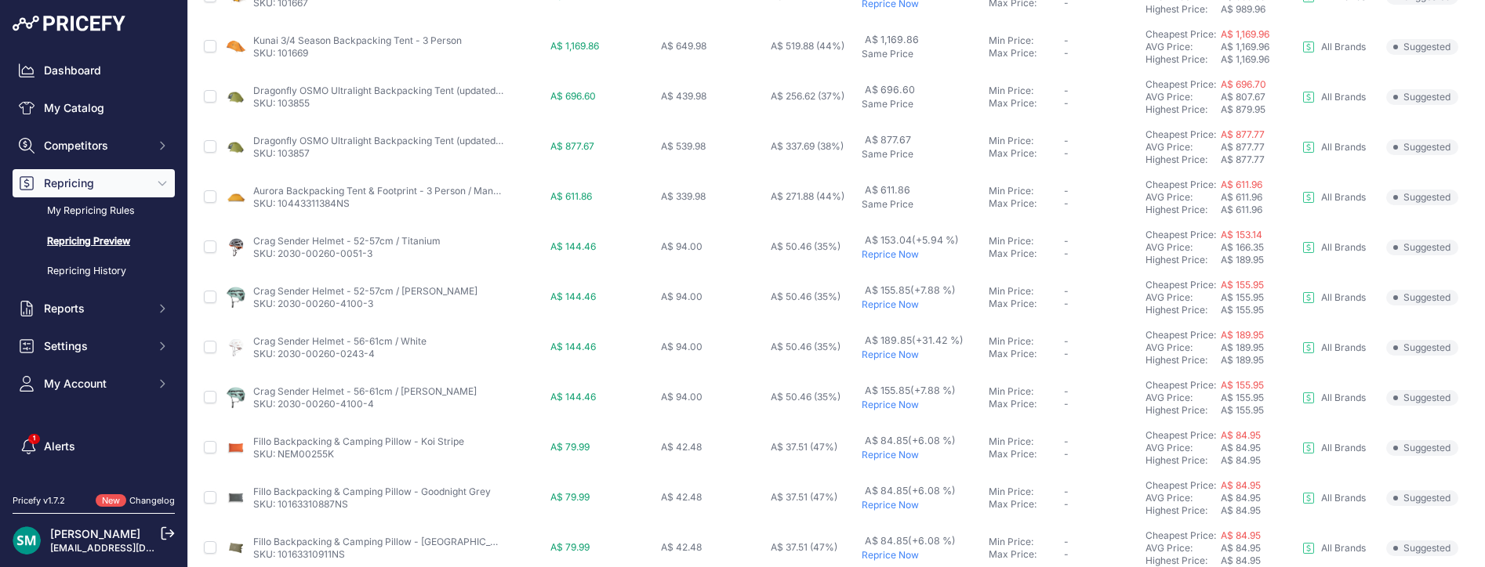
scroll to position [698, 0]
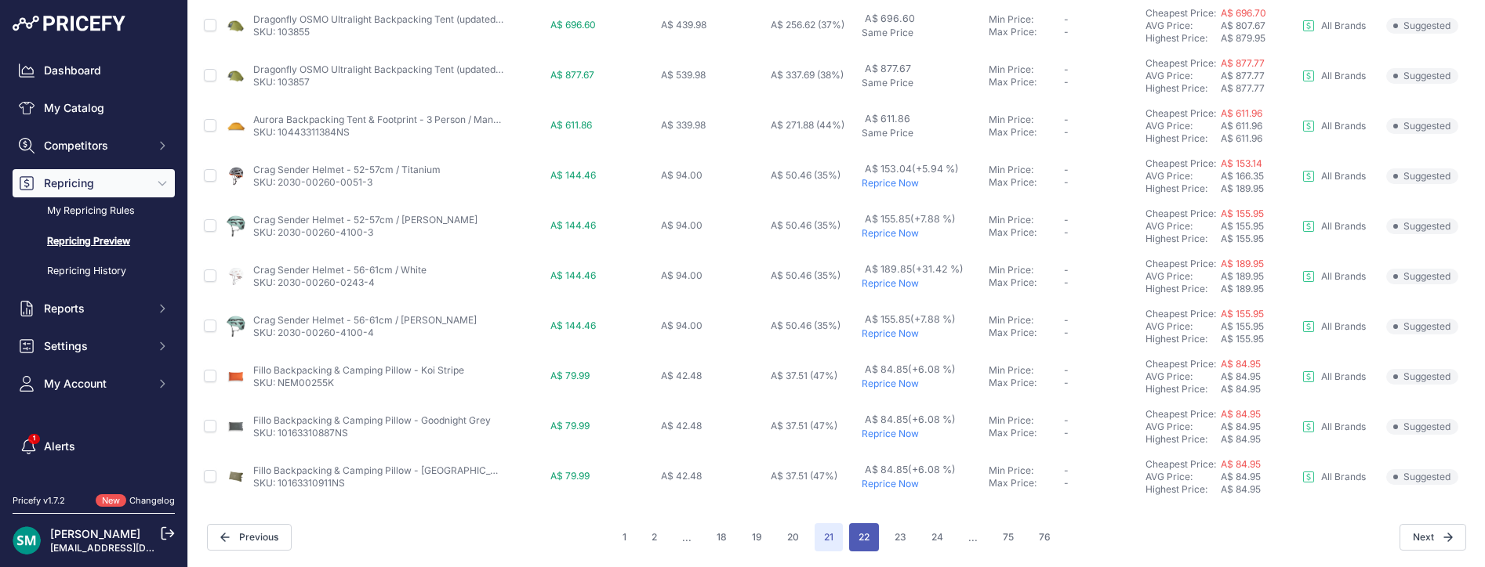
click at [854, 535] on button "22" at bounding box center [864, 538] width 30 height 28
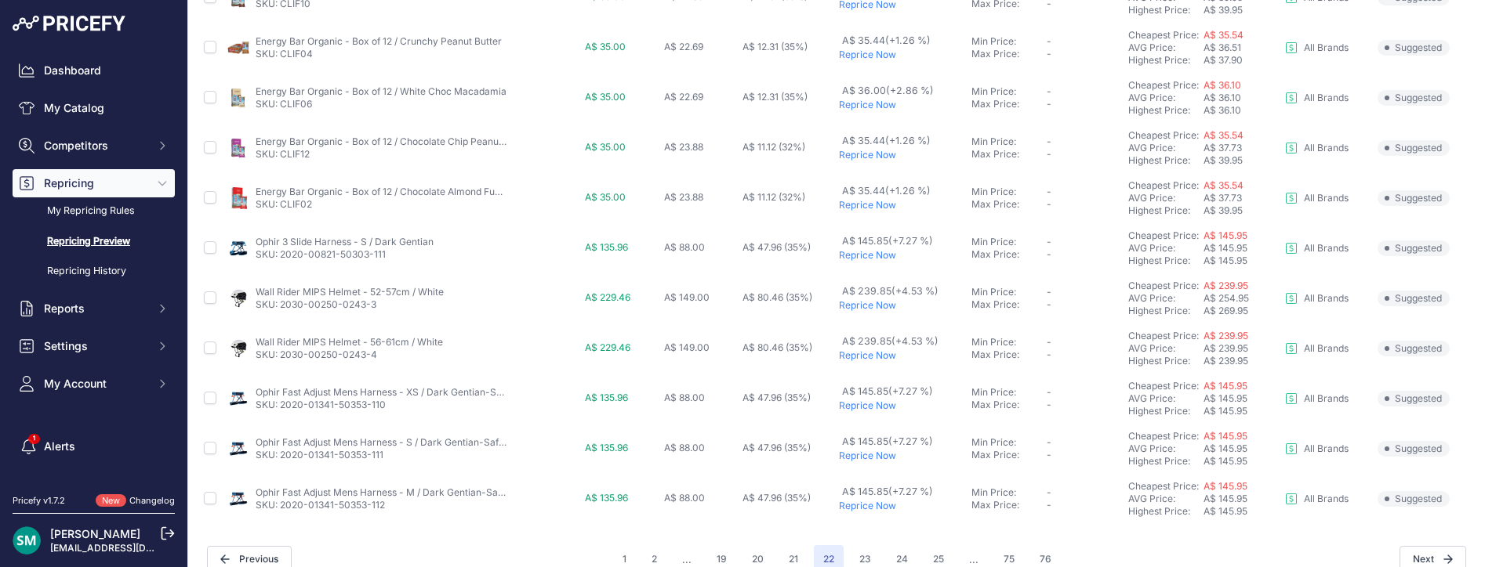
scroll to position [698, 0]
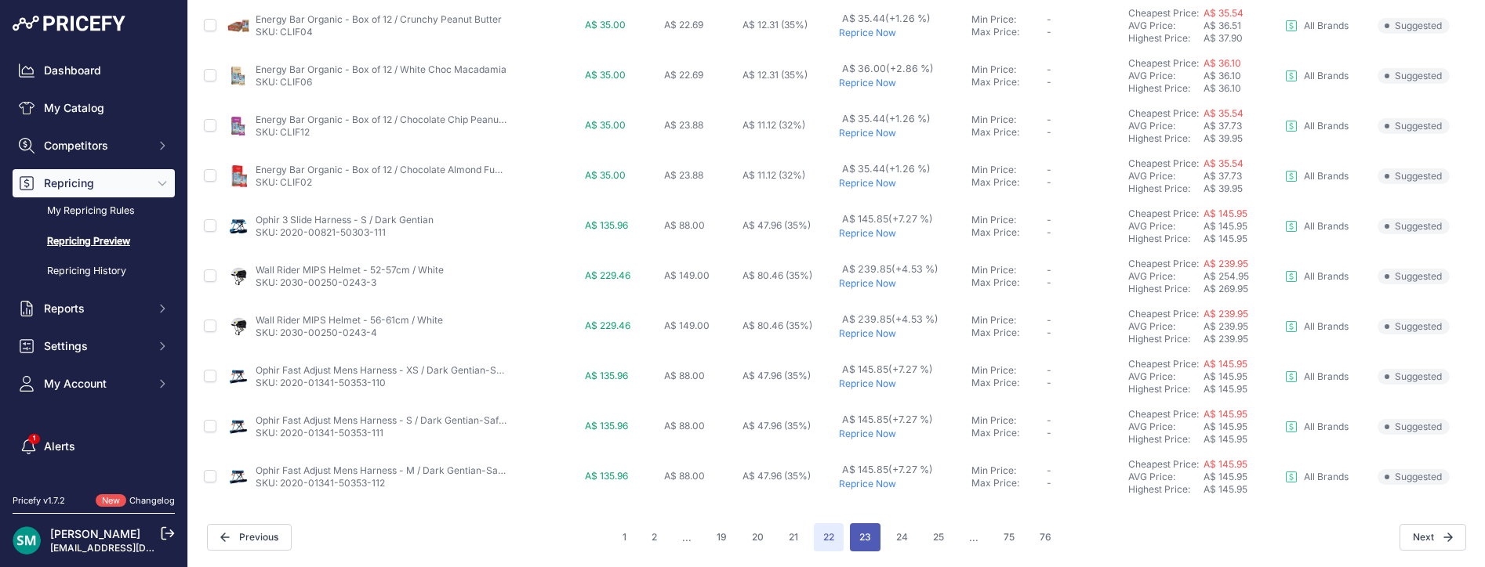
click at [862, 546] on button "23" at bounding box center [865, 538] width 31 height 28
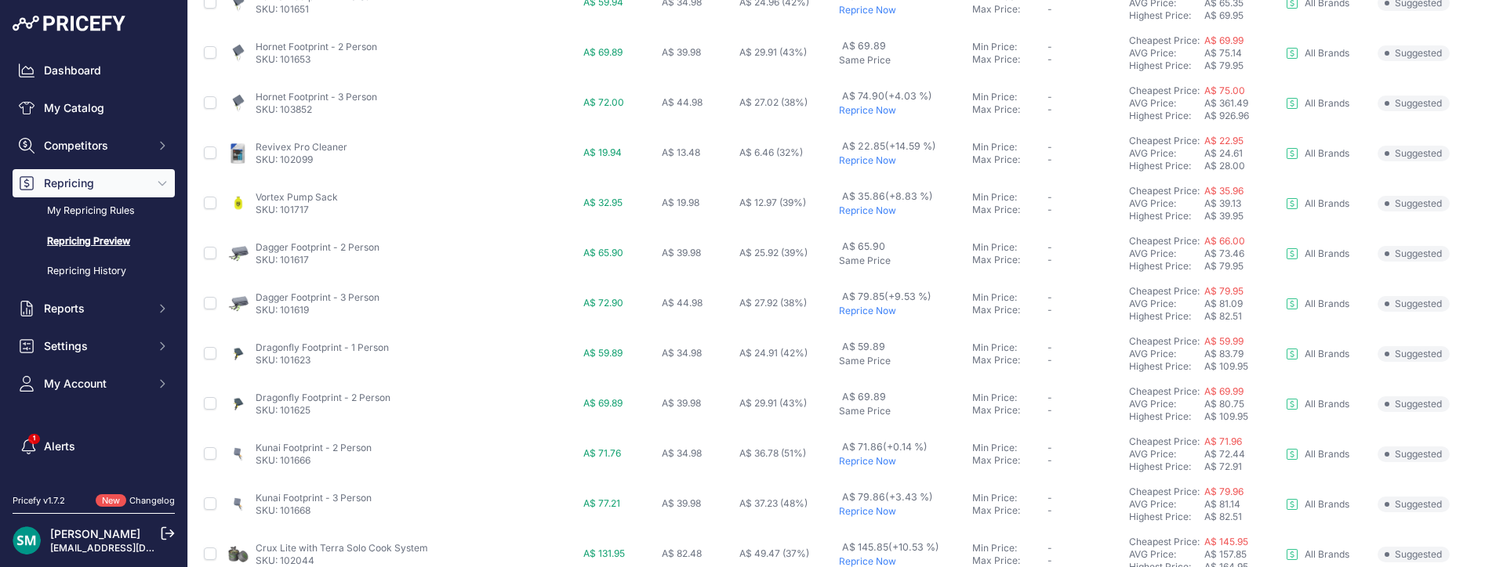
scroll to position [698, 0]
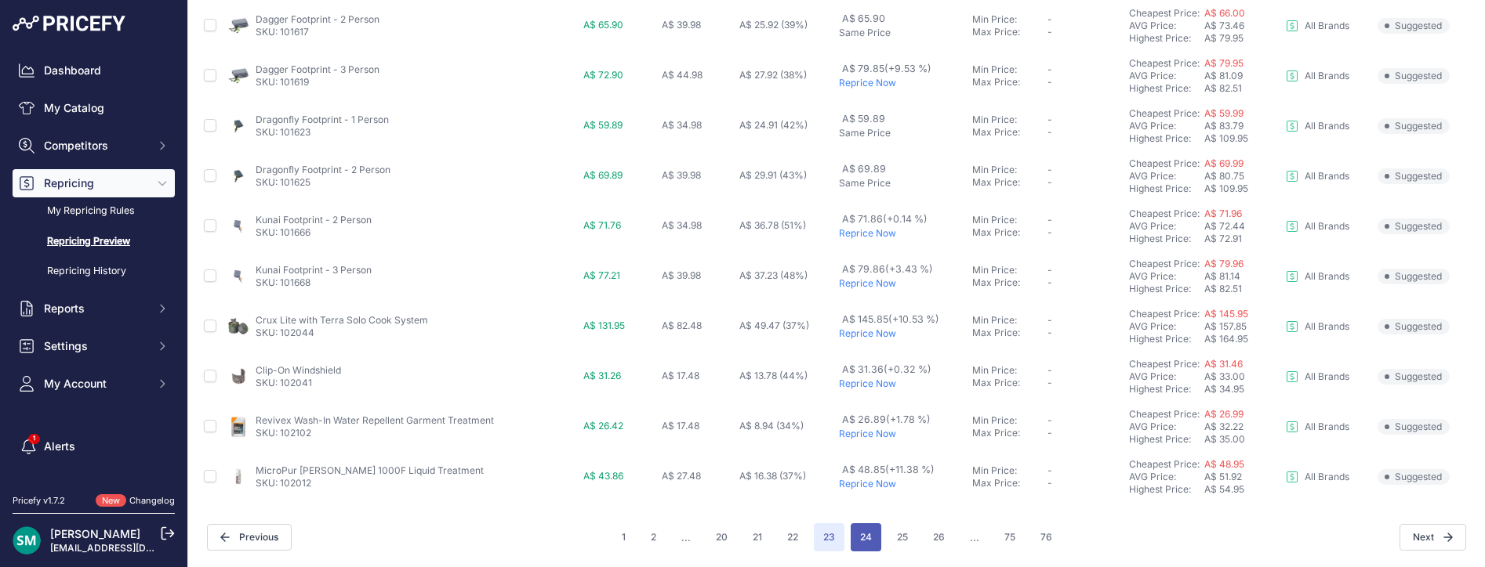
click at [862, 548] on button "24" at bounding box center [865, 538] width 31 height 28
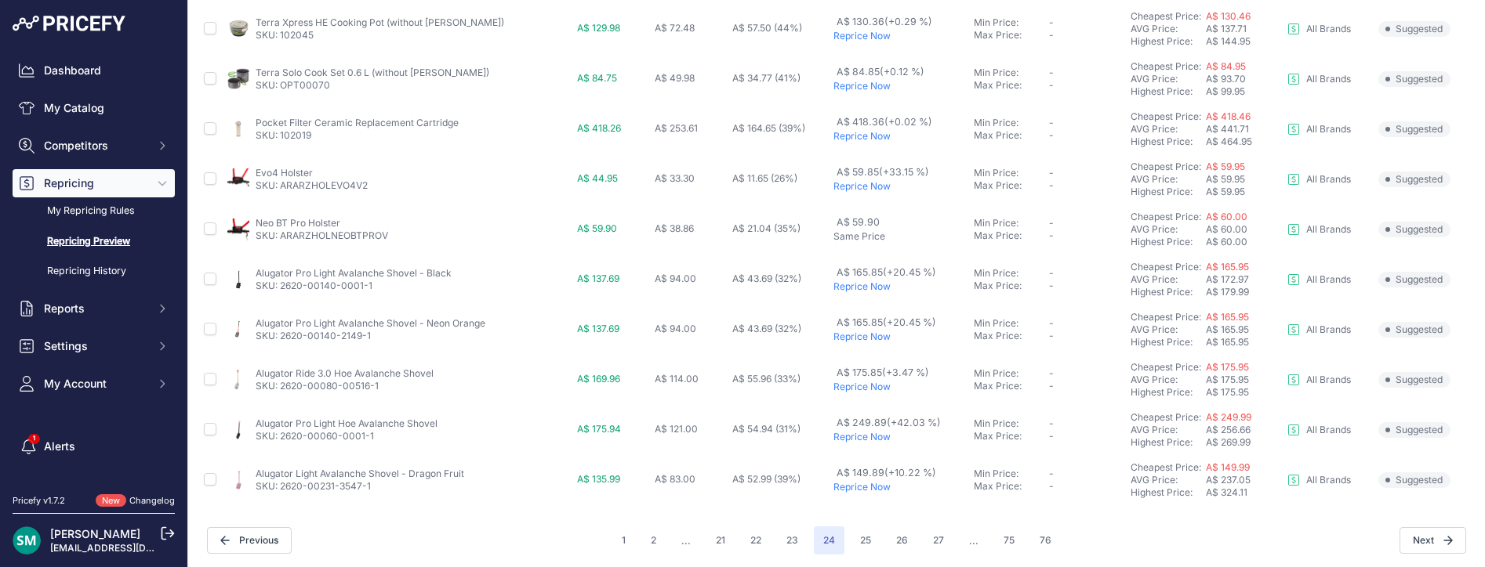
scroll to position [698, 0]
click at [844, 543] on div "1 2 ... 21 22 23 24 ..." at bounding box center [836, 538] width 448 height 28
click at [851, 541] on button "25" at bounding box center [865, 538] width 30 height 28
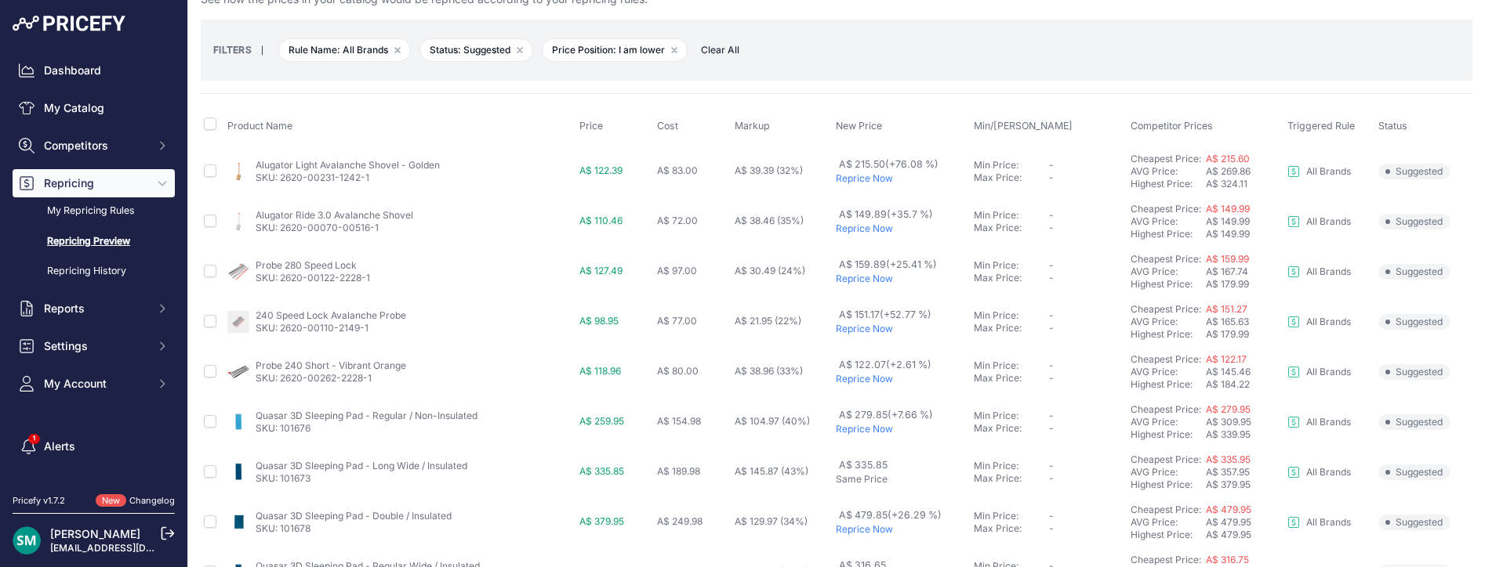
scroll to position [78, 0]
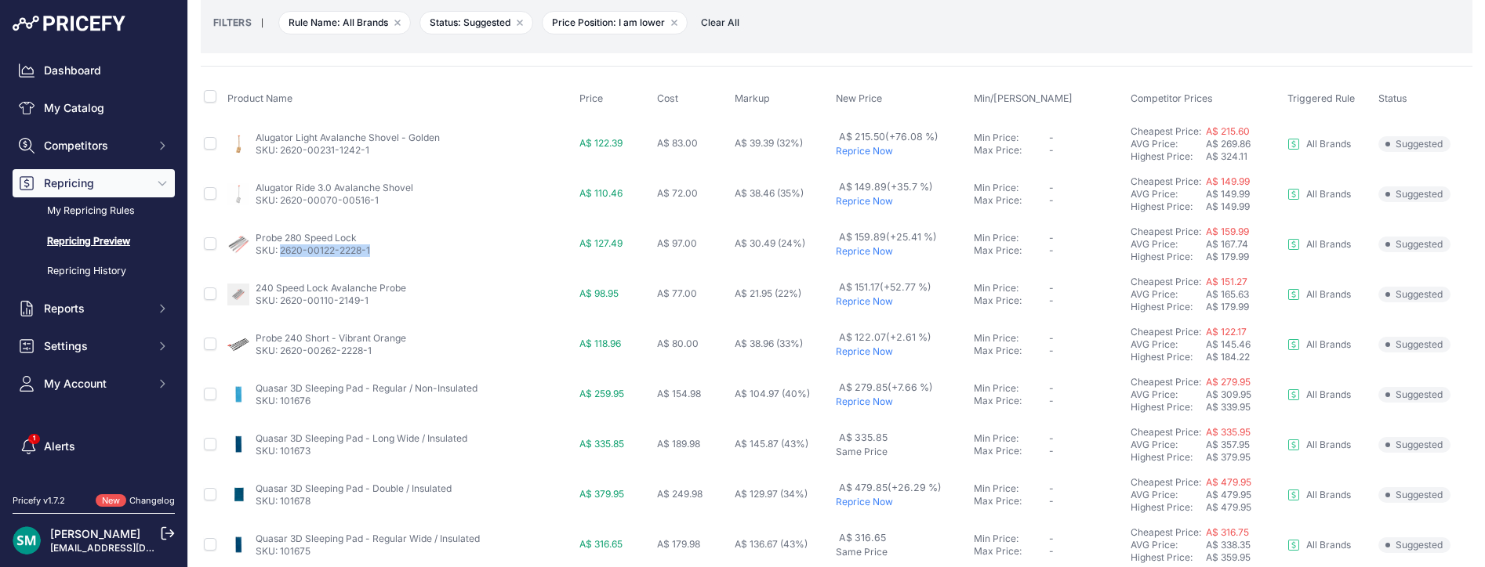
drag, startPoint x: 383, startPoint y: 253, endPoint x: 279, endPoint y: 256, distance: 104.3
click at [279, 256] on div "Probe 280 Speed Lock SKU: 2620-00122-2228-1" at bounding box center [400, 244] width 346 height 25
copy link "2620-00122-2228-1"
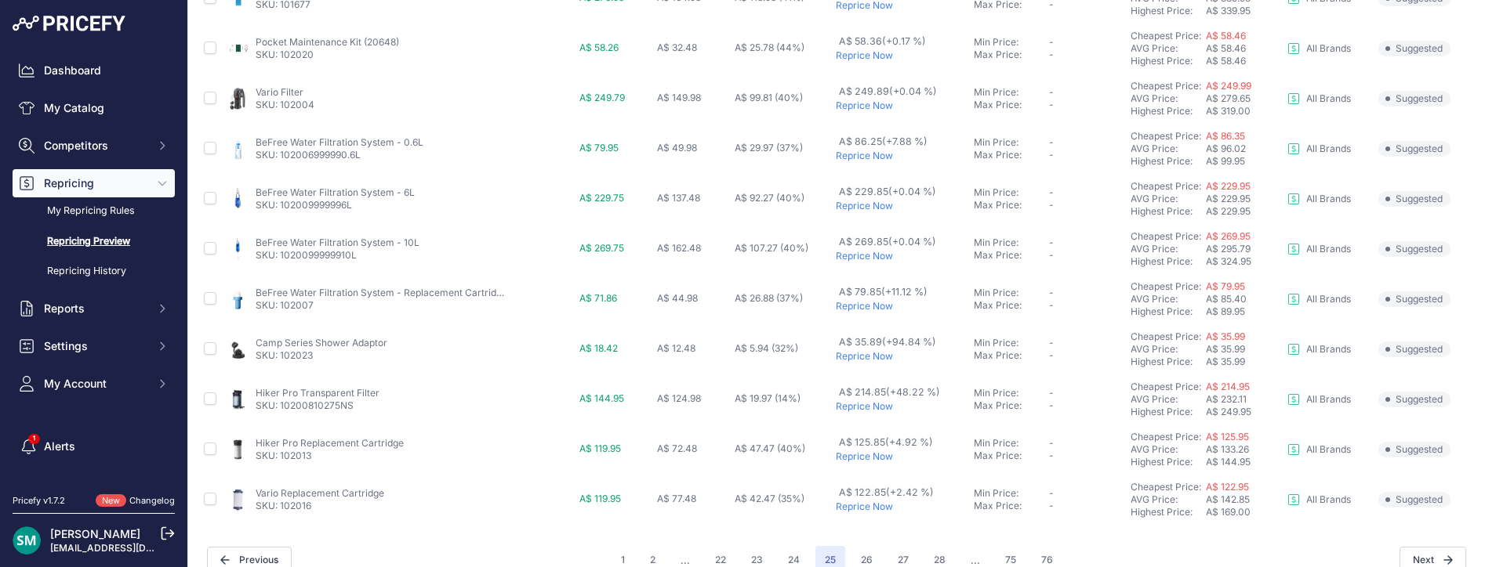
scroll to position [698, 0]
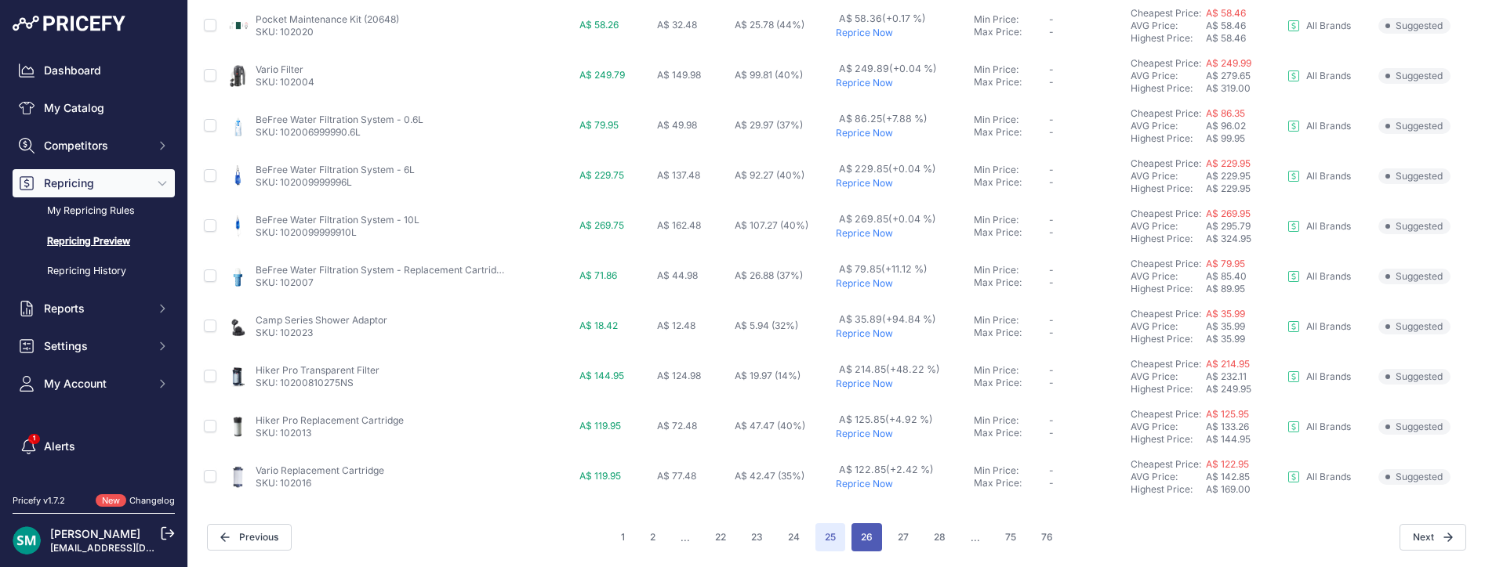
click at [868, 541] on button "26" at bounding box center [866, 538] width 31 height 28
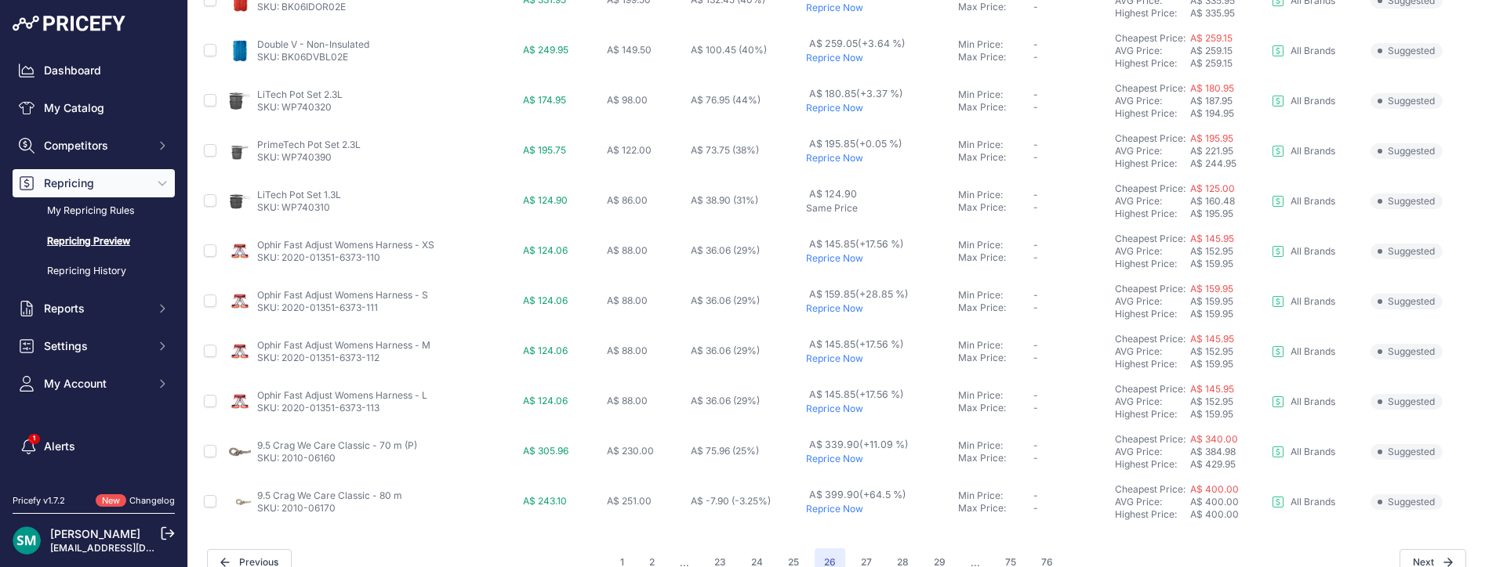
scroll to position [698, 0]
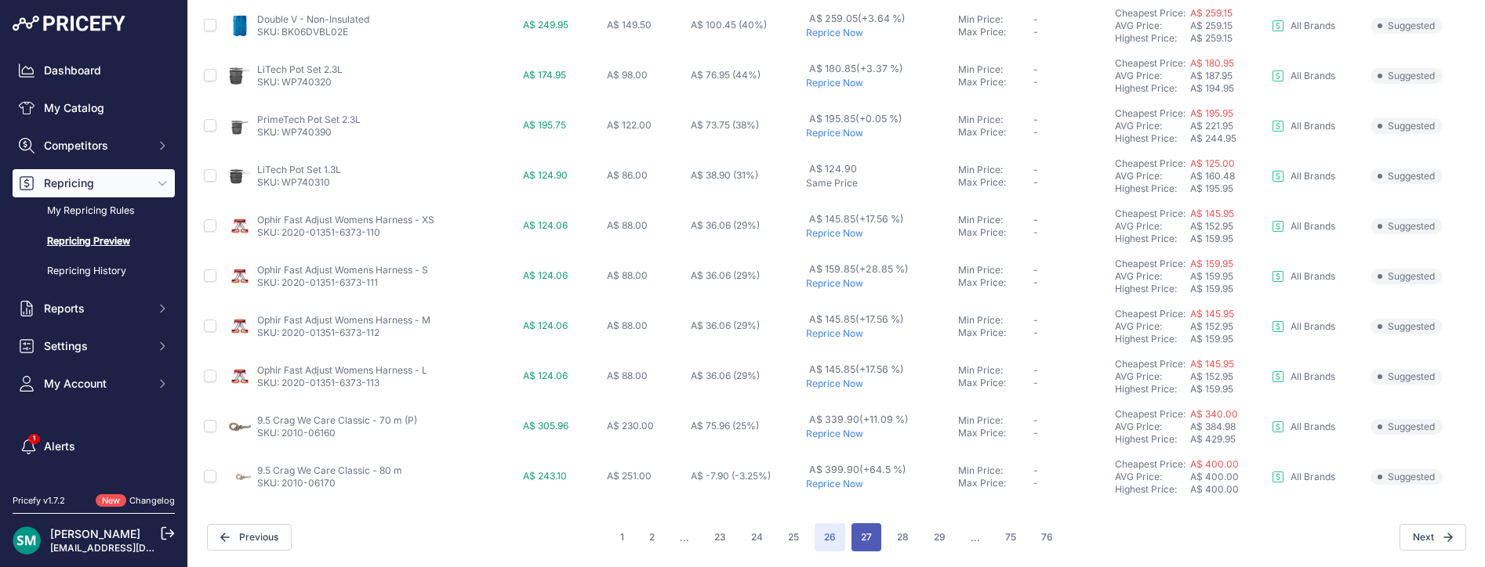
click at [851, 540] on button "27" at bounding box center [866, 538] width 30 height 28
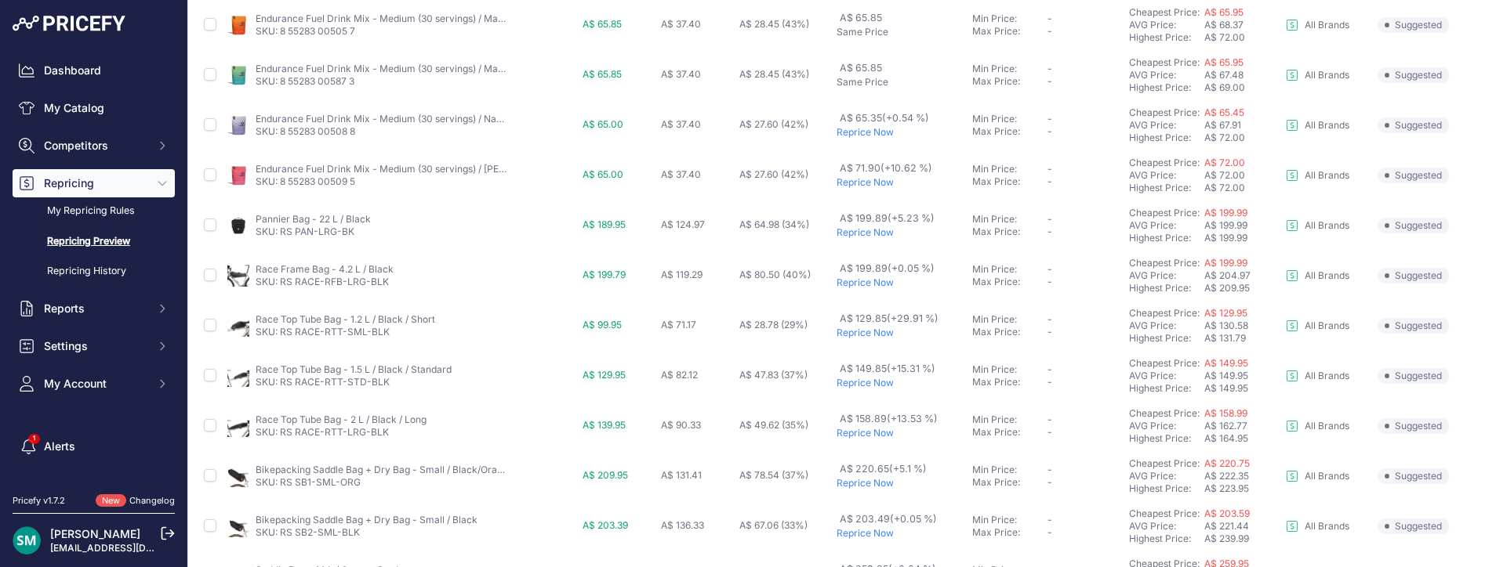
scroll to position [698, 0]
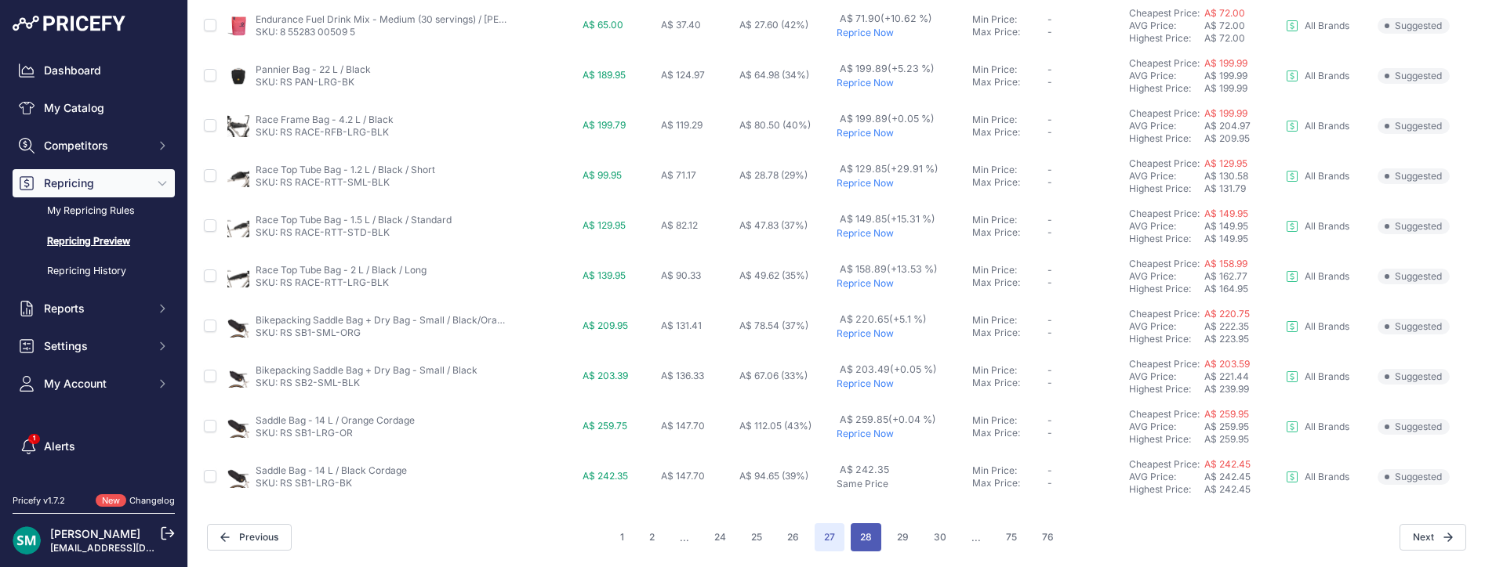
click at [871, 547] on button "28" at bounding box center [865, 538] width 31 height 28
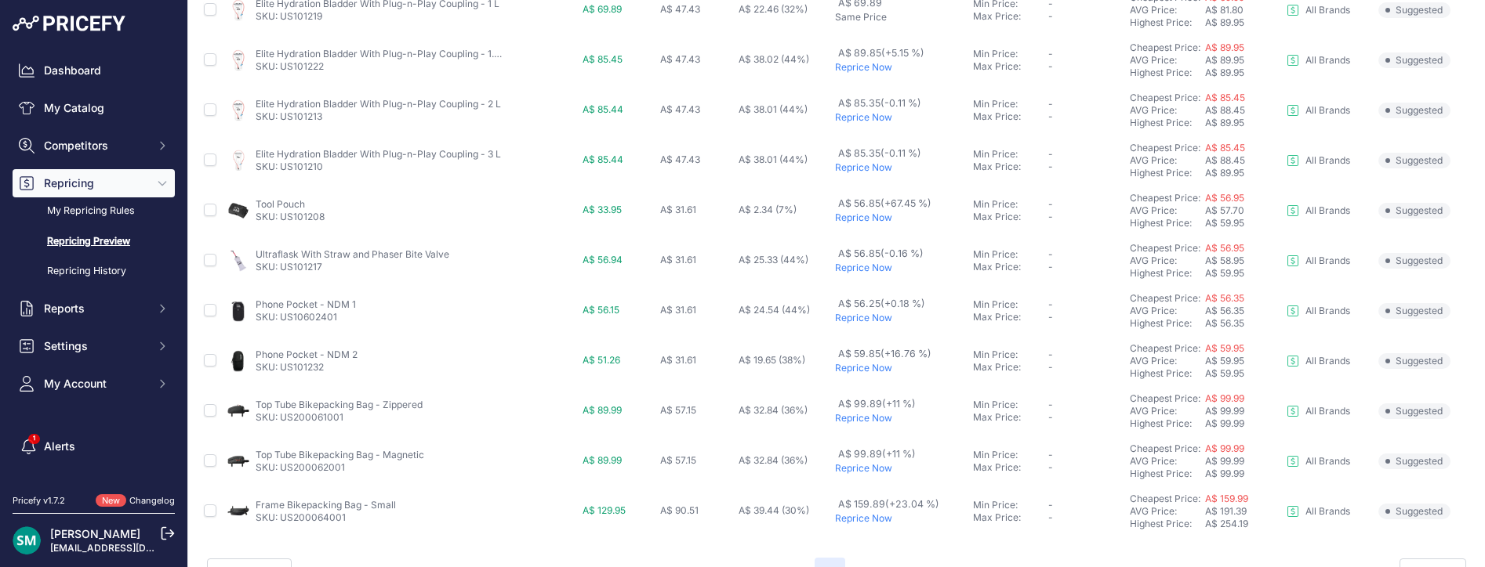
scroll to position [698, 0]
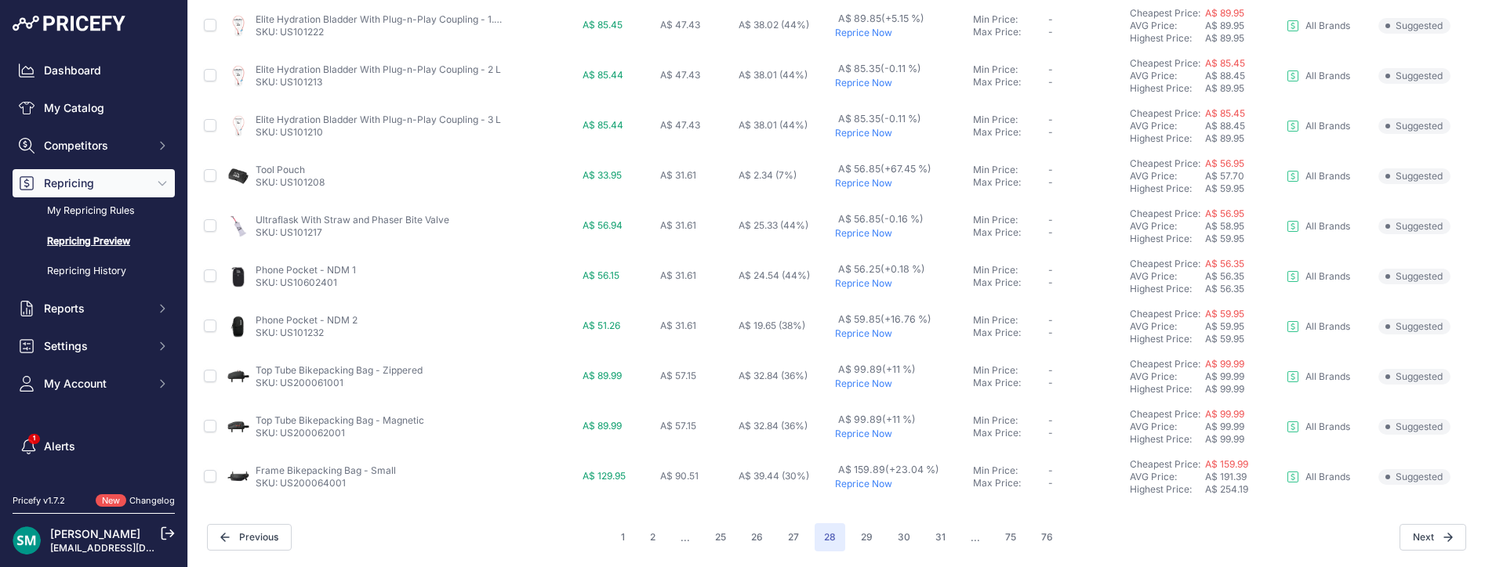
click at [844, 536] on div "1 2 ... 25 26 27 28 ..." at bounding box center [836, 538] width 451 height 28
click at [863, 537] on button "29" at bounding box center [866, 538] width 31 height 28
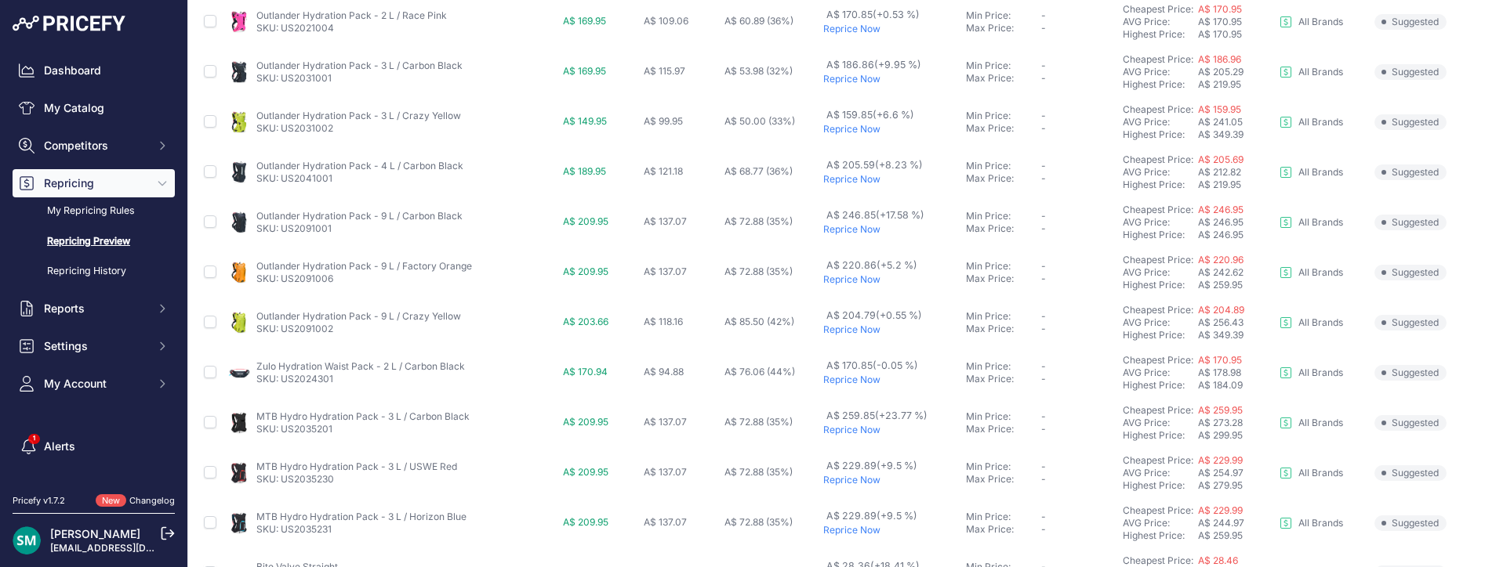
scroll to position [698, 0]
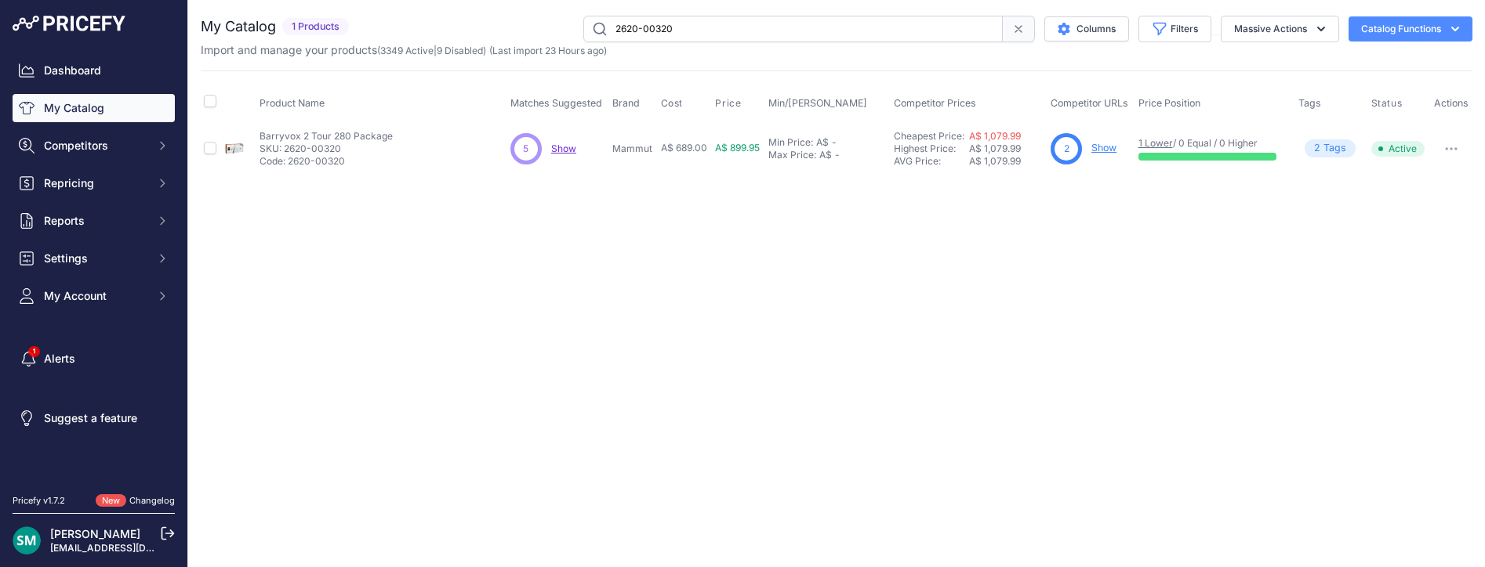
drag, startPoint x: 357, startPoint y: 150, endPoint x: 285, endPoint y: 153, distance: 73.0
click at [285, 153] on p "SKU: 2620-00320" at bounding box center [325, 149] width 133 height 13
copy p "2620-00320"
